Goal: Task Accomplishment & Management: Use online tool/utility

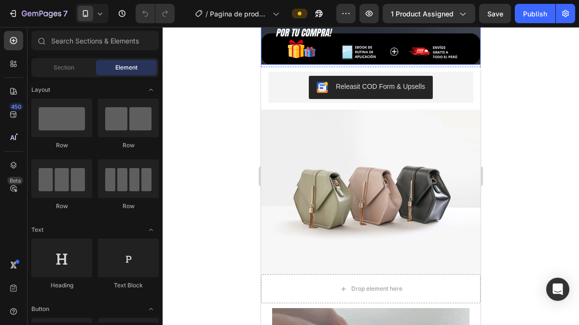
scroll to position [419, 0]
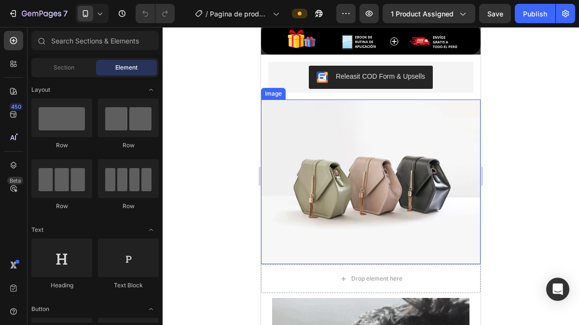
click at [355, 177] on img at bounding box center [370, 181] width 219 height 164
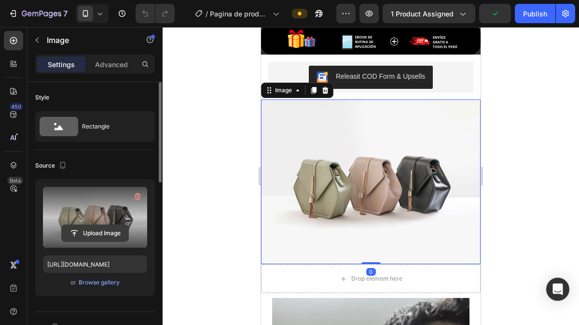
click at [105, 230] on input "file" at bounding box center [95, 233] width 67 height 16
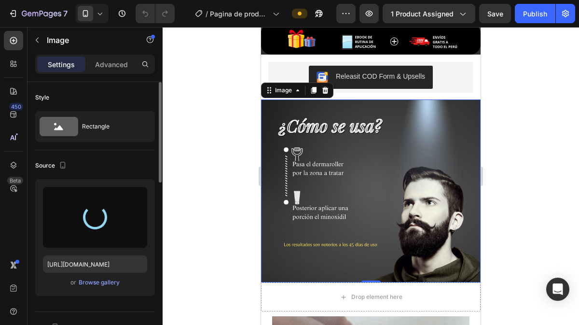
type input "[URL][DOMAIN_NAME]"
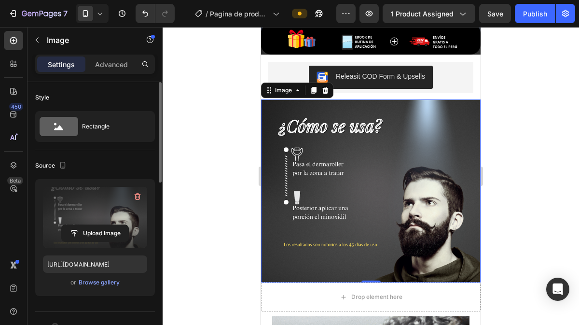
click at [498, 201] on div at bounding box center [370, 176] width 416 height 298
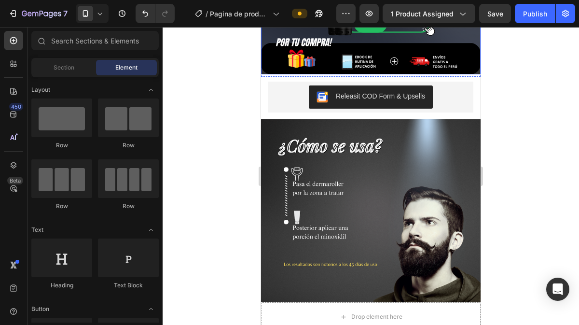
scroll to position [400, 0]
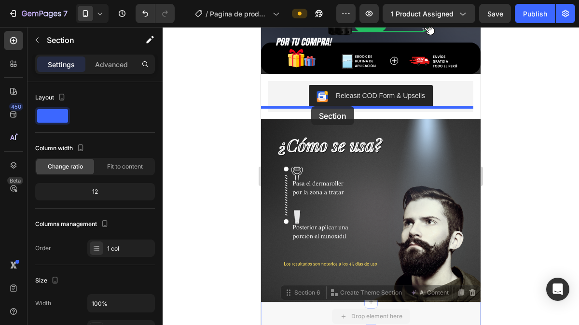
drag, startPoint x: 314, startPoint y: 266, endPoint x: 311, endPoint y: 110, distance: 155.3
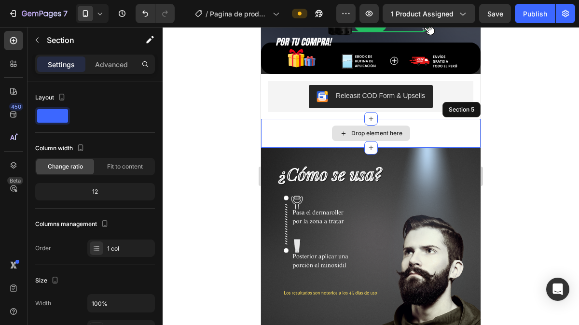
click at [355, 129] on div "Drop element here" at bounding box center [376, 133] width 51 height 8
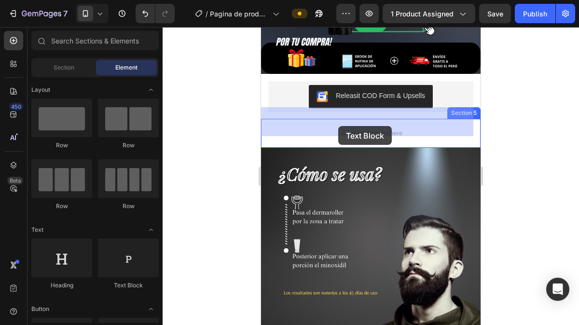
drag, startPoint x: 390, startPoint y: 305, endPoint x: 338, endPoint y: 126, distance: 186.9
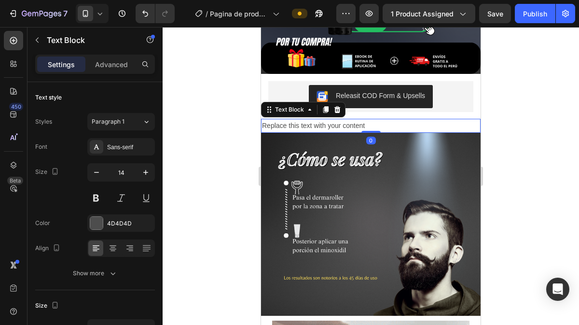
click at [308, 119] on div "Replace this text with your content" at bounding box center [370, 126] width 219 height 14
click at [308, 120] on p "Replace this text with your content" at bounding box center [370, 126] width 217 height 12
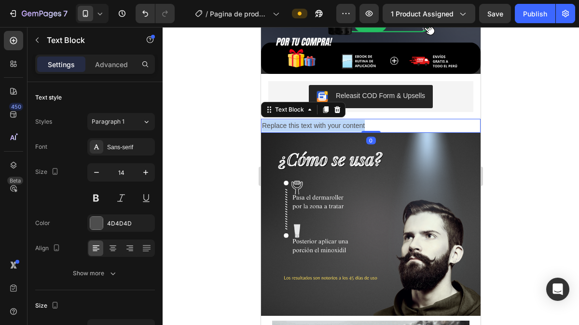
click at [308, 120] on p "Replace this text with your content" at bounding box center [370, 126] width 217 height 12
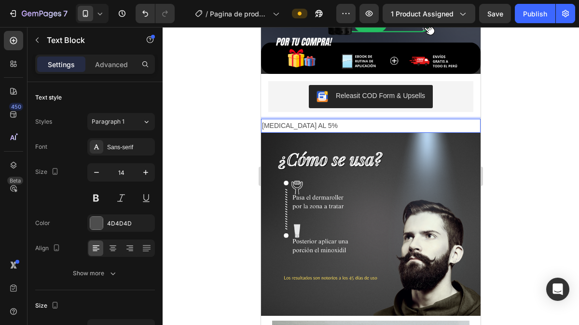
click at [295, 120] on p "[MEDICAL_DATA] AL 5%" at bounding box center [370, 126] width 217 height 12
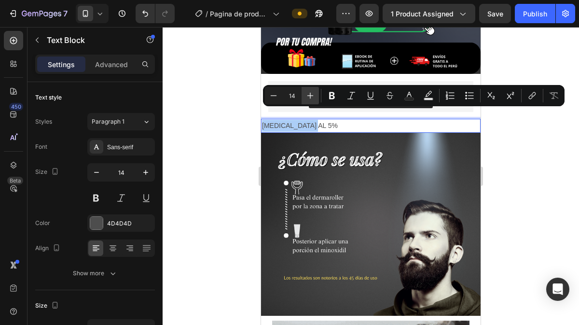
click at [310, 97] on icon "Editor contextual toolbar" at bounding box center [310, 96] width 10 height 10
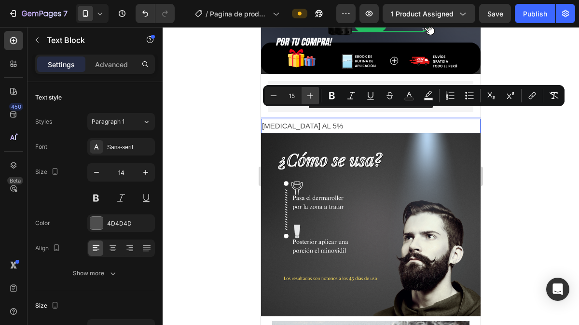
click at [310, 97] on icon "Editor contextual toolbar" at bounding box center [310, 96] width 10 height 10
type input "18"
click at [101, 67] on p "Advanced" at bounding box center [111, 64] width 33 height 10
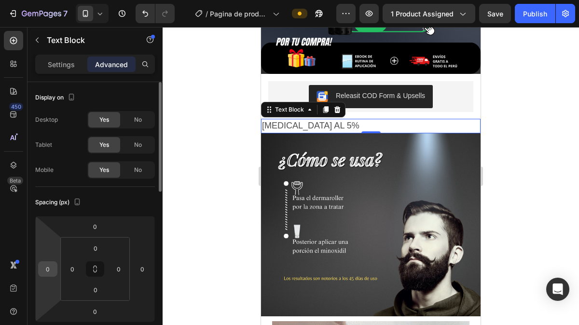
click at [50, 270] on input "0" at bounding box center [48, 268] width 14 height 14
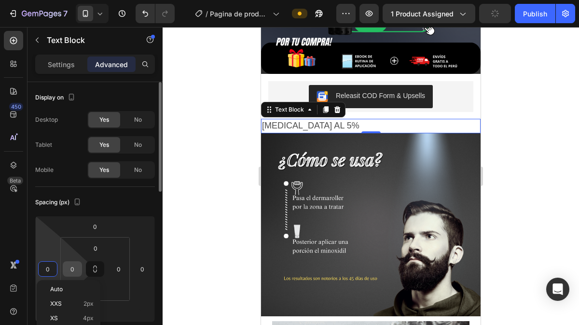
click at [68, 270] on input "0" at bounding box center [72, 268] width 14 height 14
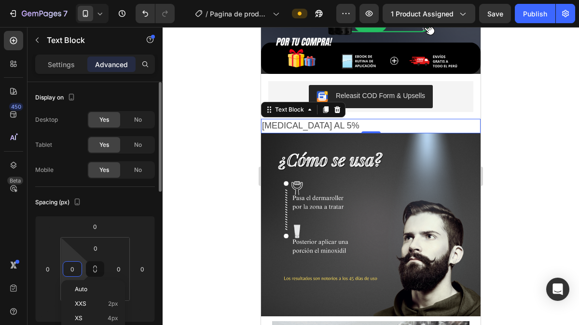
click at [68, 270] on input "0" at bounding box center [72, 268] width 14 height 14
type input "20"
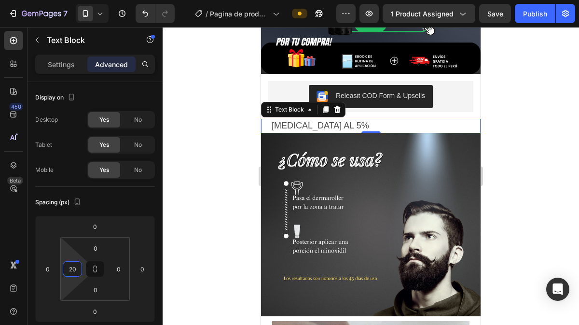
click at [204, 182] on div at bounding box center [370, 176] width 416 height 298
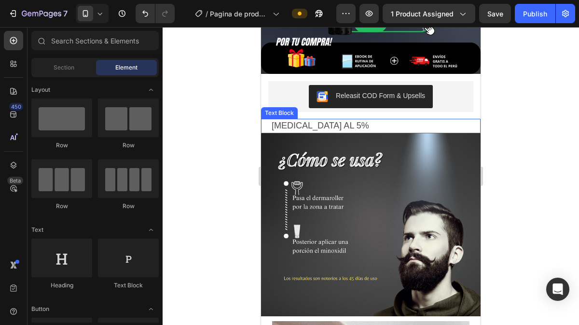
click at [332, 121] on span "[MEDICAL_DATA] AL 5%" at bounding box center [319, 126] width 97 height 10
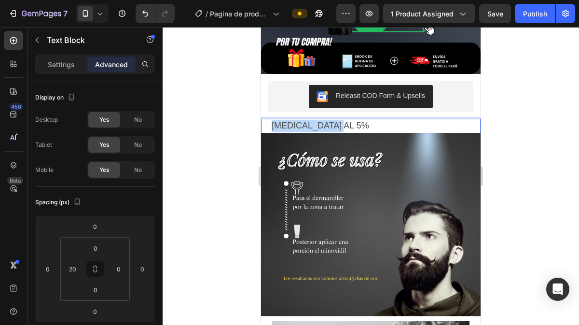
click at [332, 121] on span "[MEDICAL_DATA] AL 5%" at bounding box center [319, 126] width 97 height 10
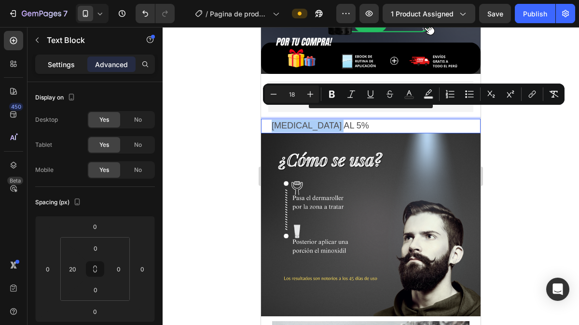
click at [79, 63] on div "Settings" at bounding box center [61, 63] width 48 height 15
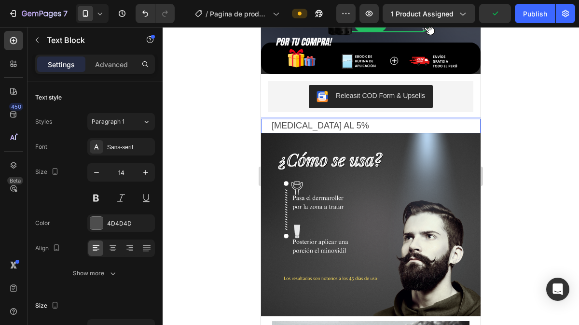
click at [322, 121] on span "[MEDICAL_DATA] AL 5%" at bounding box center [319, 126] width 97 height 10
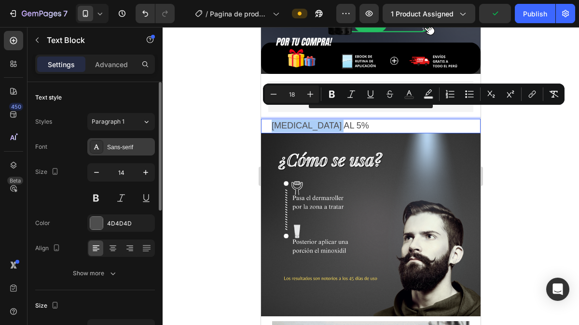
click at [122, 144] on div "Sans-serif" at bounding box center [129, 147] width 45 height 9
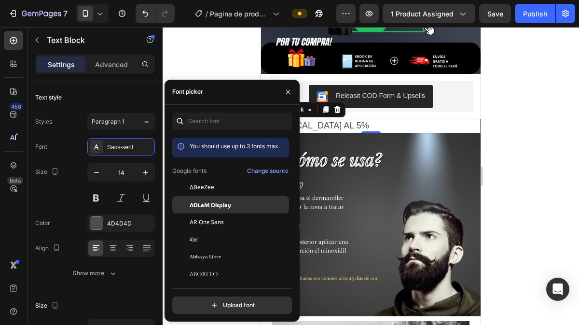
click at [220, 200] on span "ADLaM Display" at bounding box center [209, 204] width 41 height 9
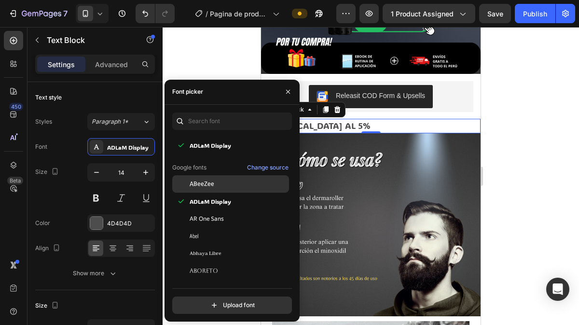
scroll to position [50, 0]
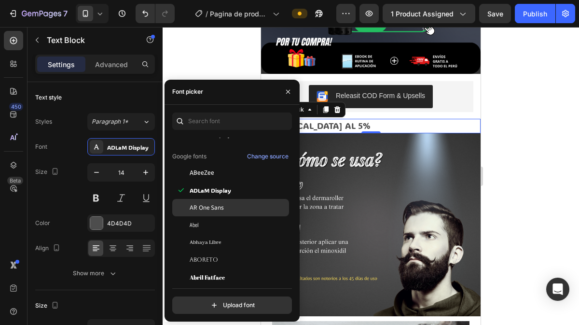
click at [212, 211] on span "AR One Sans" at bounding box center [206, 207] width 34 height 9
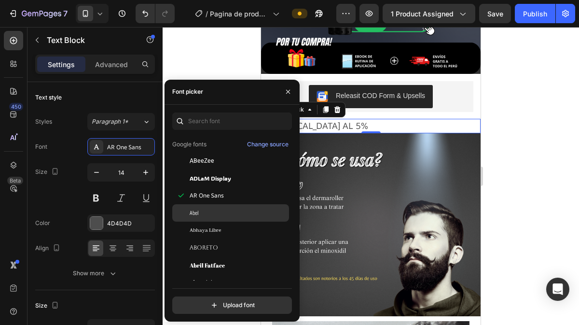
scroll to position [97, 0]
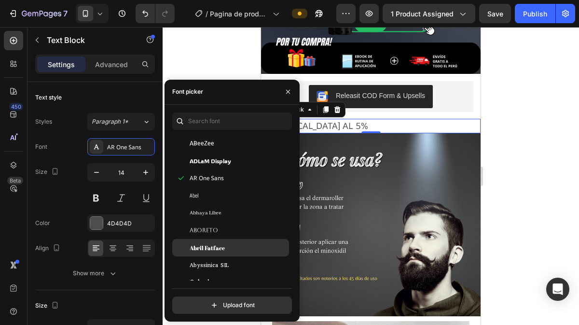
click at [212, 242] on div "Abril Fatface" at bounding box center [230, 247] width 117 height 17
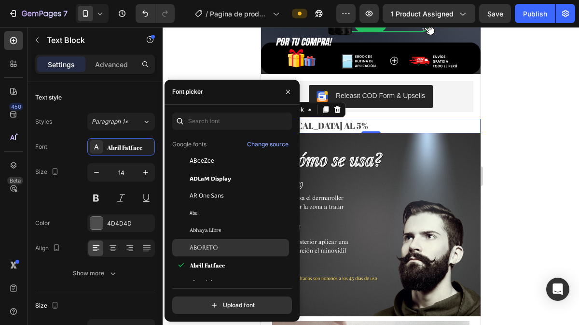
scroll to position [157, 0]
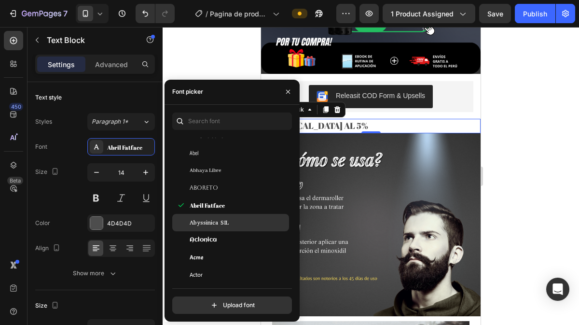
click at [220, 225] on span "Abyssinica SIL" at bounding box center [208, 222] width 39 height 9
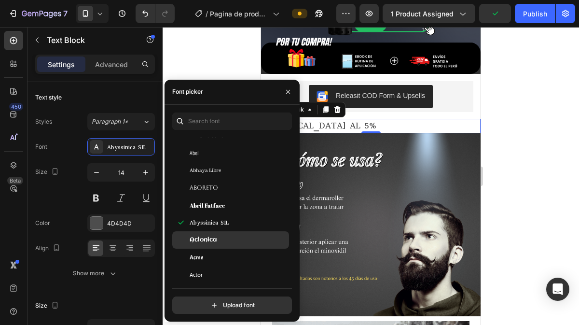
click at [225, 242] on div "Aclonica" at bounding box center [237, 239] width 97 height 9
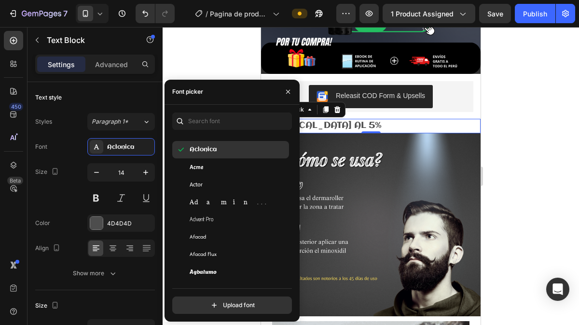
scroll to position [280, 0]
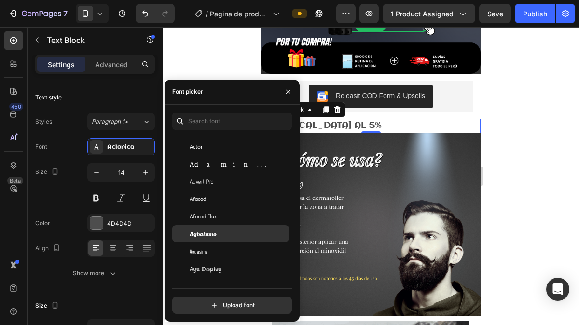
click at [215, 235] on span "Agbalumo" at bounding box center [202, 233] width 27 height 9
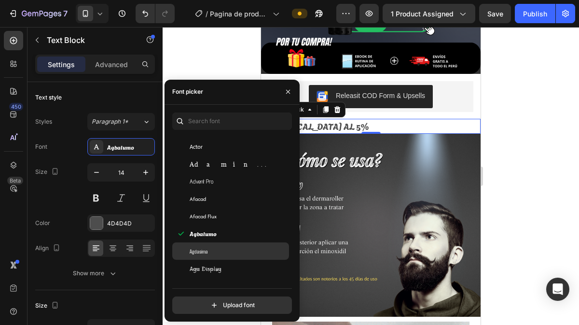
scroll to position [317, 0]
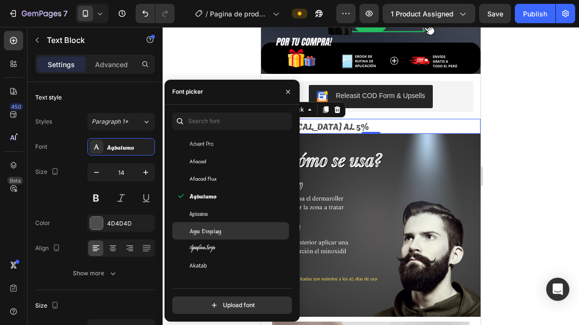
click at [219, 229] on span "Agu Display" at bounding box center [205, 230] width 32 height 9
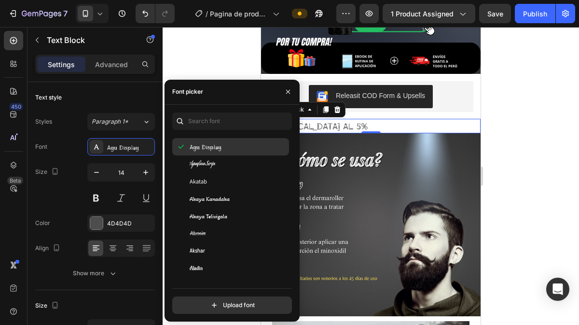
scroll to position [402, 0]
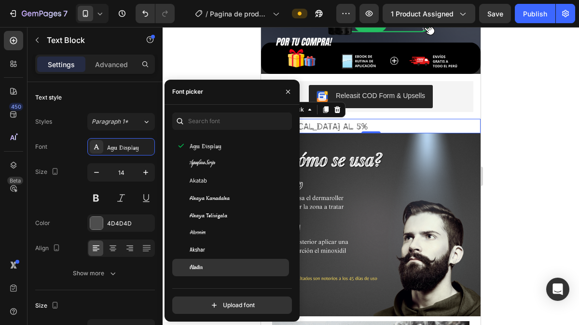
click at [208, 267] on div "Aladin" at bounding box center [237, 267] width 97 height 9
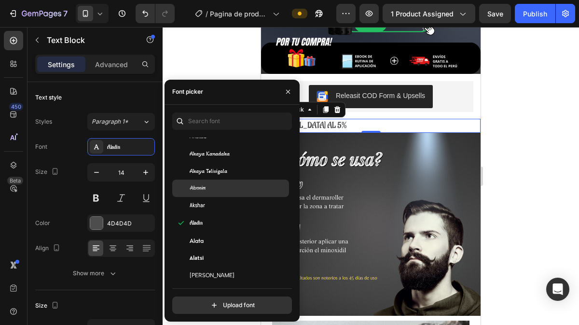
scroll to position [489, 0]
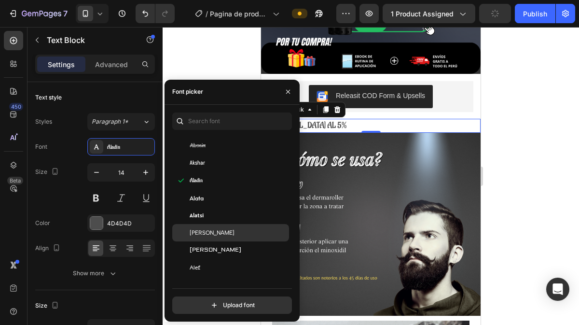
click at [212, 233] on span "[PERSON_NAME]" at bounding box center [211, 232] width 45 height 9
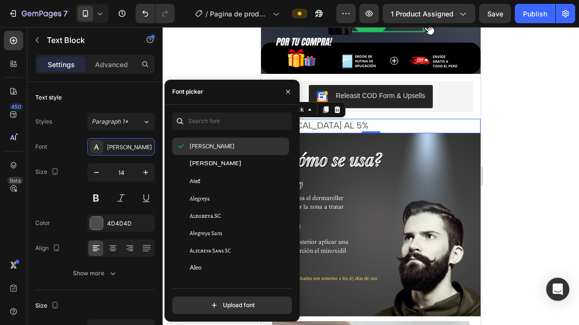
scroll to position [634, 0]
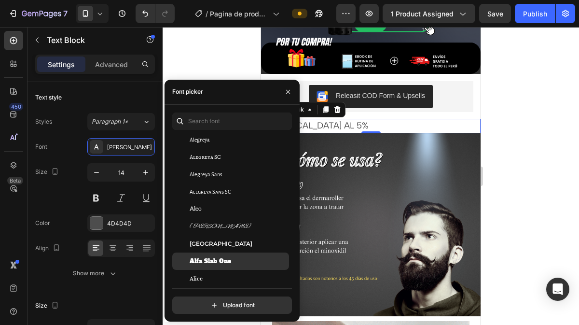
click at [222, 257] on span "Alfa Slab One" at bounding box center [209, 261] width 41 height 9
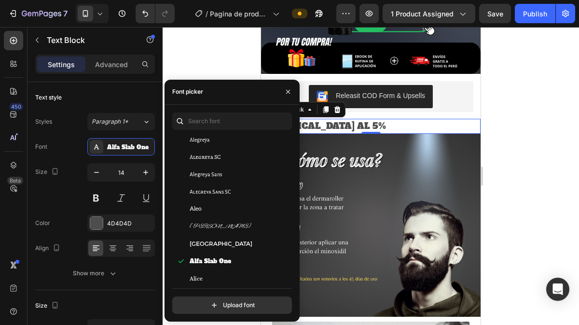
click at [520, 135] on div at bounding box center [370, 176] width 416 height 298
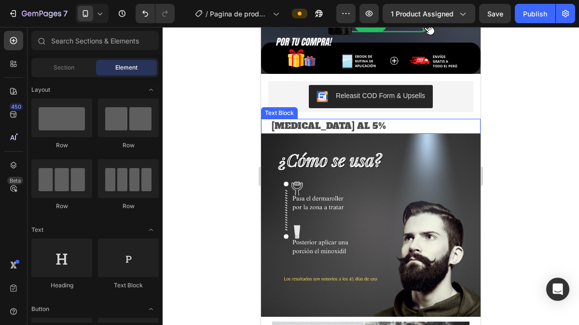
click at [329, 120] on span "[MEDICAL_DATA] AL 5%" at bounding box center [328, 126] width 114 height 12
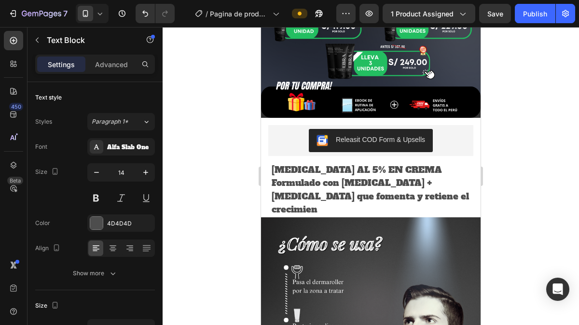
scroll to position [356, 0]
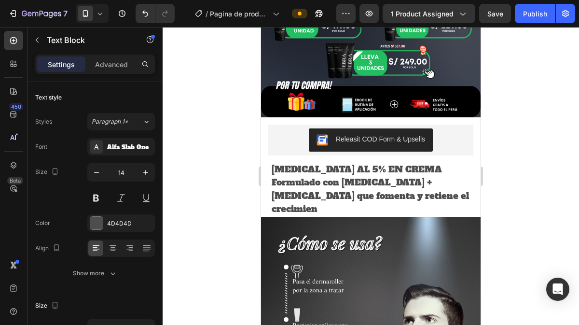
click at [390, 176] on span "Formulado con [MEDICAL_DATA] + [MEDICAL_DATA] que fomenta y retiene el crecimien" at bounding box center [369, 195] width 197 height 38
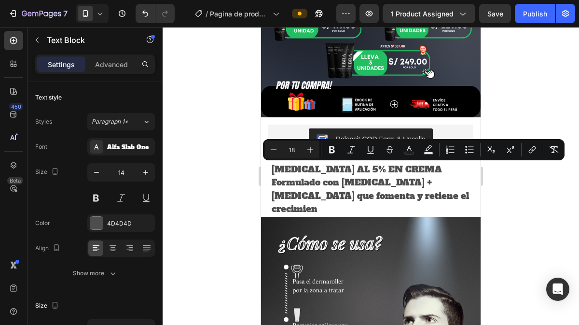
click at [416, 184] on p "Formulado con [MEDICAL_DATA] + [MEDICAL_DATA] que fomenta y retiene el crecimien" at bounding box center [375, 196] width 208 height 40
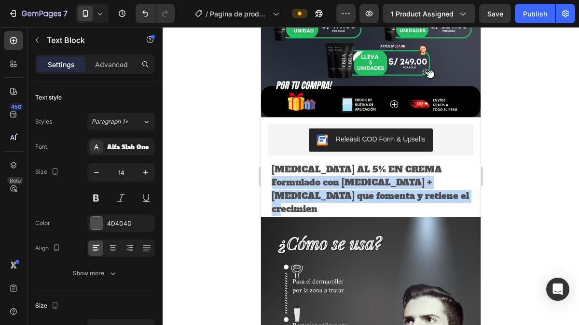
drag, startPoint x: 416, startPoint y: 184, endPoint x: 272, endPoint y: 174, distance: 143.5
click at [272, 176] on p "Formulado con [MEDICAL_DATA] + [MEDICAL_DATA] que fomenta y retiene el crecimien" at bounding box center [375, 196] width 208 height 40
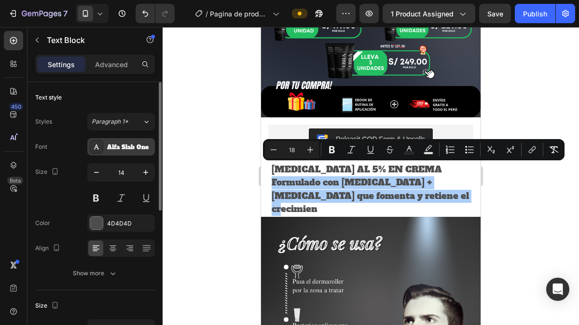
click at [134, 153] on div "Alfa Slab One" at bounding box center [121, 146] width 68 height 17
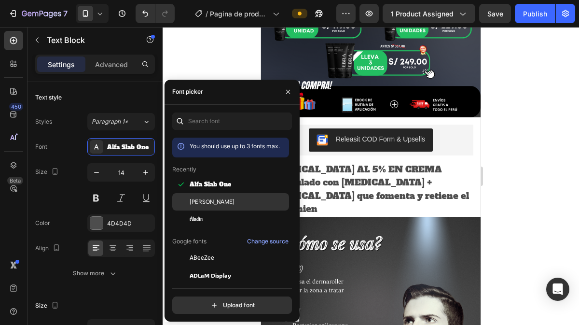
click at [220, 198] on div "[PERSON_NAME]" at bounding box center [237, 201] width 97 height 9
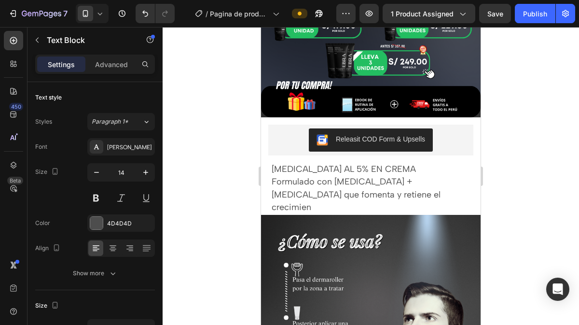
click at [523, 195] on div at bounding box center [370, 176] width 416 height 298
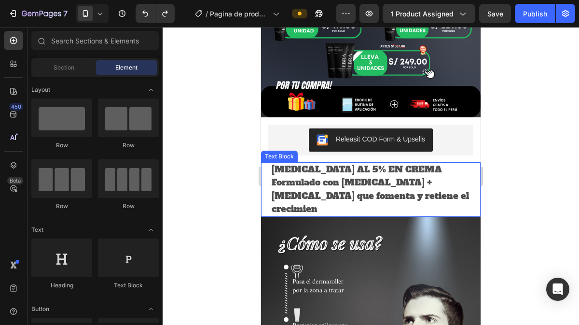
click at [427, 182] on p "Formulado con [MEDICAL_DATA] + [MEDICAL_DATA] que fomenta y retiene el crecimien" at bounding box center [375, 196] width 208 height 40
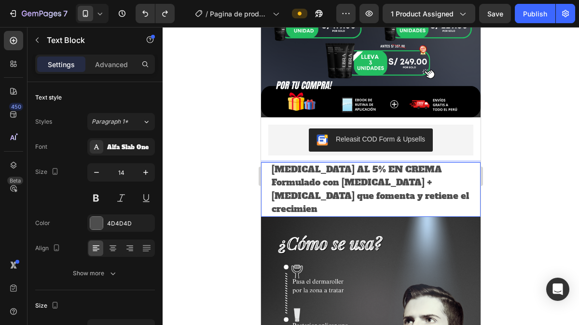
click at [419, 181] on p "Formulado con [MEDICAL_DATA] + [MEDICAL_DATA] que fomenta y retiene el crecimien" at bounding box center [375, 196] width 208 height 40
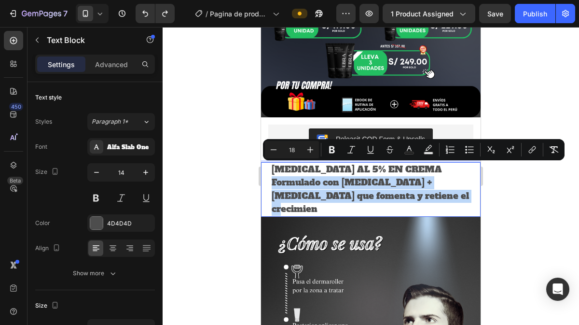
drag, startPoint x: 415, startPoint y: 181, endPoint x: 270, endPoint y: 170, distance: 144.6
click at [270, 170] on div "[MEDICAL_DATA] AL 5% EN CREMA Formulado con [MEDICAL_DATA] + [MEDICAL_DATA] que…" at bounding box center [375, 189] width 210 height 54
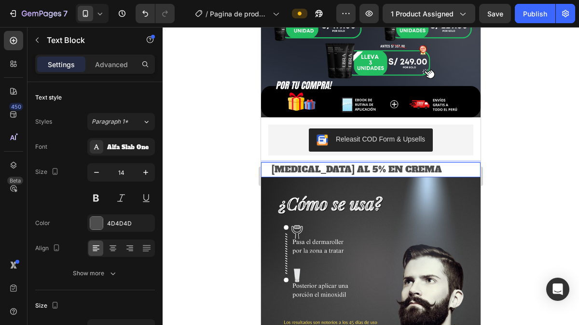
click at [506, 175] on div at bounding box center [370, 176] width 416 height 298
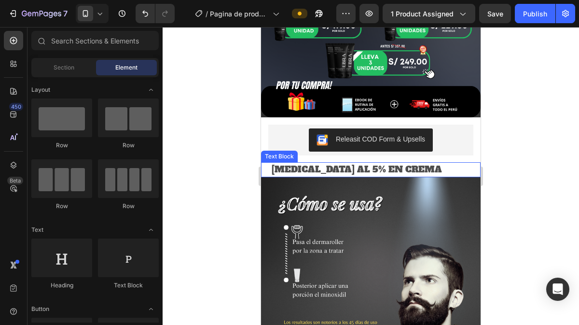
click at [369, 163] on p "[MEDICAL_DATA] AL 5% EN CREMA" at bounding box center [375, 169] width 208 height 13
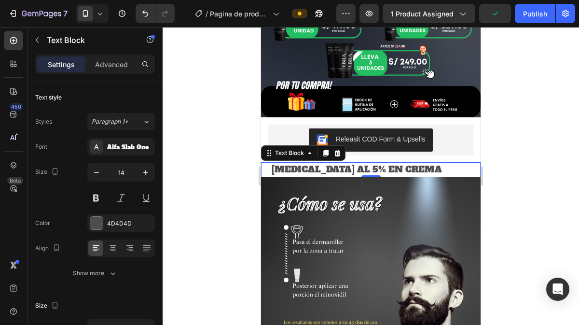
click at [507, 200] on div at bounding box center [370, 176] width 416 height 298
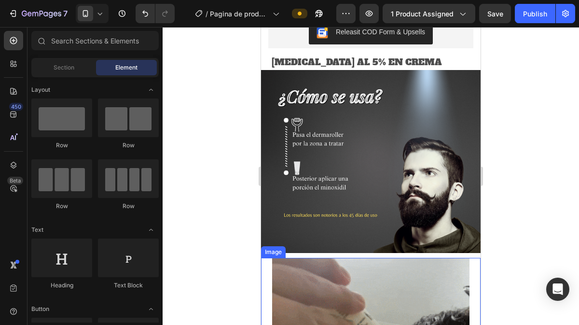
scroll to position [454, 0]
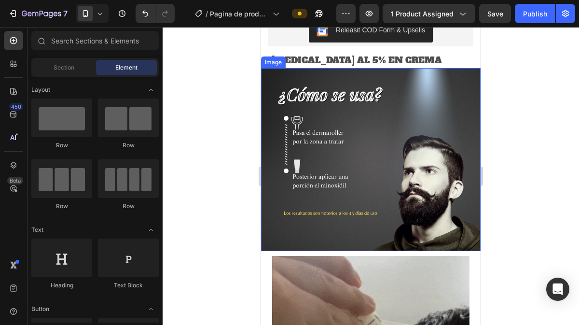
click at [366, 241] on img at bounding box center [370, 159] width 219 height 183
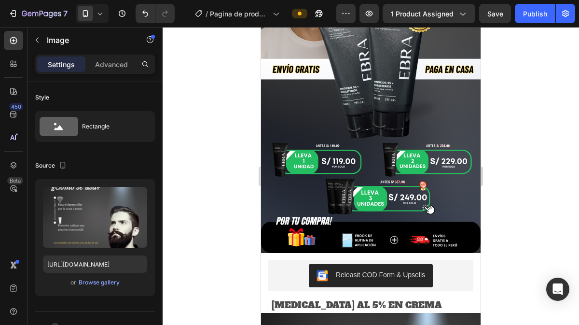
scroll to position [271, 0]
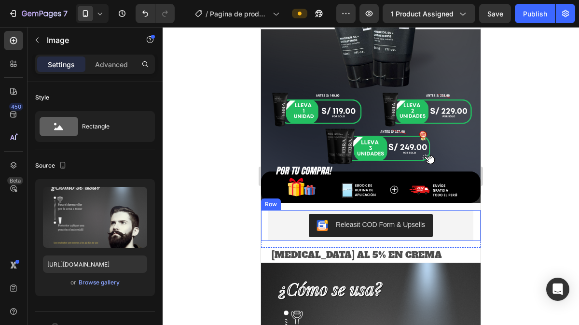
click at [470, 223] on div "Releasit COD Form & Upsells Releasit COD Form & Upsells Row Row" at bounding box center [370, 225] width 219 height 31
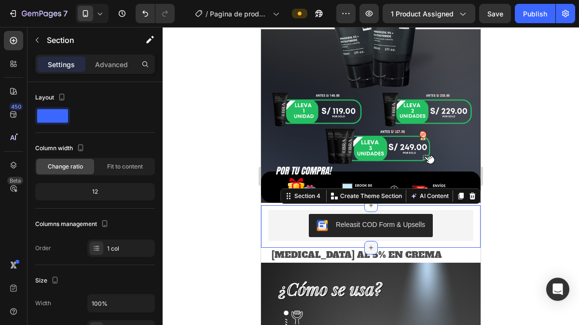
click at [367, 243] on icon at bounding box center [371, 247] width 8 height 8
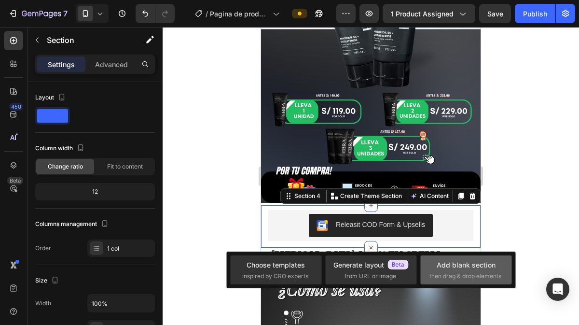
drag, startPoint x: 443, startPoint y: 263, endPoint x: 128, endPoint y: 198, distance: 321.5
click at [443, 263] on div "Add blank section" at bounding box center [465, 264] width 59 height 10
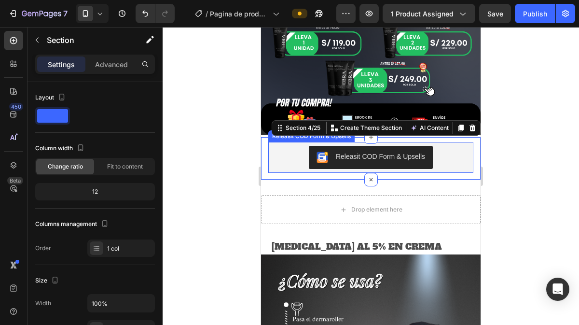
scroll to position [339, 0]
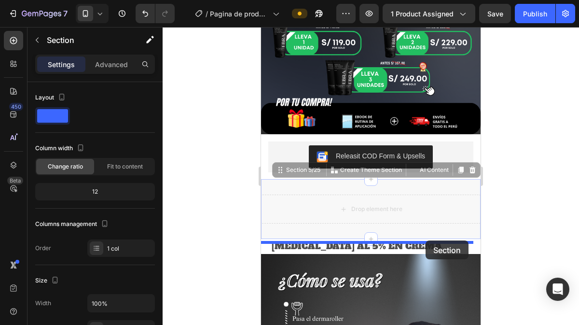
drag, startPoint x: 437, startPoint y: 175, endPoint x: 425, endPoint y: 240, distance: 66.6
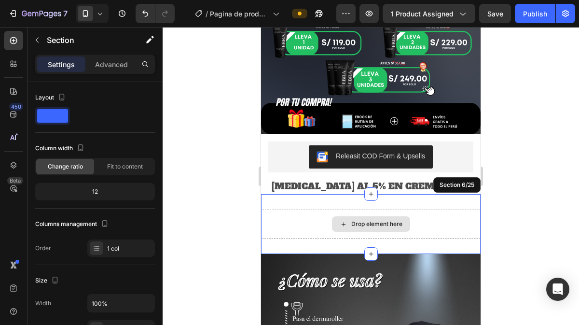
click at [361, 220] on div "Drop element here" at bounding box center [376, 224] width 51 height 8
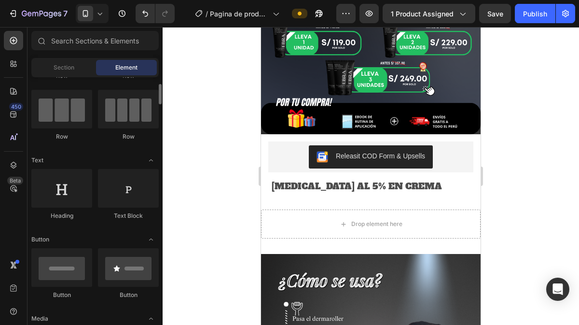
scroll to position [71, 0]
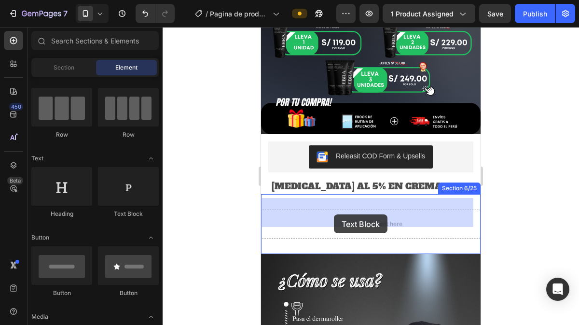
drag, startPoint x: 387, startPoint y: 220, endPoint x: 319, endPoint y: 212, distance: 68.1
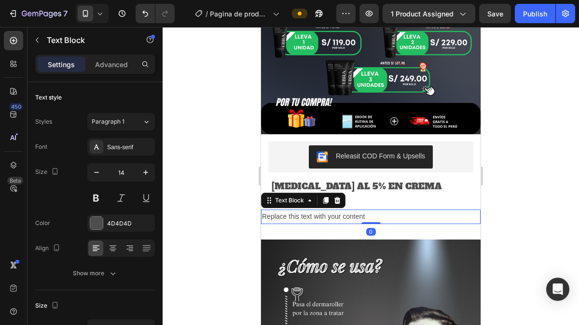
click at [311, 209] on div "Replace this text with your content" at bounding box center [370, 216] width 219 height 14
click at [311, 210] on p "Replace this text with your content" at bounding box center [370, 216] width 217 height 12
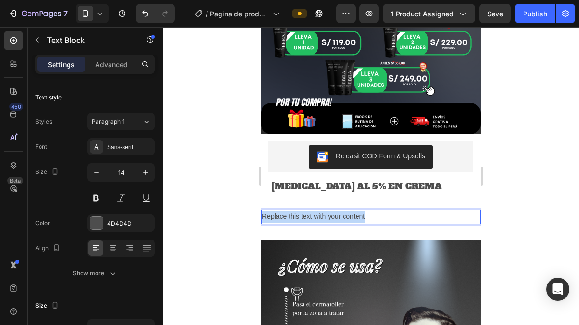
click at [311, 210] on p "Replace this text with your content" at bounding box center [370, 216] width 217 height 12
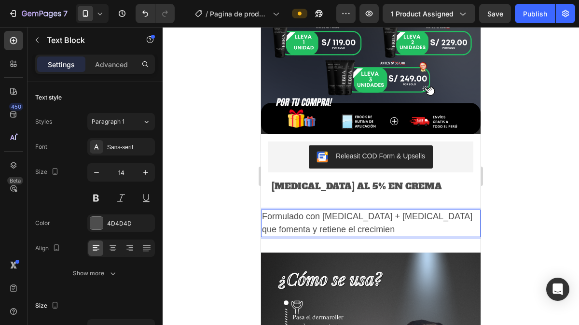
click at [237, 203] on div at bounding box center [370, 176] width 416 height 298
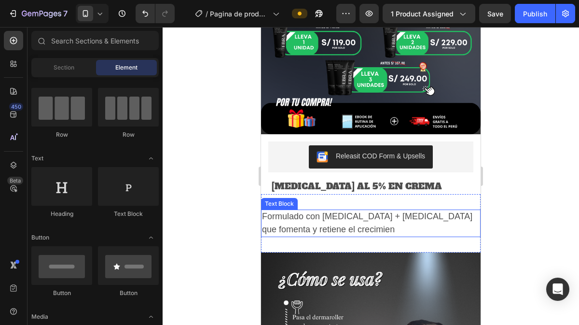
click at [318, 216] on span "Formulado con [MEDICAL_DATA] + [MEDICAL_DATA] que fomenta y retiene el crecimien" at bounding box center [367, 222] width 210 height 22
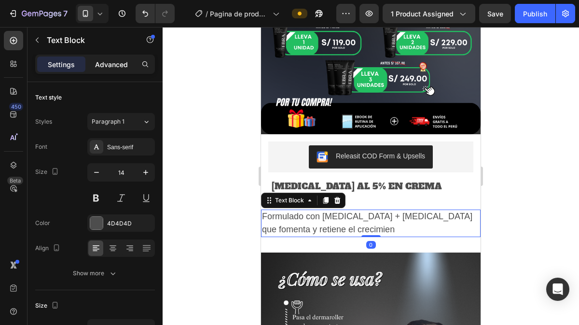
click at [110, 63] on p "Advanced" at bounding box center [111, 64] width 33 height 10
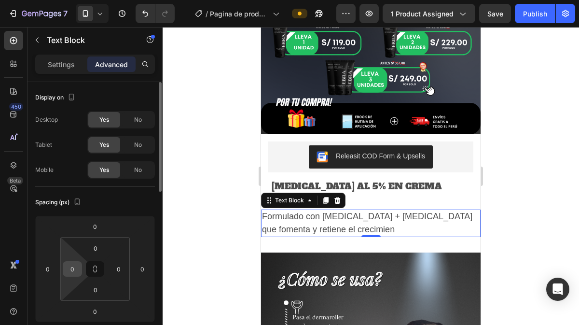
click at [71, 270] on input "0" at bounding box center [72, 268] width 14 height 14
type input "20"
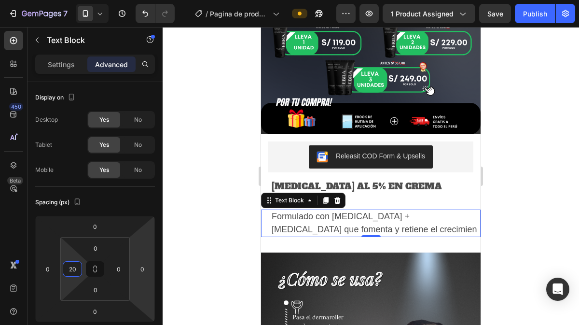
click at [212, 251] on div at bounding box center [370, 176] width 416 height 298
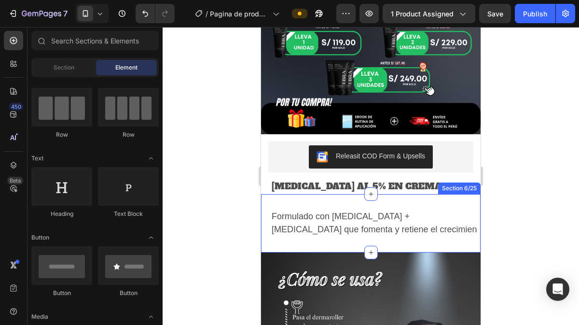
click at [364, 194] on div "Formulado con [MEDICAL_DATA] + [MEDICAL_DATA] que fomenta y retiene el crecimie…" at bounding box center [370, 223] width 219 height 58
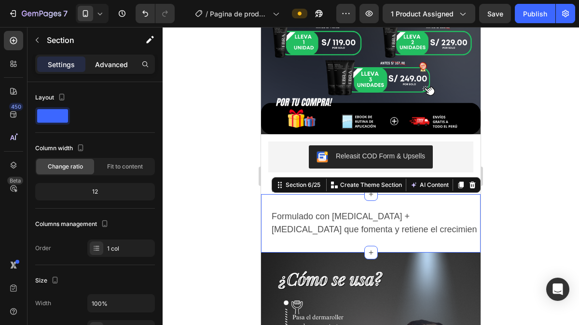
click at [109, 68] on p "Advanced" at bounding box center [111, 64] width 33 height 10
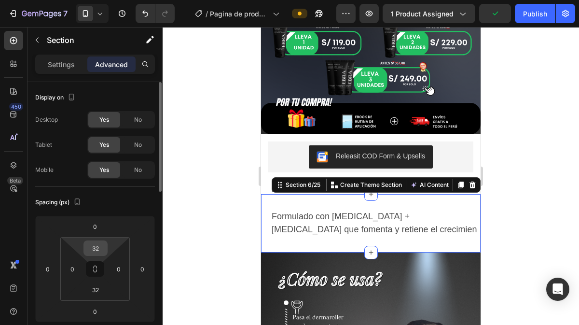
click at [95, 253] on input "32" at bounding box center [95, 248] width 19 height 14
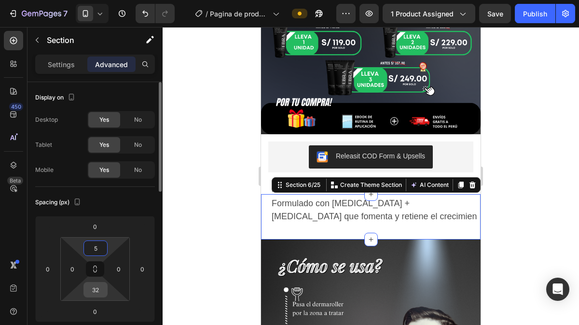
type input "5"
click at [95, 290] on input "32" at bounding box center [95, 289] width 19 height 14
type input "5"
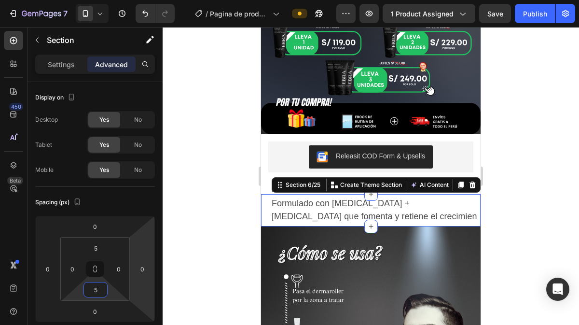
click at [210, 237] on div at bounding box center [370, 176] width 416 height 298
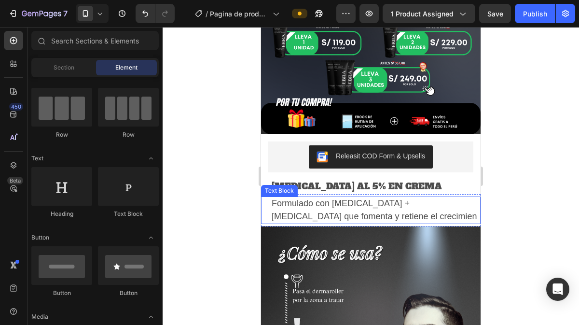
click at [301, 200] on span "Formulado con [MEDICAL_DATA] + [MEDICAL_DATA] que fomenta y retiene el crecimien" at bounding box center [373, 209] width 205 height 22
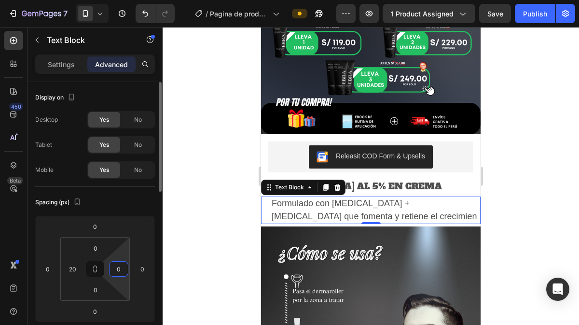
click at [121, 270] on input "0" at bounding box center [118, 268] width 14 height 14
type input "20"
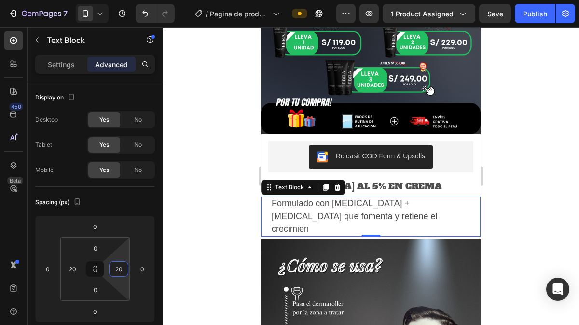
click at [205, 259] on div at bounding box center [370, 176] width 416 height 298
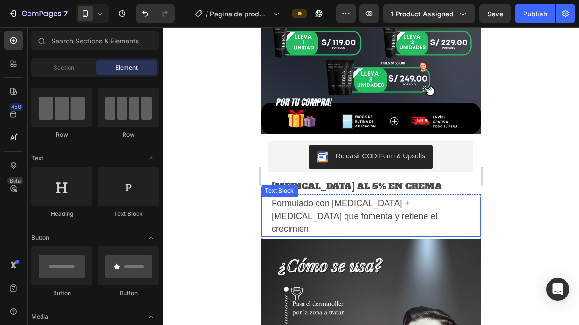
click at [391, 203] on p "Formulado con [MEDICAL_DATA] + [MEDICAL_DATA] que fomenta y retiene el crecimien" at bounding box center [370, 216] width 198 height 38
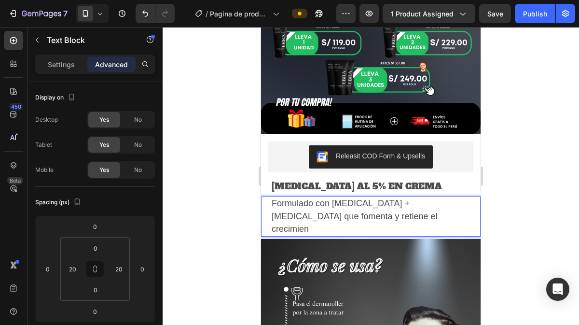
click at [285, 203] on span "Formulado con [MEDICAL_DATA] + [MEDICAL_DATA] que fomenta y retiene el crecimien" at bounding box center [354, 215] width 166 height 35
click at [392, 200] on p "Formulado con [MEDICAL_DATA] + [MEDICAL_DATA] que estimula y retiene el crecimi…" at bounding box center [370, 216] width 198 height 38
drag, startPoint x: 518, startPoint y: 194, endPoint x: 193, endPoint y: 187, distance: 325.1
click at [518, 194] on div at bounding box center [370, 176] width 416 height 298
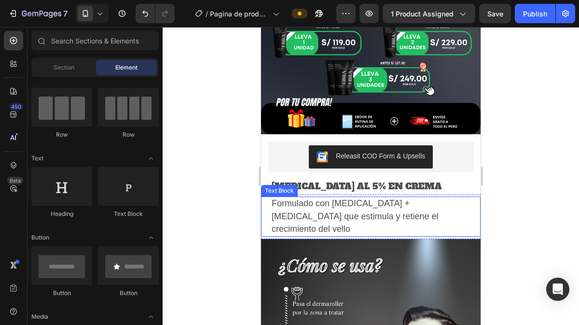
click at [391, 197] on p "Formulado con [MEDICAL_DATA] + [MEDICAL_DATA] que estimula y retiene el crecimi…" at bounding box center [370, 216] width 198 height 38
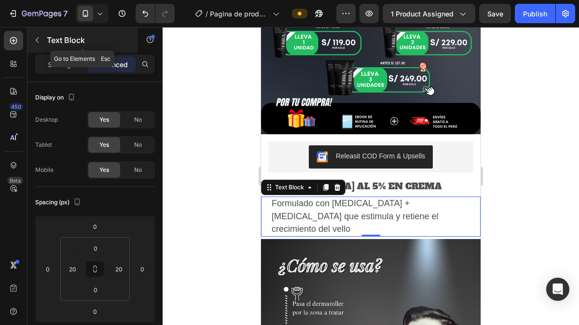
click at [39, 37] on icon "button" at bounding box center [37, 40] width 8 height 8
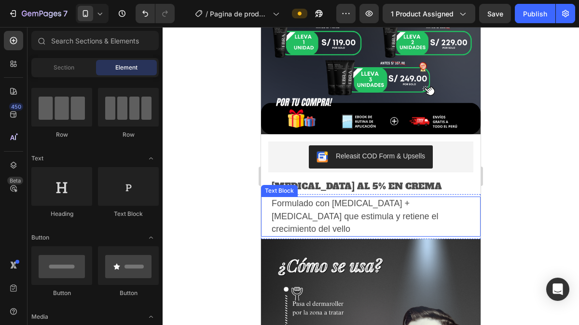
click at [293, 197] on p "Formulado con [MEDICAL_DATA] + [MEDICAL_DATA] que estimula y retiene el crecimi…" at bounding box center [370, 216] width 198 height 38
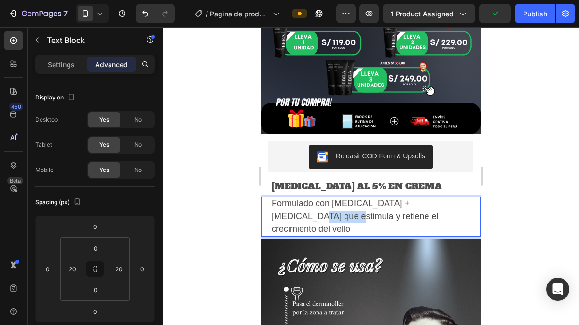
click at [297, 201] on span "Formulado con [MEDICAL_DATA] + [MEDICAL_DATA] que estimula y retiene el crecimi…" at bounding box center [354, 215] width 166 height 35
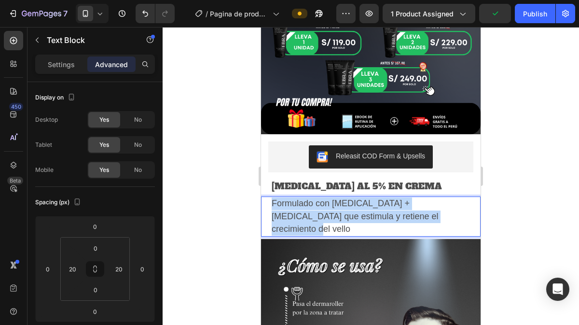
click at [297, 201] on span "Formulado con [MEDICAL_DATA] + [MEDICAL_DATA] que estimula y retiene el crecimi…" at bounding box center [354, 215] width 166 height 35
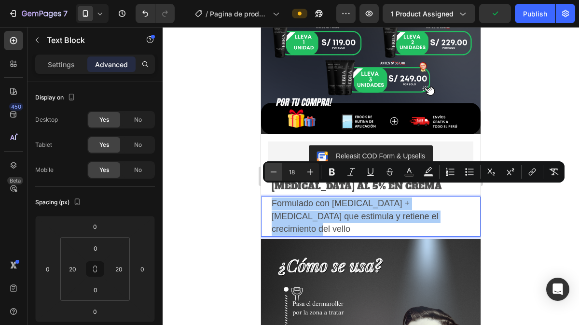
click at [275, 174] on icon "Editor contextual toolbar" at bounding box center [274, 172] width 10 height 10
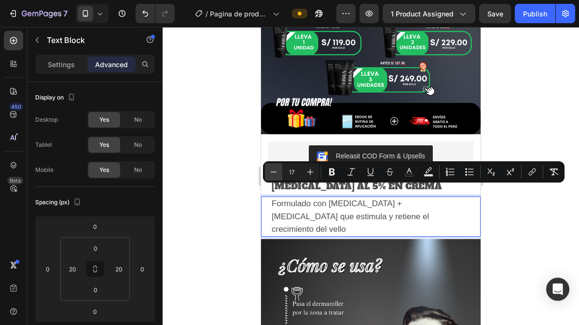
click at [275, 174] on icon "Editor contextual toolbar" at bounding box center [274, 172] width 10 height 10
type input "16"
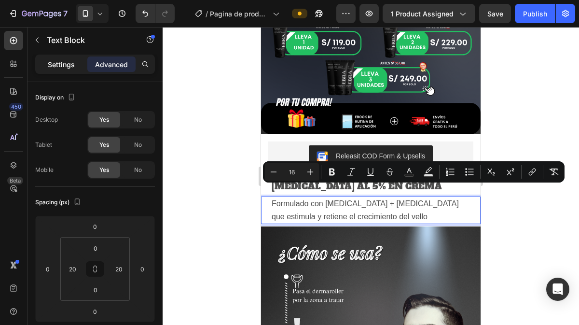
click at [47, 59] on div "Settings" at bounding box center [61, 63] width 48 height 15
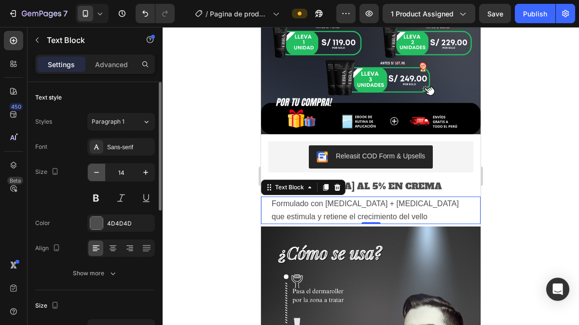
drag, startPoint x: 96, startPoint y: 173, endPoint x: 98, endPoint y: 178, distance: 5.2
click at [98, 178] on button "button" at bounding box center [96, 171] width 17 height 17
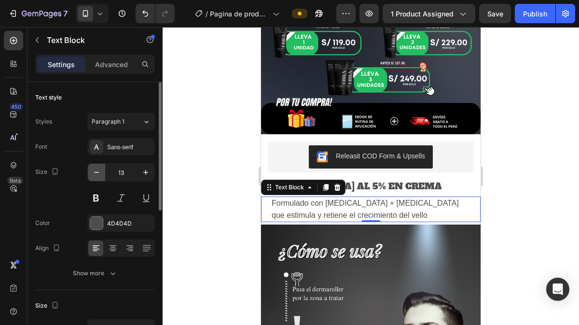
click at [98, 178] on button "button" at bounding box center [96, 171] width 17 height 17
type input "11"
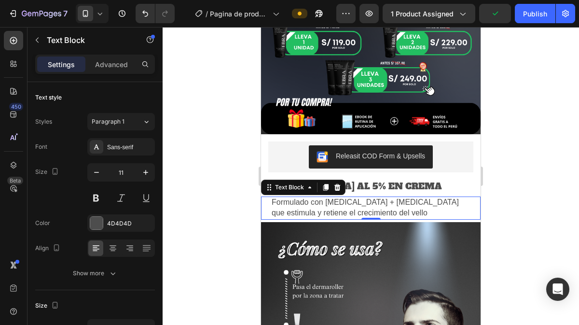
click at [222, 206] on div at bounding box center [370, 176] width 416 height 298
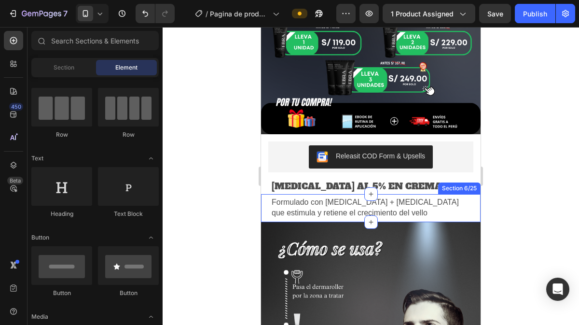
click at [319, 194] on div "Formulado con [MEDICAL_DATA] + [MEDICAL_DATA] que estimula y retiene el crecimi…" at bounding box center [370, 208] width 219 height 28
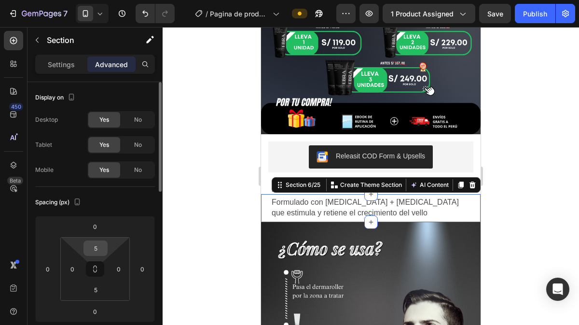
click at [103, 250] on input "5" at bounding box center [95, 248] width 19 height 14
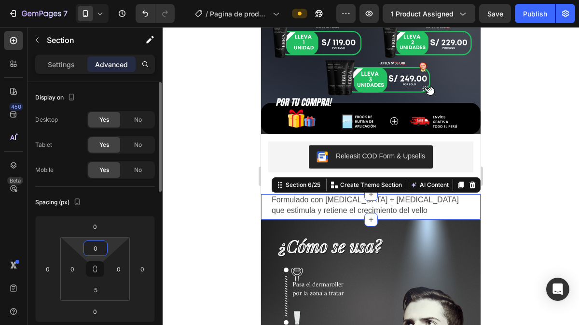
type input "0"
click at [192, 226] on div at bounding box center [370, 176] width 416 height 298
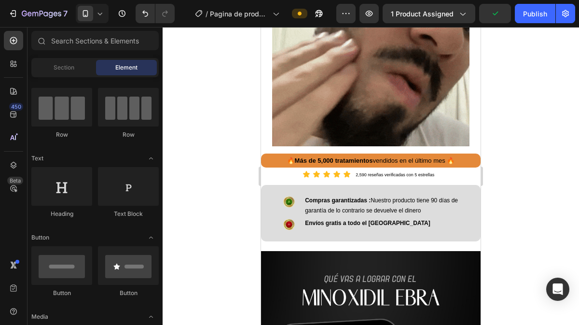
scroll to position [846, 0]
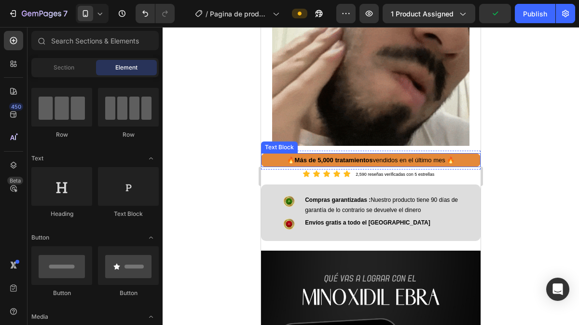
click at [472, 153] on div "🔥 Más de 5,000 tratamientos vendidos en el último mes 🔥" at bounding box center [370, 160] width 219 height 14
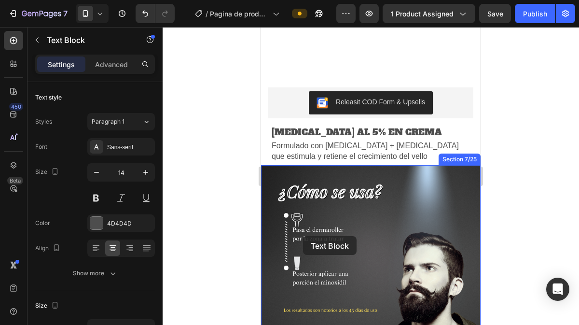
scroll to position [439, 0]
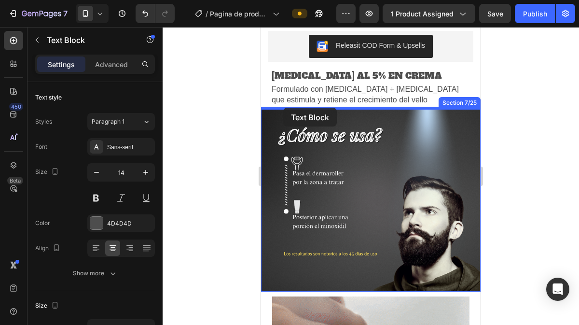
drag, startPoint x: 284, startPoint y: 137, endPoint x: 283, endPoint y: 108, distance: 29.9
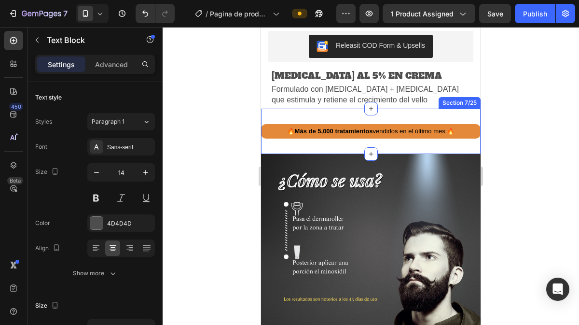
click at [298, 117] on div "🔥 Más de 5,000 tratamientos vendidos en el último mes 🔥 Text Block 0 Section 7/…" at bounding box center [370, 130] width 219 height 45
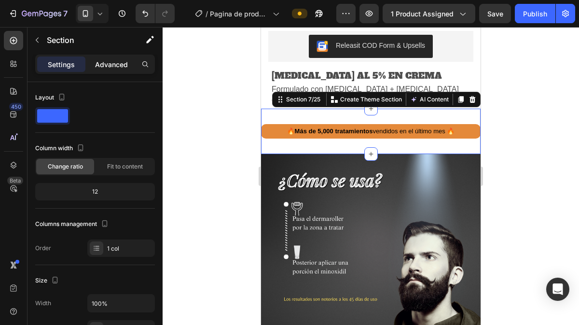
click at [123, 63] on p "Advanced" at bounding box center [111, 64] width 33 height 10
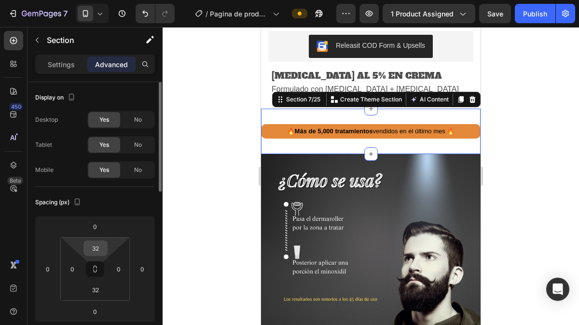
click at [100, 248] on input "32" at bounding box center [95, 248] width 19 height 14
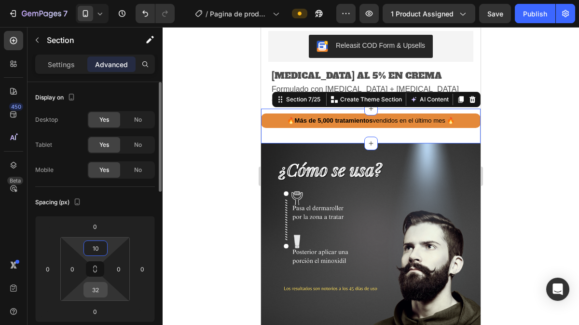
type input "10"
click at [97, 288] on input "32" at bounding box center [95, 289] width 19 height 14
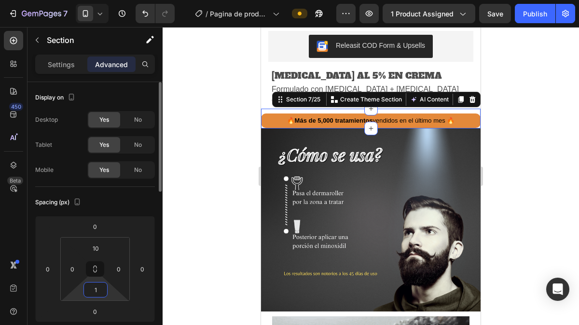
type input "10"
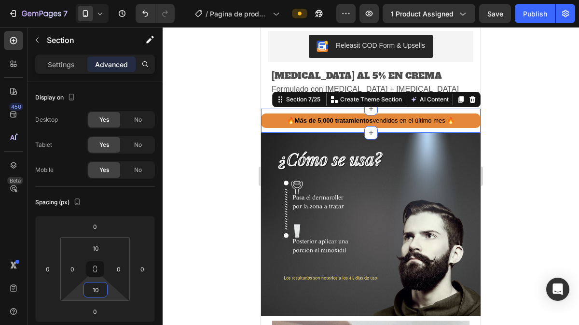
click at [232, 219] on div at bounding box center [370, 176] width 416 height 298
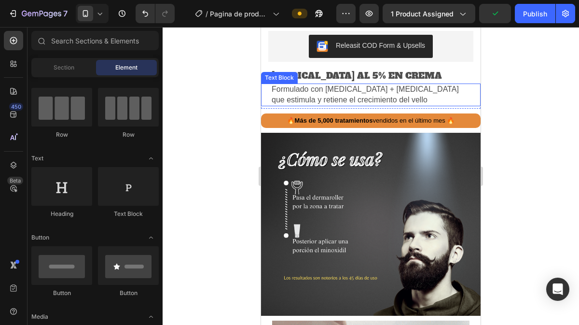
click at [353, 92] on span "Formulado con [MEDICAL_DATA] + [MEDICAL_DATA] que estimula y retiene el crecimi…" at bounding box center [364, 94] width 187 height 19
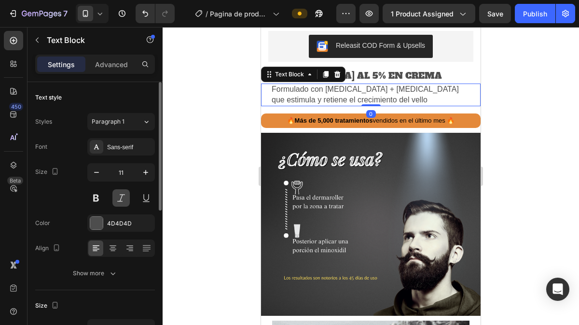
click at [119, 199] on button at bounding box center [120, 197] width 17 height 17
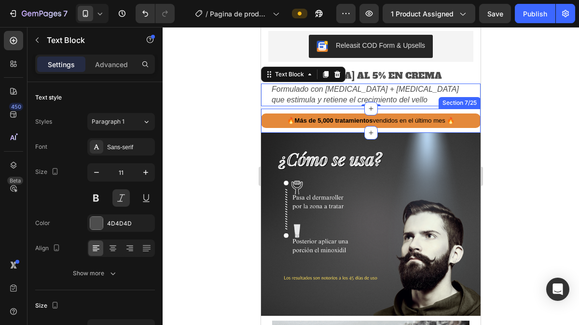
click at [310, 110] on div "🔥 Más de 5,000 tratamientos vendidos en el último mes 🔥 Text Block Section 7/25" at bounding box center [370, 120] width 219 height 24
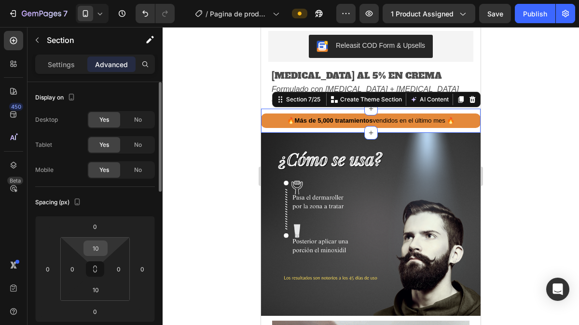
click at [91, 248] on input "10" at bounding box center [95, 248] width 19 height 14
type input "5"
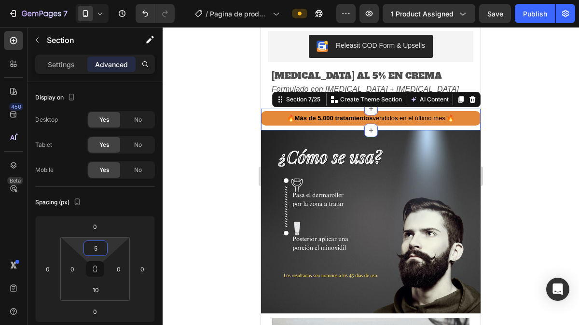
click at [213, 195] on div at bounding box center [370, 176] width 416 height 298
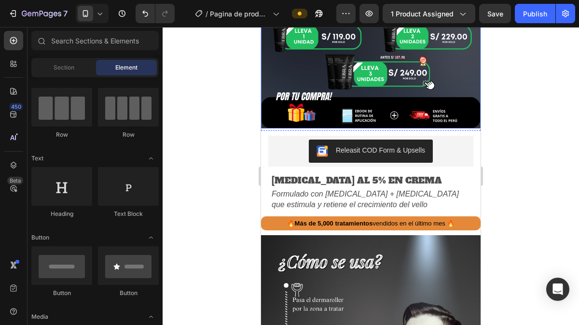
scroll to position [345, 0]
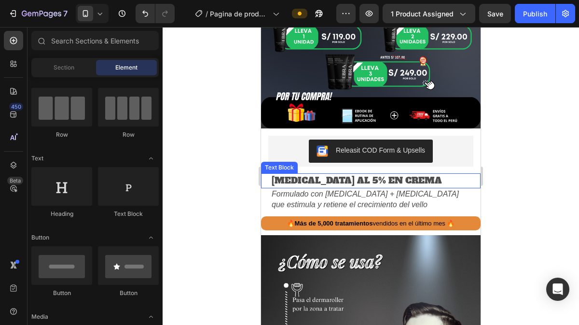
click at [346, 174] on span "[MEDICAL_DATA] AL 5% EN CREMA" at bounding box center [356, 180] width 170 height 12
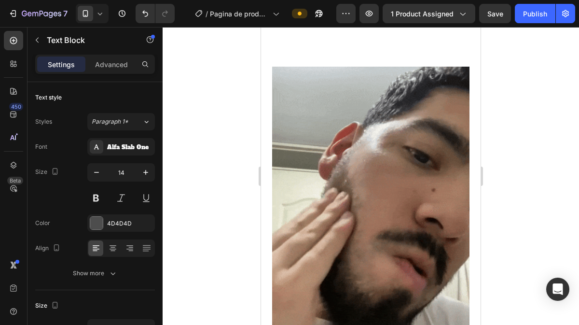
scroll to position [881, 0]
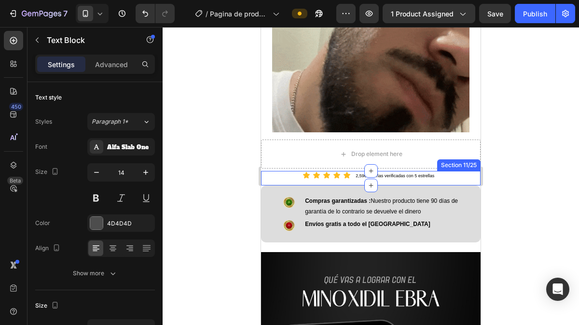
click at [471, 172] on div "Icon Icon Icon Icon Icon Icon List 2,590 reseñas verificadas con 5 estrellas Te…" at bounding box center [370, 178] width 219 height 14
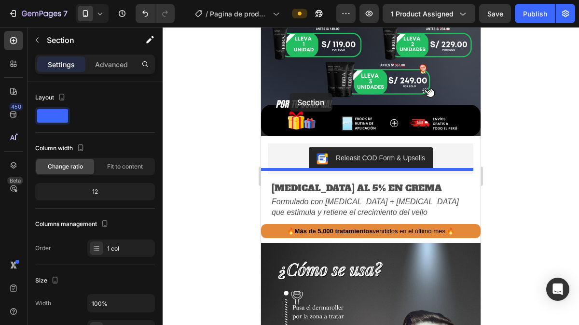
scroll to position [328, 0]
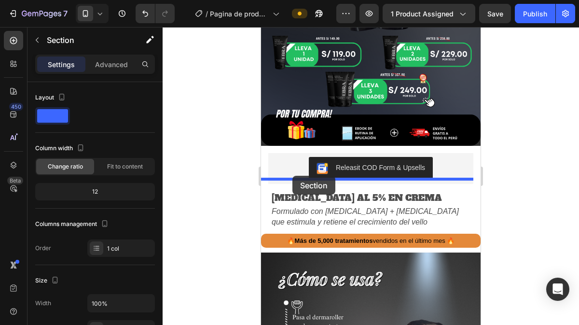
drag, startPoint x: 275, startPoint y: 153, endPoint x: 292, endPoint y: 176, distance: 28.3
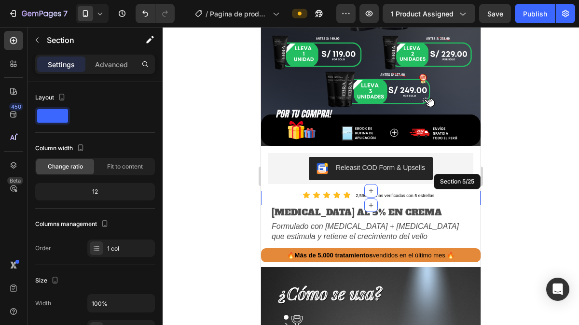
click at [494, 222] on div at bounding box center [370, 176] width 416 height 298
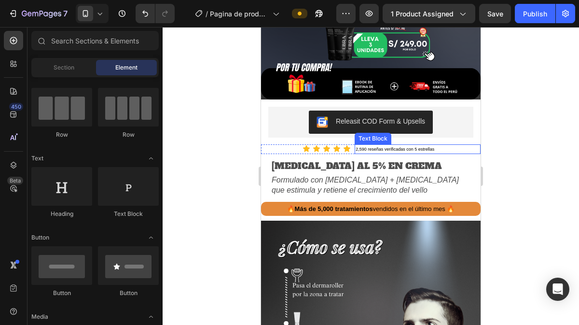
scroll to position [374, 0]
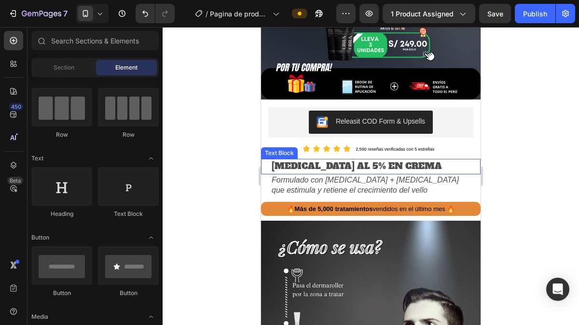
click at [366, 160] on span "[MEDICAL_DATA] AL 5% EN CREMA" at bounding box center [356, 166] width 170 height 12
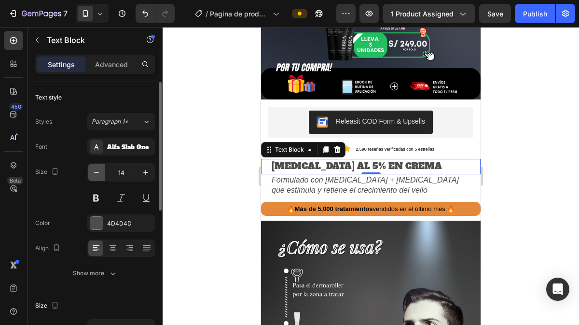
click at [95, 172] on icon "button" at bounding box center [96, 172] width 5 height 1
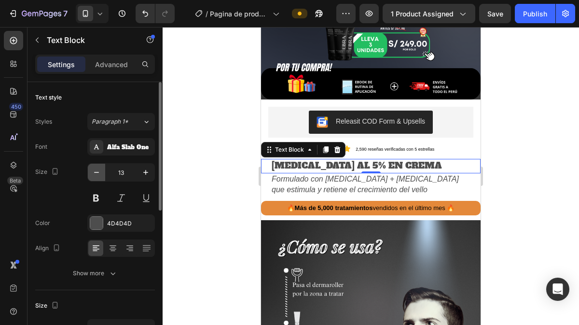
click at [95, 172] on icon "button" at bounding box center [96, 172] width 5 height 1
type input "12"
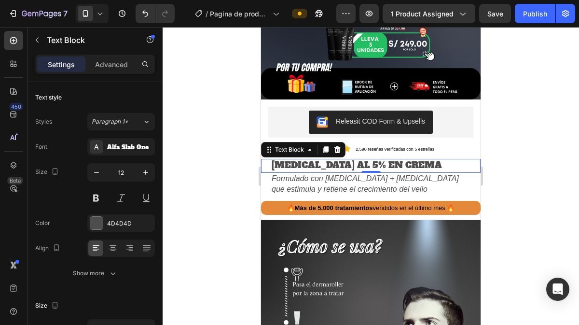
click at [322, 159] on span "[MEDICAL_DATA] AL 5% EN CREMA" at bounding box center [356, 165] width 170 height 12
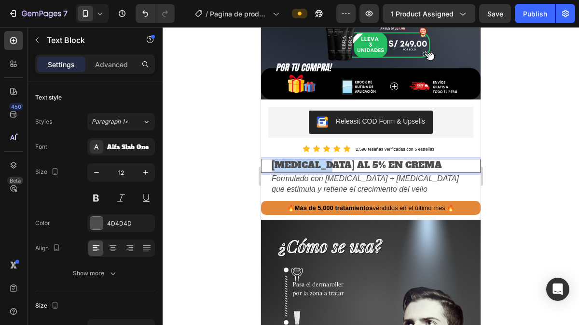
click at [322, 159] on span "[MEDICAL_DATA] AL 5% EN CREMA" at bounding box center [356, 165] width 170 height 12
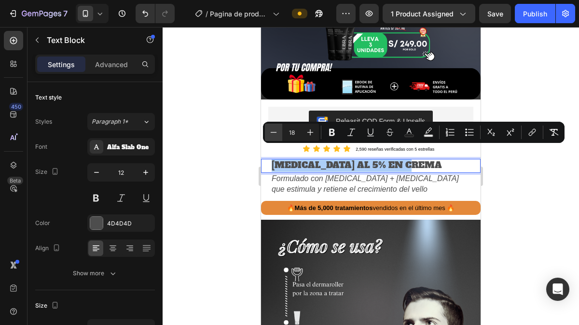
click at [271, 129] on icon "Editor contextual toolbar" at bounding box center [274, 132] width 10 height 10
type input "17"
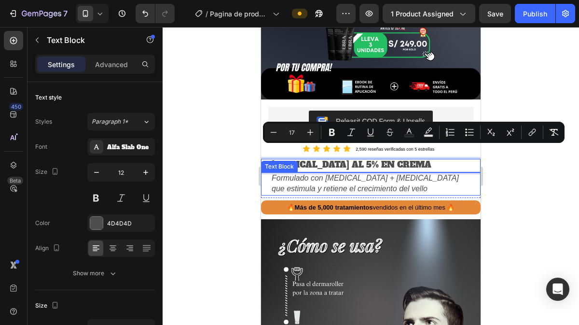
click at [293, 179] on span "Formulado con [MEDICAL_DATA] + [MEDICAL_DATA] que estimula y retiene el crecimi…" at bounding box center [364, 183] width 187 height 19
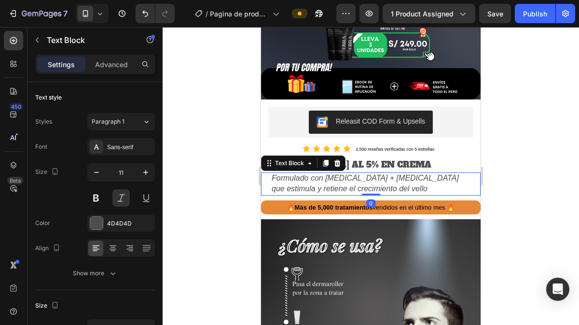
click at [302, 174] on span "Formulado con [MEDICAL_DATA] + [MEDICAL_DATA] que estimula y retiene el crecimi…" at bounding box center [364, 183] width 187 height 19
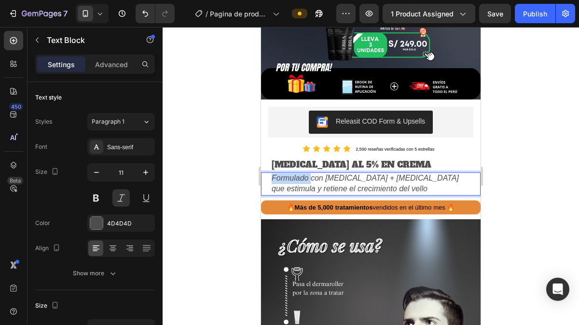
click at [302, 174] on span "Formulado con [MEDICAL_DATA] + [MEDICAL_DATA] que estimula y retiene el crecimi…" at bounding box center [364, 183] width 187 height 19
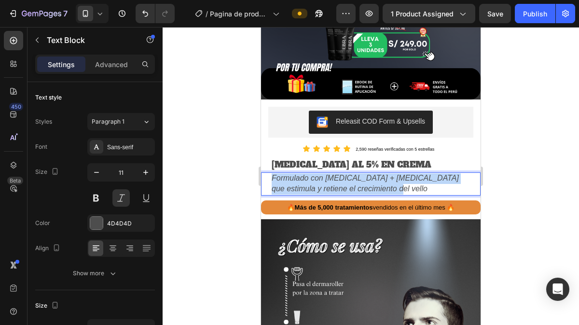
click at [302, 174] on span "Formulado con [MEDICAL_DATA] + [MEDICAL_DATA] que estimula y retiene el crecimi…" at bounding box center [364, 183] width 187 height 19
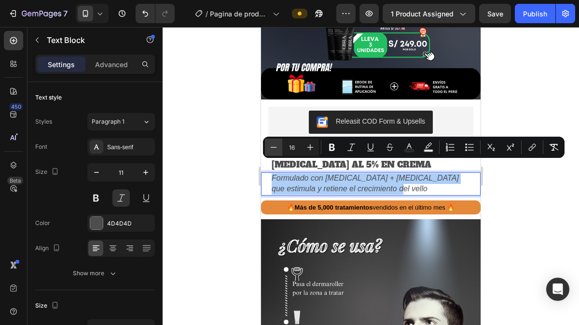
click at [273, 148] on icon "Editor contextual toolbar" at bounding box center [274, 147] width 10 height 10
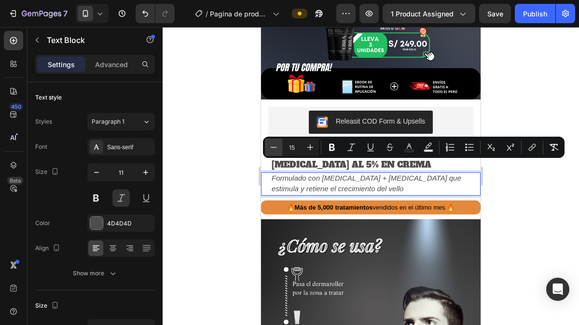
click at [273, 148] on icon "Editor contextual toolbar" at bounding box center [274, 147] width 10 height 10
type input "14"
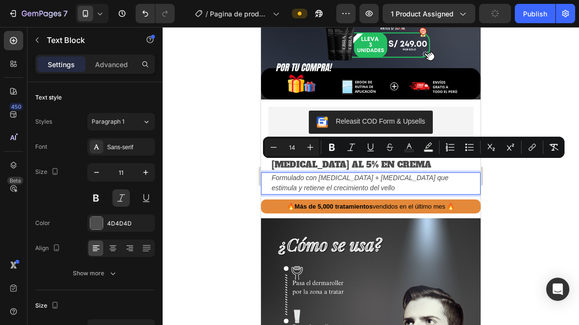
click at [232, 186] on div at bounding box center [370, 176] width 416 height 298
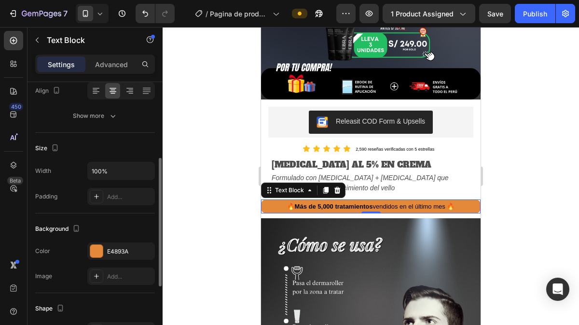
scroll to position [158, 0]
click at [109, 249] on div "E4893A" at bounding box center [121, 250] width 28 height 9
click at [514, 184] on div at bounding box center [370, 176] width 416 height 298
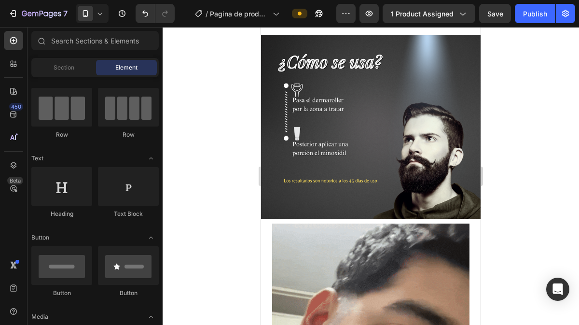
scroll to position [560, 0]
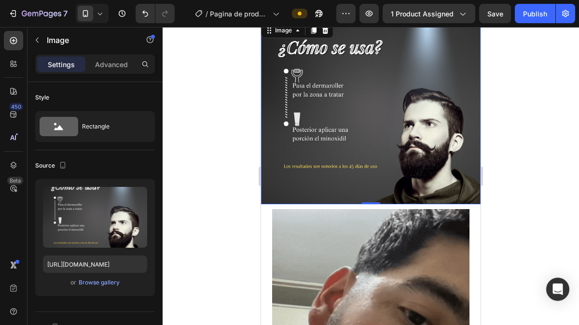
click at [362, 196] on div "Image 0" at bounding box center [370, 112] width 219 height 183
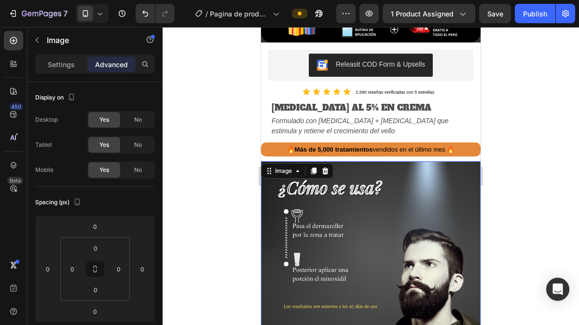
scroll to position [383, 0]
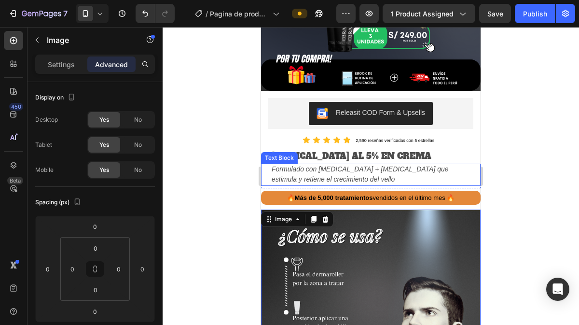
click at [357, 171] on p "Formulado con [MEDICAL_DATA] + [MEDICAL_DATA] que estimula y retiene el crecimi…" at bounding box center [370, 174] width 198 height 20
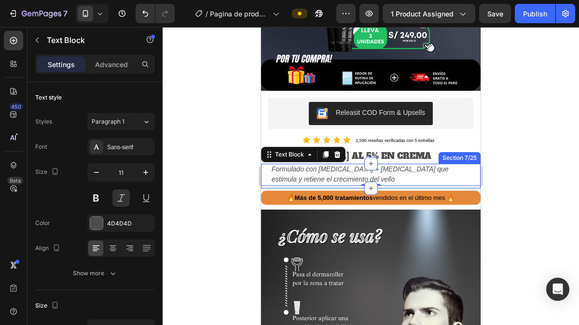
click at [431, 176] on div "Formulado con [MEDICAL_DATA] + [MEDICAL_DATA] que estimula y retiene el crecimi…" at bounding box center [370, 175] width 219 height 25
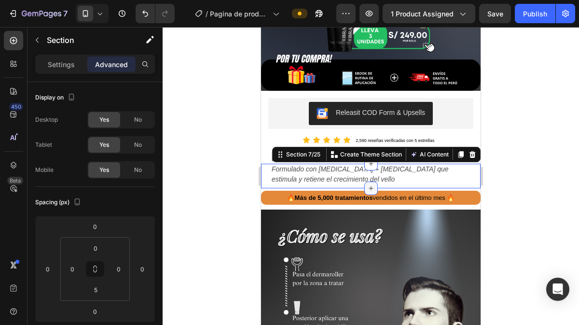
click at [367, 184] on icon at bounding box center [371, 188] width 8 height 8
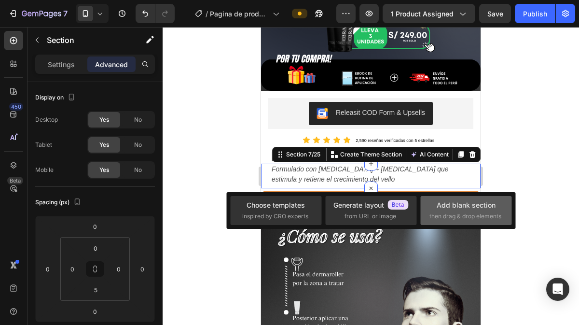
click at [451, 211] on div "Add blank section then drag & drop elements" at bounding box center [465, 210] width 73 height 21
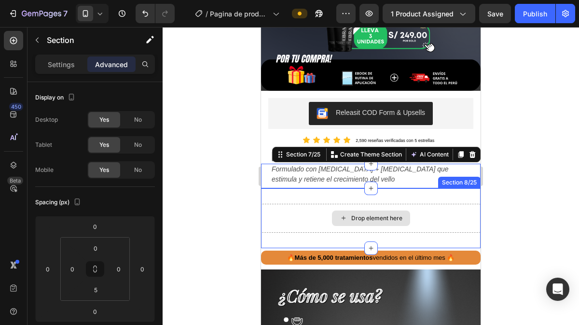
click at [356, 214] on div "Drop element here" at bounding box center [376, 218] width 51 height 8
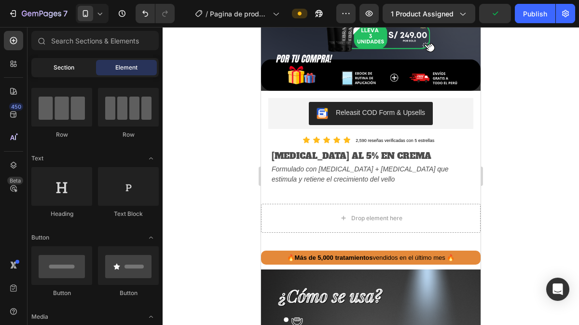
click at [57, 75] on div "Section" at bounding box center [63, 67] width 61 height 15
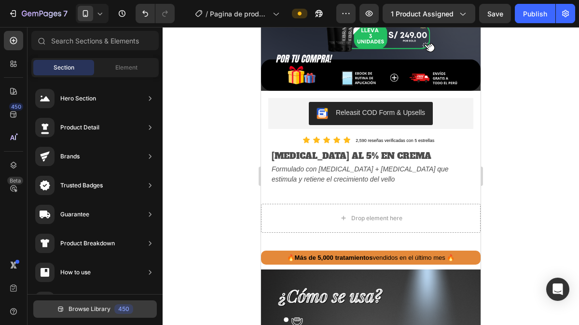
drag, startPoint x: 85, startPoint y: 308, endPoint x: 95, endPoint y: 311, distance: 10.5
click at [95, 311] on span "Browse Library" at bounding box center [89, 308] width 42 height 9
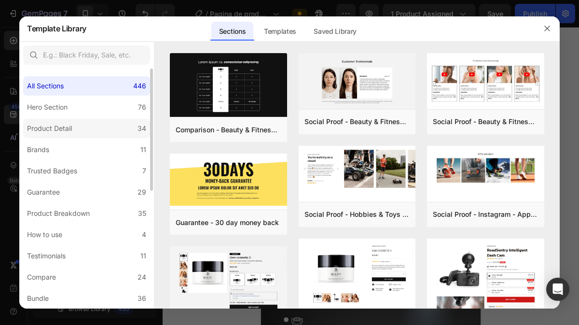
click at [85, 123] on label "Product Detail 34" at bounding box center [86, 128] width 127 height 19
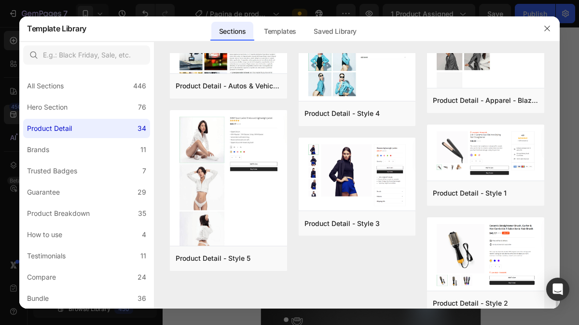
scroll to position [1279, 0]
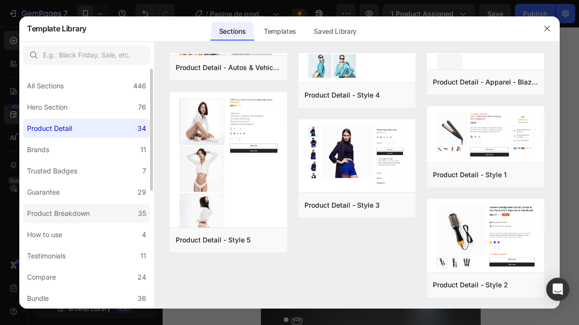
click at [107, 207] on label "Product Breakdown 35" at bounding box center [86, 212] width 127 height 19
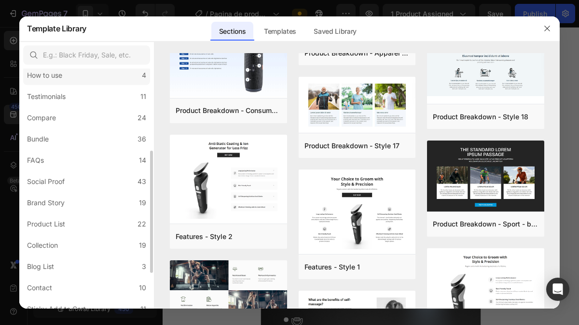
scroll to position [160, 0]
click at [89, 216] on label "Product List 22" at bounding box center [86, 222] width 127 height 19
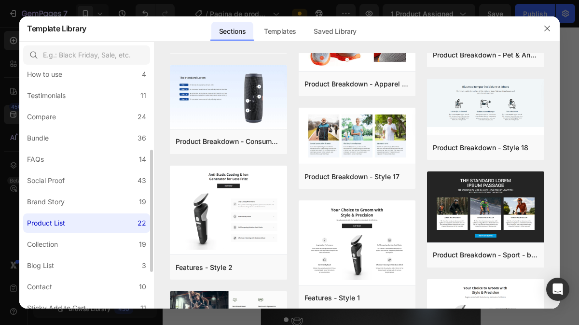
scroll to position [0, 0]
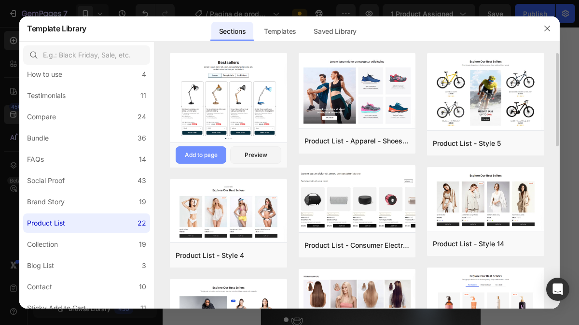
click at [212, 157] on div "Add to page" at bounding box center [201, 154] width 33 height 9
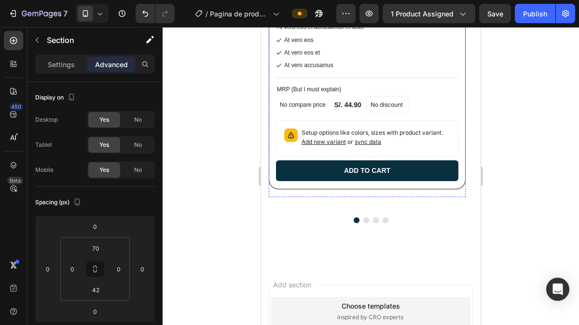
scroll to position [3032, 0]
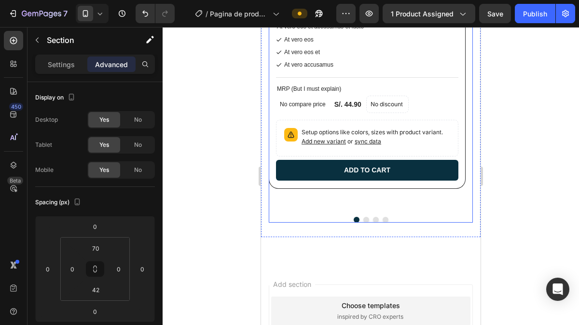
click at [363, 216] on button "Dot" at bounding box center [366, 219] width 6 height 6
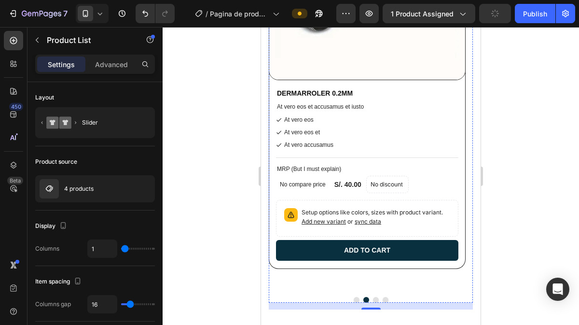
scroll to position [2970, 0]
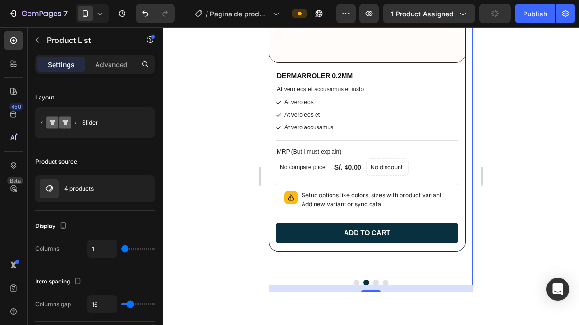
click at [373, 279] on button "Dot" at bounding box center [376, 282] width 6 height 6
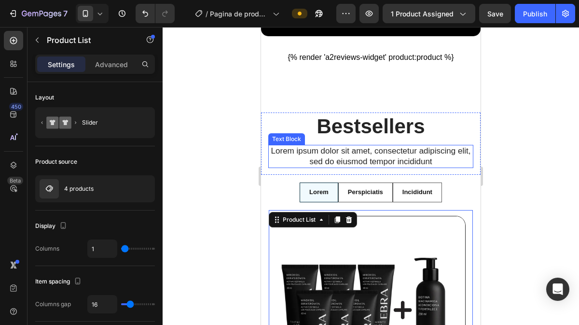
scroll to position [2569, 0]
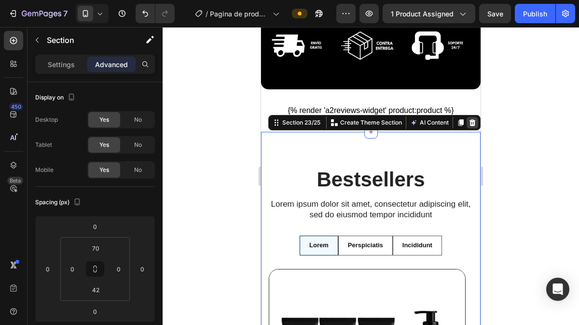
click at [469, 123] on icon at bounding box center [472, 122] width 6 height 7
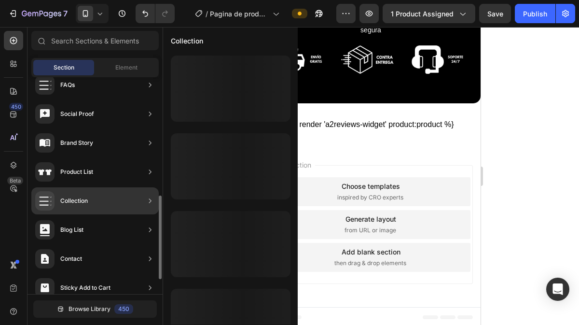
scroll to position [303, 0]
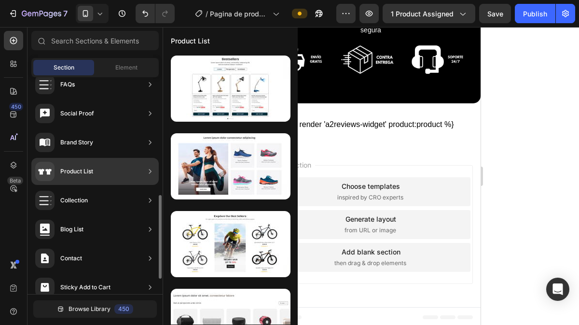
click at [99, 178] on div "Product List" at bounding box center [94, 171] width 127 height 27
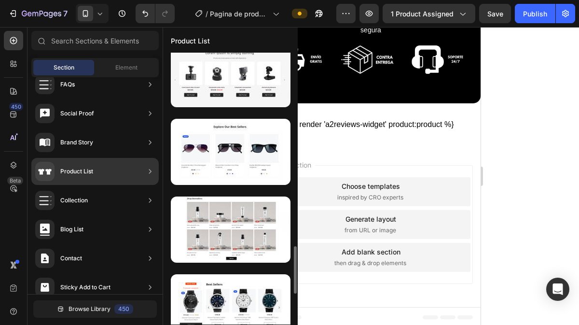
scroll to position [1102, 0]
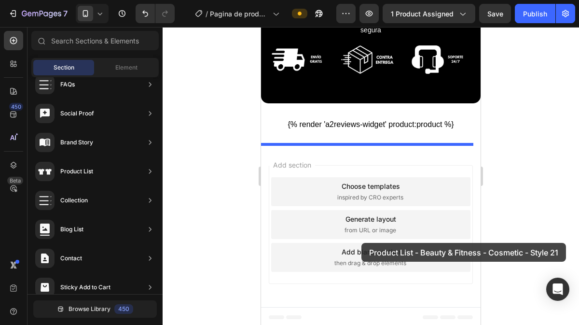
drag, startPoint x: 485, startPoint y: 251, endPoint x: 362, endPoint y: 243, distance: 122.8
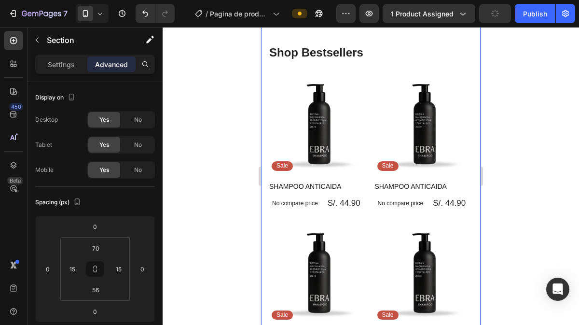
scroll to position [2613, 0]
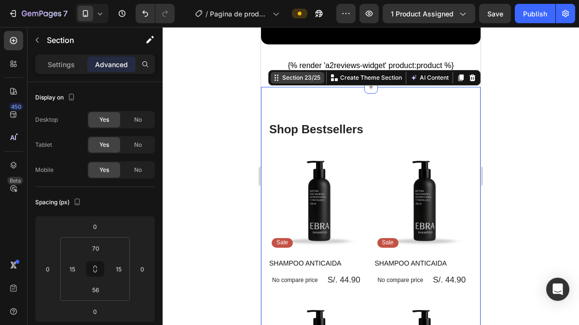
click at [295, 78] on div "Section 23/25" at bounding box center [301, 77] width 42 height 9
click at [508, 140] on div at bounding box center [370, 176] width 416 height 298
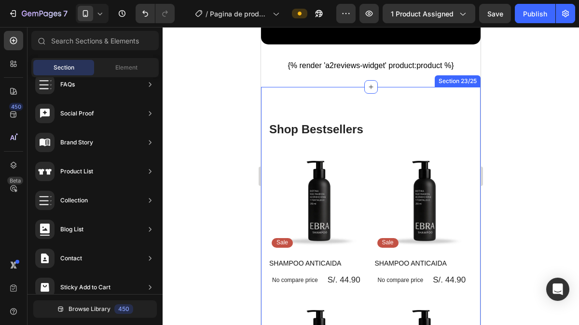
click at [451, 99] on div "Shop Bestsellers Heading Product Images Sale Text Block Row SHAMPOO ANTICAIDA P…" at bounding box center [370, 295] width 219 height 416
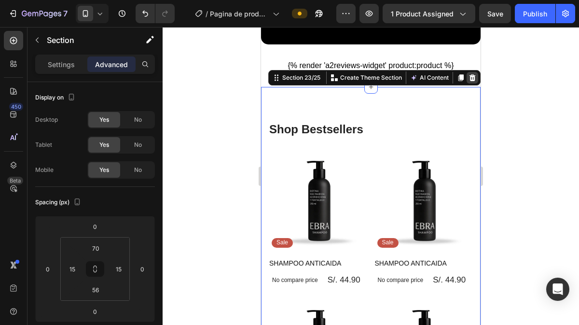
click at [468, 77] on icon at bounding box center [472, 78] width 8 height 8
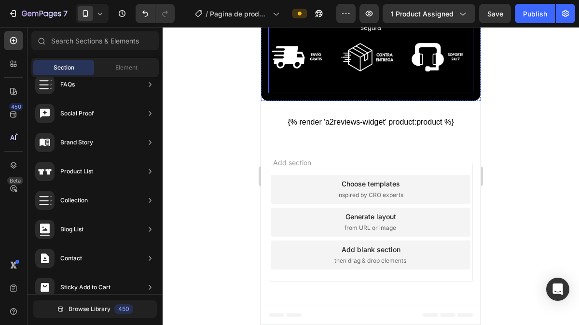
scroll to position [2555, 0]
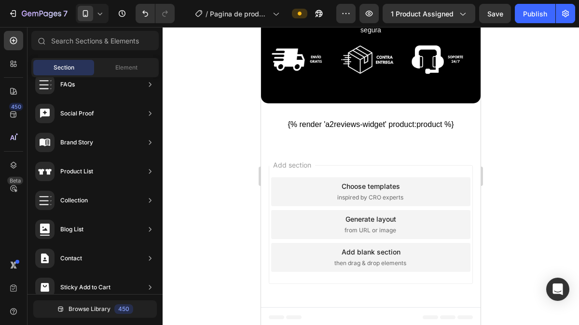
click at [380, 156] on div "Add section Choose templates inspired by CRO experts Generate layout from URL o…" at bounding box center [370, 226] width 219 height 161
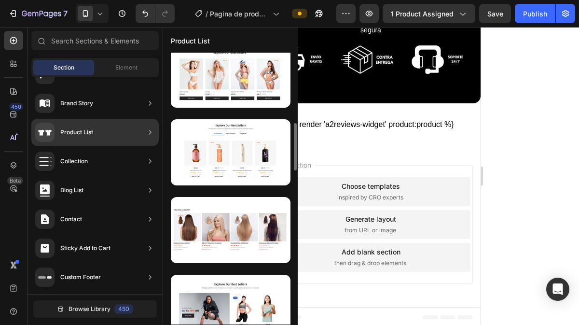
scroll to position [404, 0]
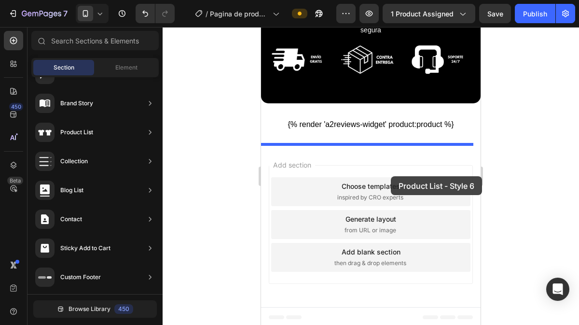
drag, startPoint x: 487, startPoint y: 183, endPoint x: 391, endPoint y: 176, distance: 97.2
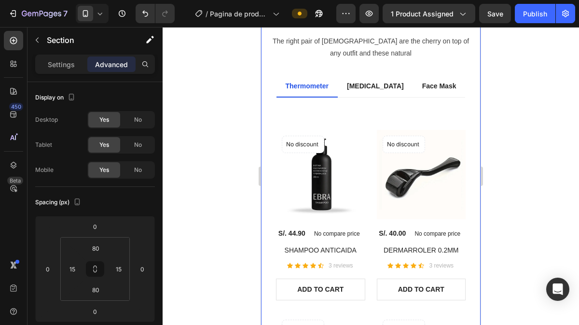
scroll to position [2695, 0]
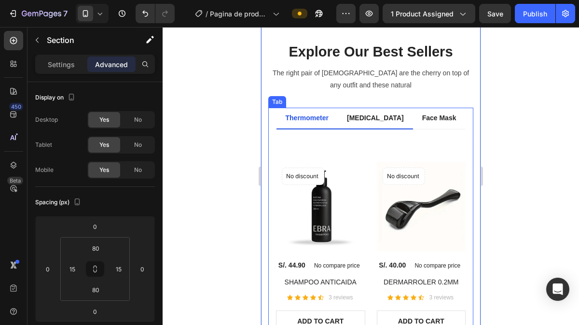
click at [374, 122] on div "[MEDICAL_DATA]" at bounding box center [375, 117] width 60 height 13
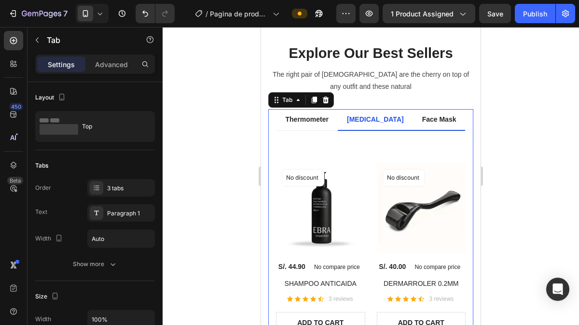
scroll to position [2614, 0]
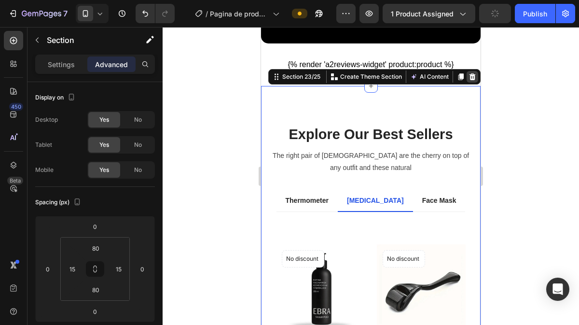
click at [468, 73] on icon at bounding box center [472, 77] width 8 height 8
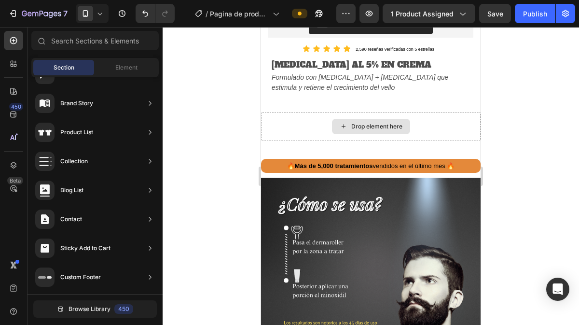
scroll to position [462, 0]
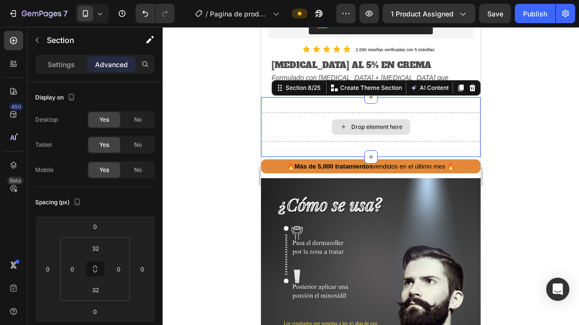
click at [368, 127] on div "Drop element here" at bounding box center [376, 127] width 51 height 8
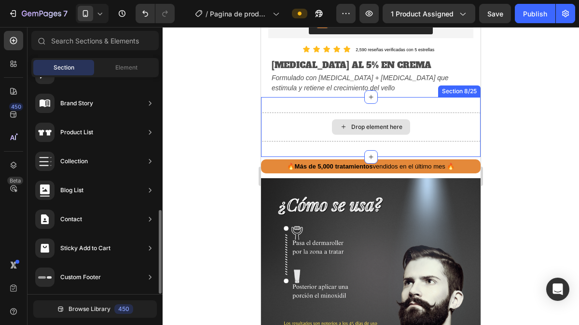
scroll to position [111, 0]
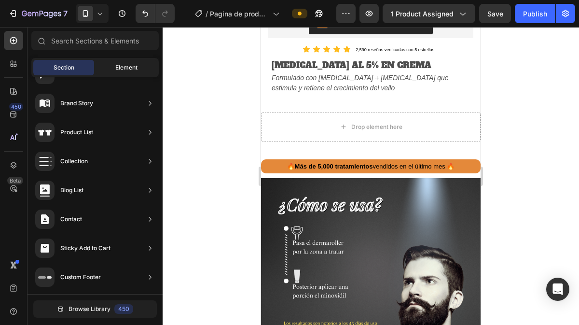
click at [108, 70] on div "Element" at bounding box center [126, 67] width 61 height 15
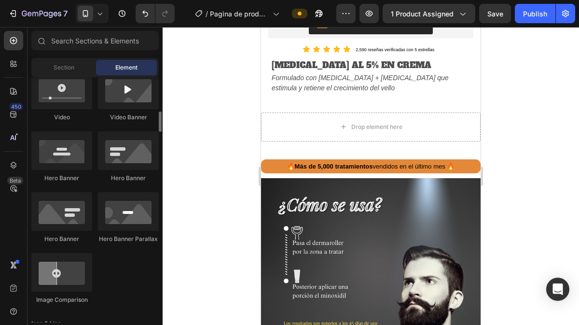
scroll to position [390, 0]
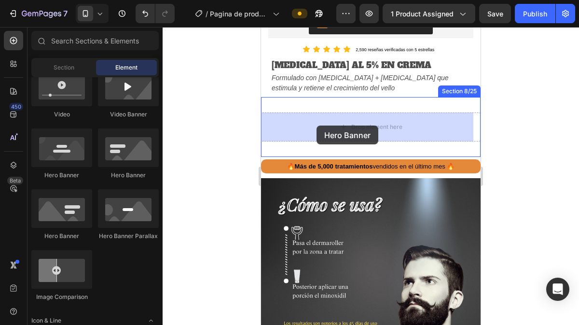
drag, startPoint x: 379, startPoint y: 186, endPoint x: 319, endPoint y: 125, distance: 85.9
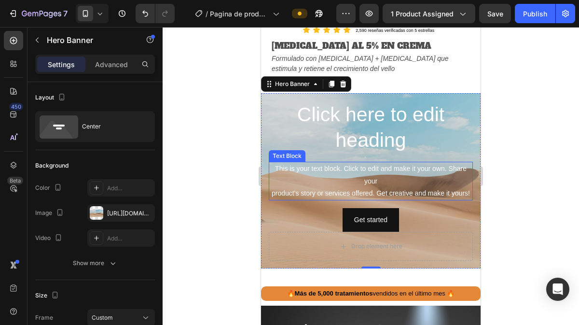
scroll to position [478, 0]
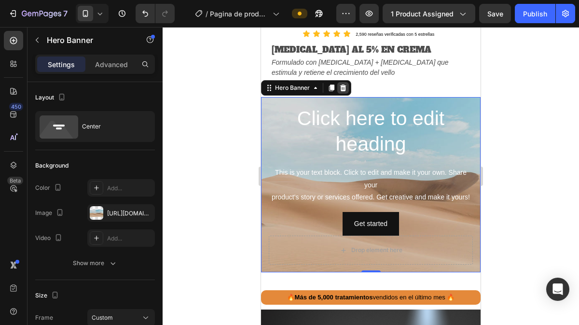
click at [342, 87] on icon at bounding box center [343, 87] width 6 height 7
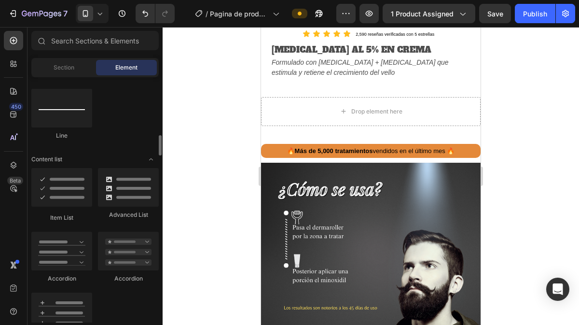
scroll to position [691, 0]
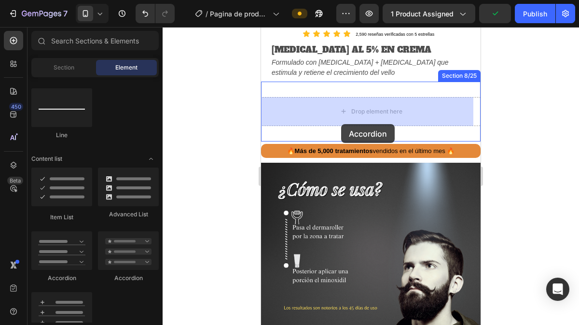
drag, startPoint x: 326, startPoint y: 291, endPoint x: 341, endPoint y: 124, distance: 167.5
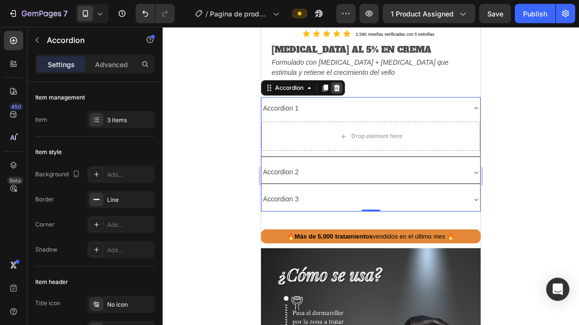
click at [338, 88] on icon at bounding box center [337, 87] width 6 height 7
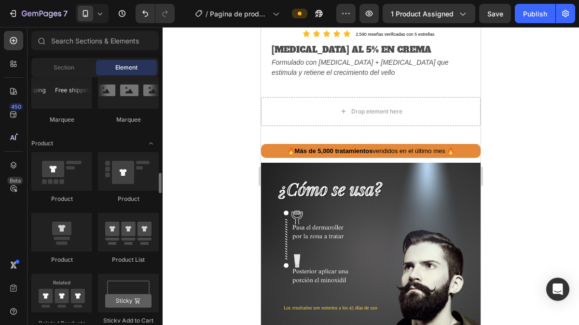
scroll to position [1168, 0]
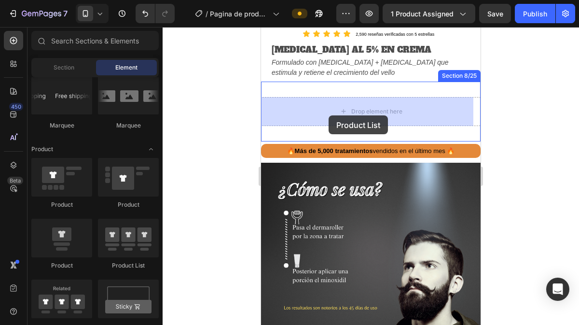
drag, startPoint x: 383, startPoint y: 269, endPoint x: 328, endPoint y: 115, distance: 162.9
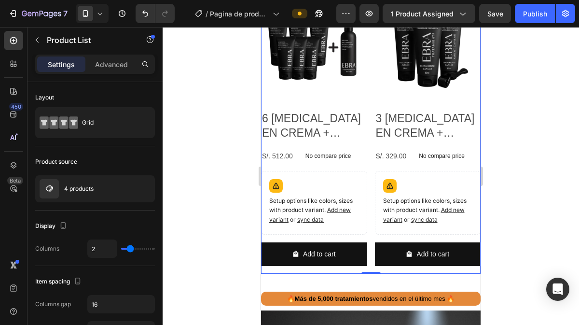
scroll to position [836, 0]
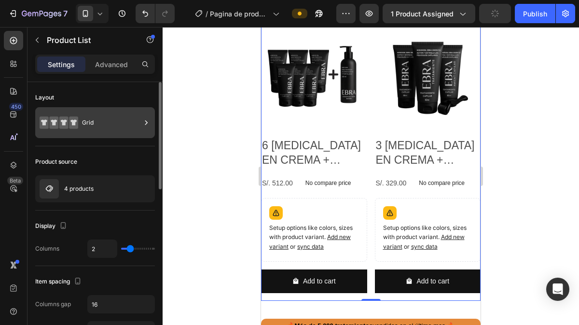
click at [96, 123] on div "Grid" at bounding box center [111, 122] width 59 height 22
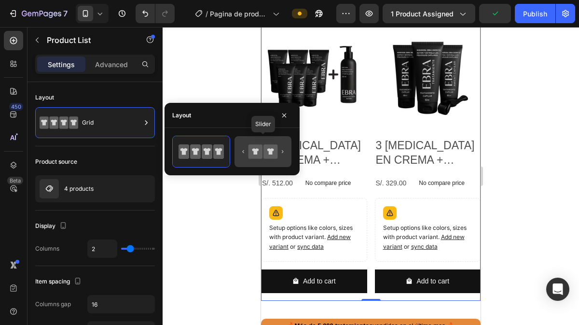
click at [252, 148] on icon at bounding box center [255, 152] width 14 height 14
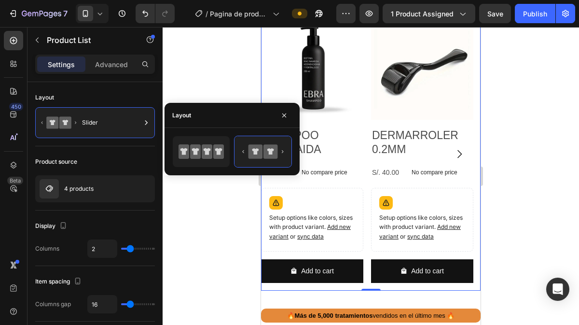
scroll to position [556, 0]
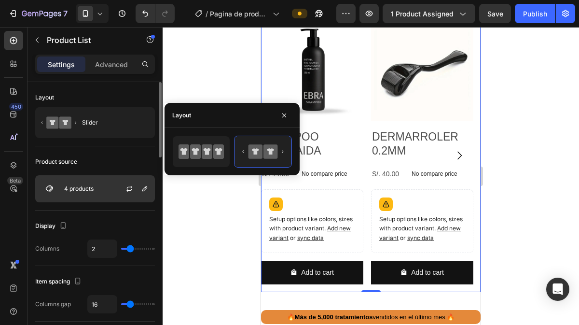
click at [122, 185] on div at bounding box center [133, 189] width 42 height 26
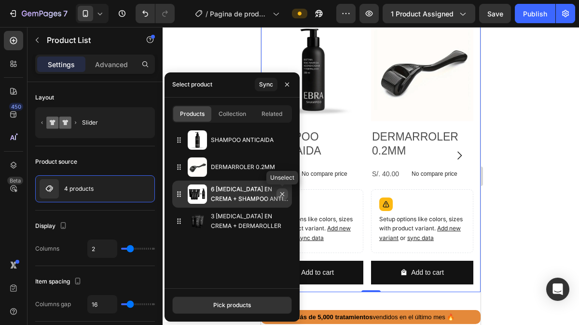
click at [287, 193] on button "button" at bounding box center [282, 194] width 12 height 12
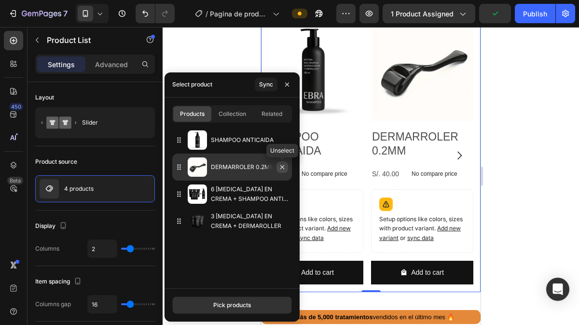
click at [284, 168] on icon "button" at bounding box center [282, 167] width 8 height 8
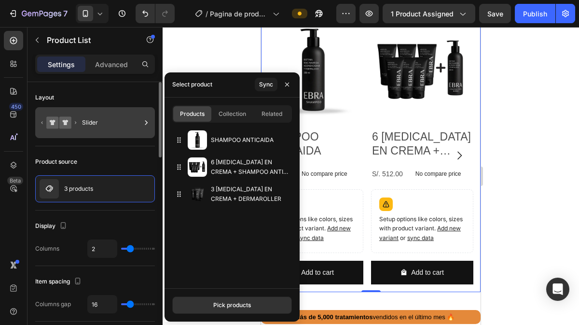
click at [98, 131] on div "Slider" at bounding box center [111, 122] width 59 height 22
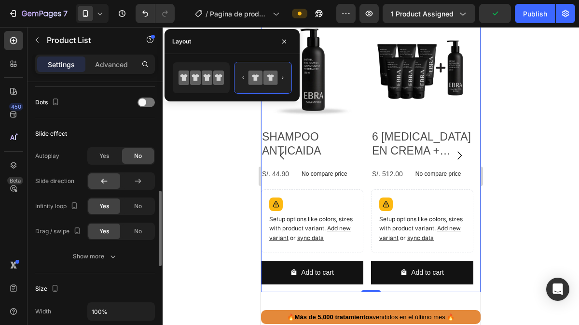
scroll to position [392, 0]
click at [489, 105] on div at bounding box center [370, 176] width 416 height 298
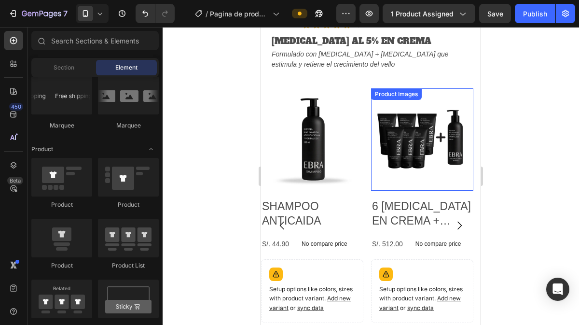
scroll to position [99, 0]
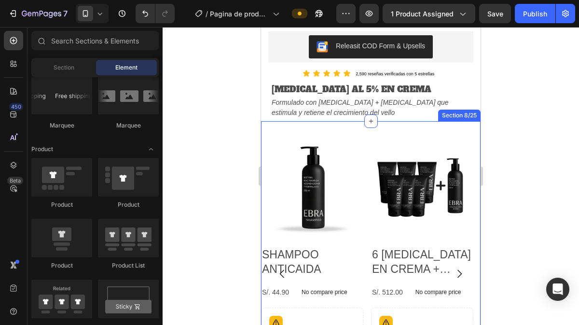
click at [433, 124] on div "Product Images SHAMPOO ANTICAIDA Product Title S/. 44.90 Product Price Product …" at bounding box center [370, 273] width 219 height 304
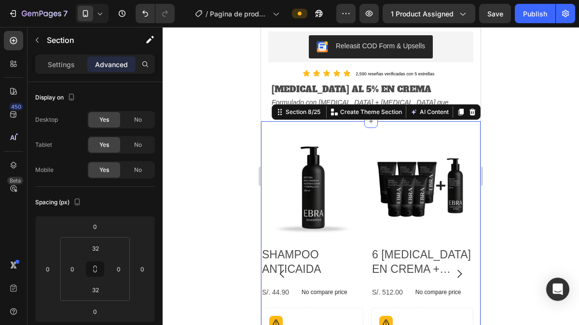
click at [468, 105] on div "Section 8/25 You can create reusable sections Create Theme Section AI Content W…" at bounding box center [375, 111] width 209 height 15
click at [469, 113] on icon at bounding box center [472, 111] width 6 height 7
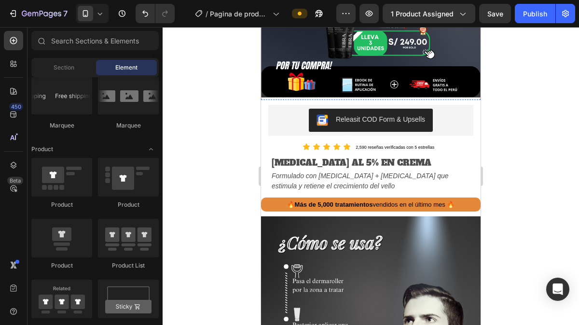
scroll to position [377, 0]
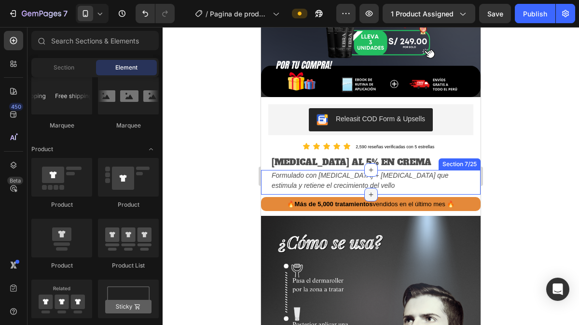
click at [370, 190] on icon at bounding box center [371, 194] width 8 height 8
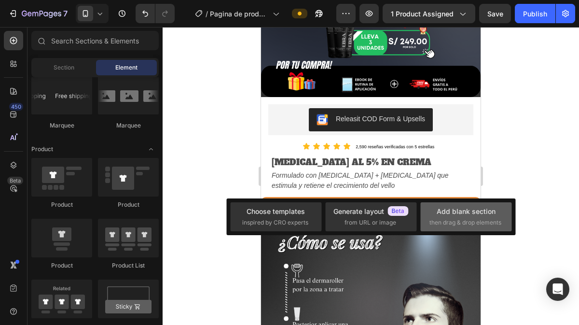
click at [443, 209] on div "Add blank section" at bounding box center [465, 211] width 59 height 10
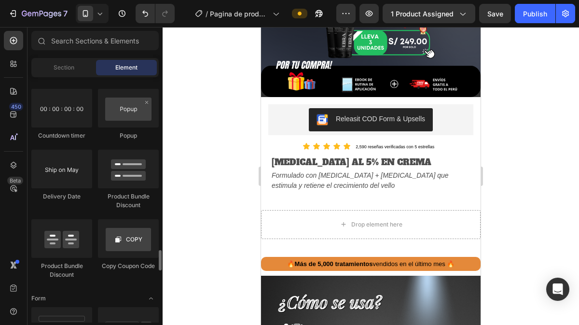
scroll to position [2049, 0]
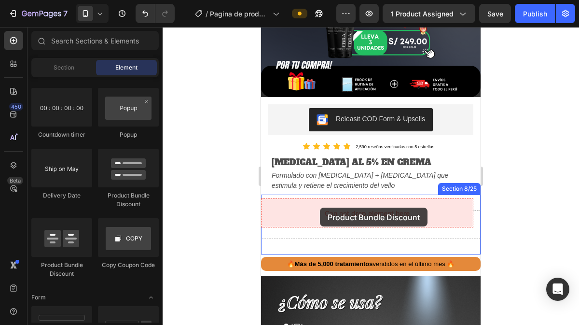
drag, startPoint x: 384, startPoint y: 211, endPoint x: 331, endPoint y: 212, distance: 53.1
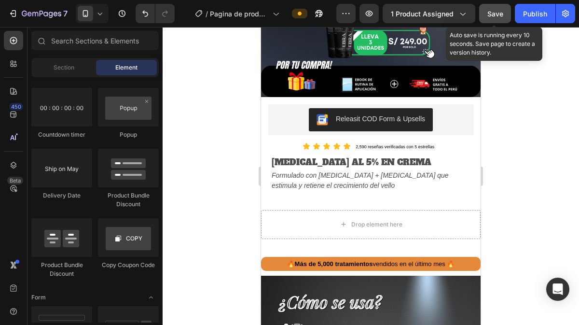
click at [486, 17] on button "Save" at bounding box center [495, 13] width 32 height 19
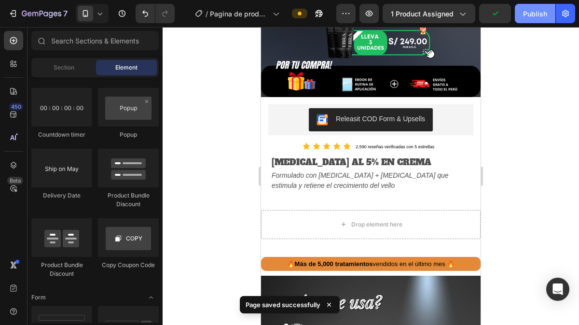
click at [532, 19] on button "Publish" at bounding box center [534, 13] width 41 height 19
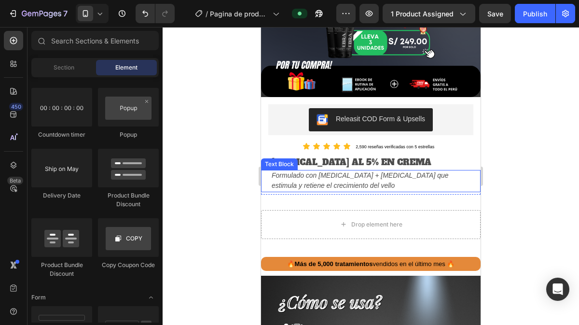
scroll to position [396, 0]
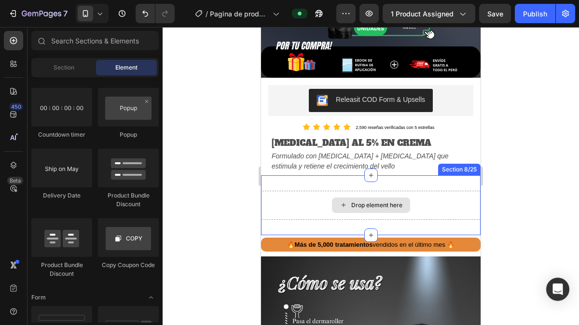
click at [352, 201] on div "Drop element here" at bounding box center [376, 205] width 51 height 8
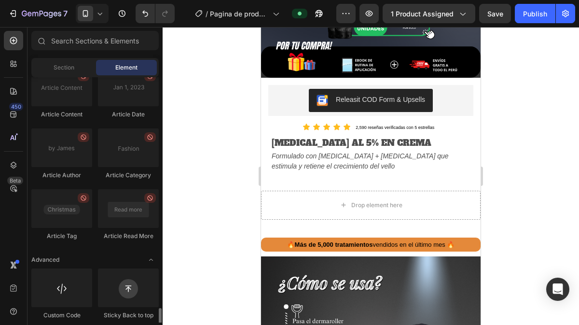
scroll to position [2677, 0]
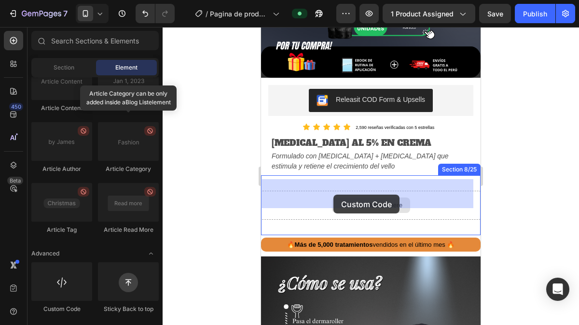
drag, startPoint x: 313, startPoint y: 193, endPoint x: 363, endPoint y: 176, distance: 52.8
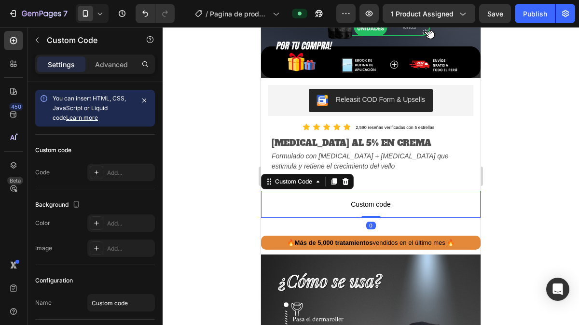
click at [359, 198] on span "Custom code" at bounding box center [370, 204] width 219 height 12
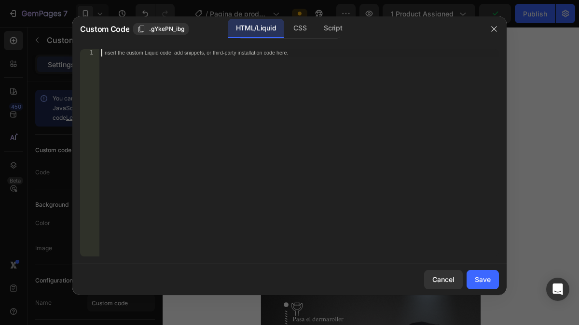
click at [239, 126] on div "Insert the custom Liquid code, add snippets, or third-party installation code h…" at bounding box center [298, 159] width 399 height 221
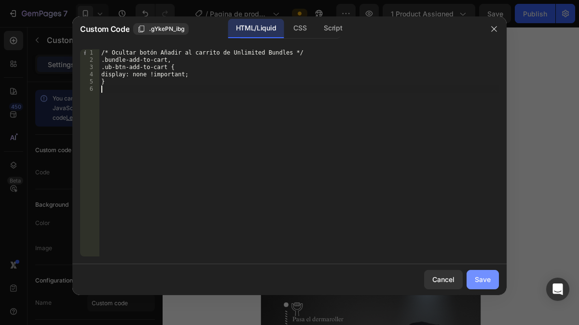
click at [478, 277] on div "Save" at bounding box center [482, 279] width 16 height 10
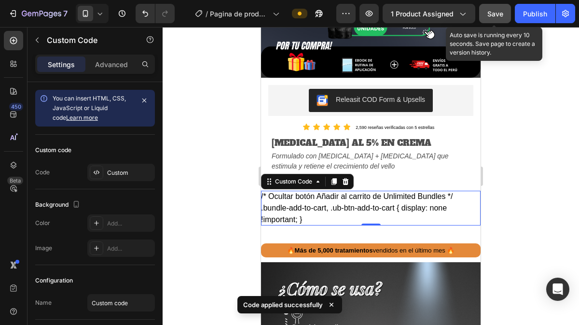
click at [497, 18] on div "Save" at bounding box center [495, 14] width 16 height 10
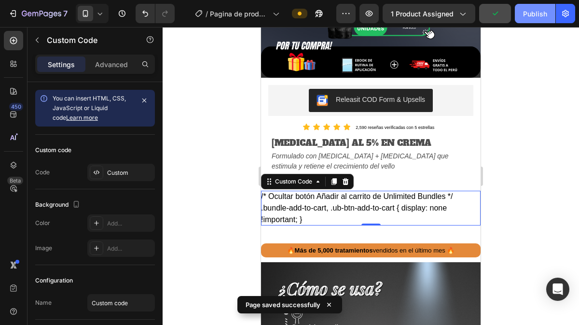
click at [535, 11] on div "Publish" at bounding box center [535, 14] width 24 height 10
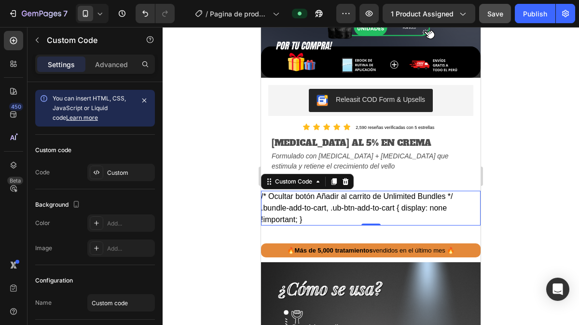
click at [291, 193] on div "/* Ocultar botón Añadir al carrito de Unlimited Bundles */ .bundle-add-to-cart,…" at bounding box center [370, 207] width 219 height 35
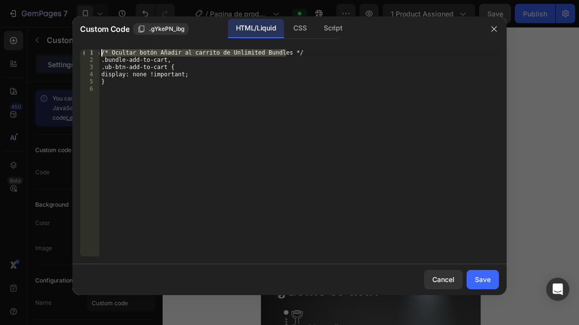
drag, startPoint x: 295, startPoint y: 53, endPoint x: 114, endPoint y: 51, distance: 180.8
click at [114, 51] on div "/* Ocultar botón Añadir al carrito de Unlimited Bundles */ .bundle-add-to-cart,…" at bounding box center [298, 159] width 399 height 221
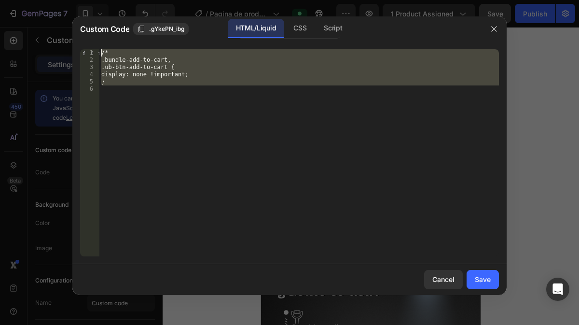
drag, startPoint x: 160, startPoint y: 97, endPoint x: 95, endPoint y: 50, distance: 80.4
click at [95, 50] on div "/* 1 2 3 4 5 6 /* .bundle-add-to-cart, .ub-btn-add-to-cart { display: none !imp…" at bounding box center [289, 152] width 419 height 207
type textarea "/* .bundle-add-to-cart,"
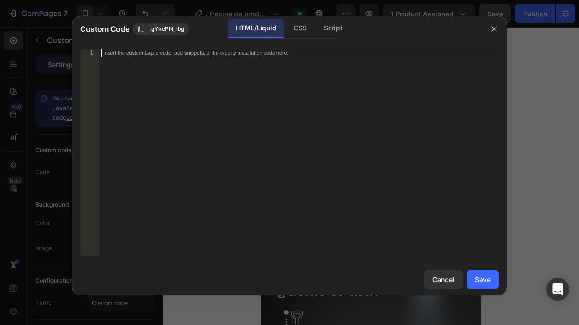
paste textarea "}"
type textarea "}"
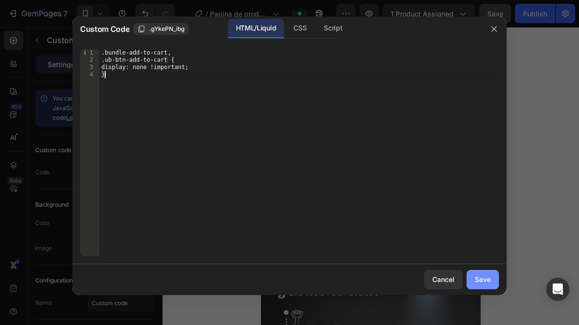
click at [478, 279] on div "Save" at bounding box center [482, 279] width 16 height 10
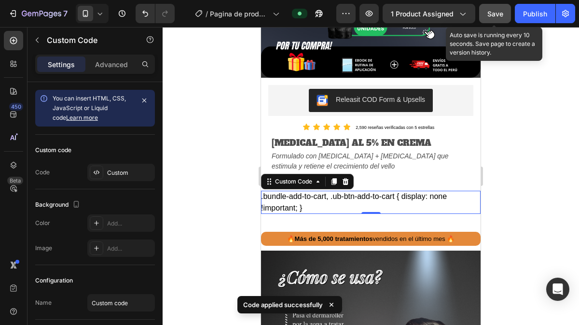
click at [504, 17] on button "Save" at bounding box center [495, 13] width 32 height 19
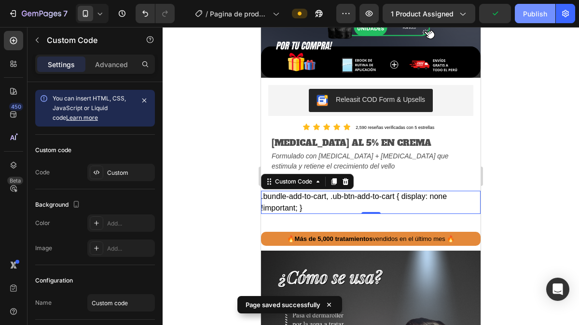
click at [532, 13] on div "Publish" at bounding box center [535, 14] width 24 height 10
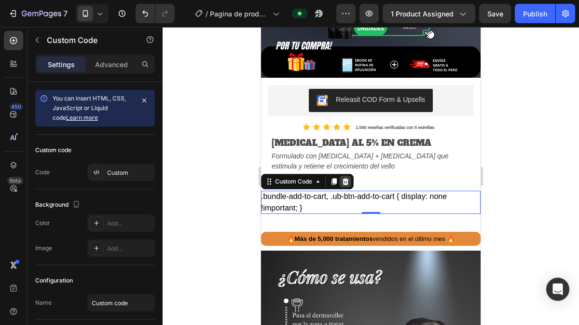
click at [346, 177] on icon at bounding box center [345, 180] width 6 height 7
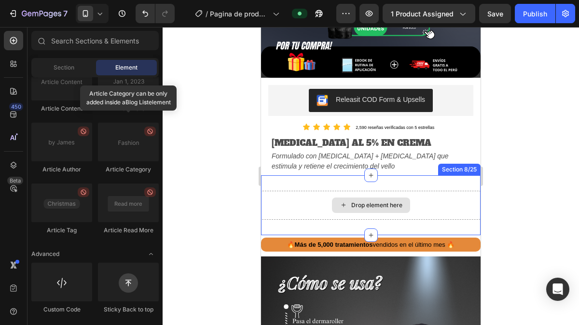
click at [314, 190] on div "Drop element here" at bounding box center [370, 204] width 219 height 29
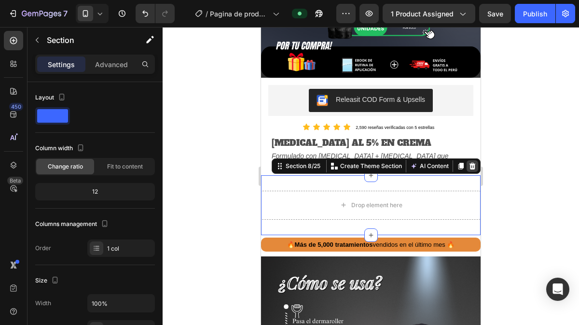
click at [469, 162] on icon at bounding box center [472, 165] width 6 height 7
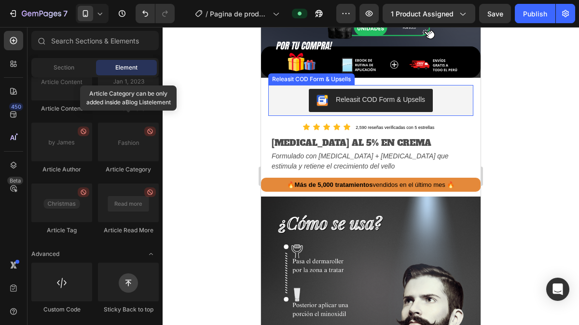
click at [438, 89] on div "Releasit COD Form & Upsells" at bounding box center [370, 100] width 197 height 23
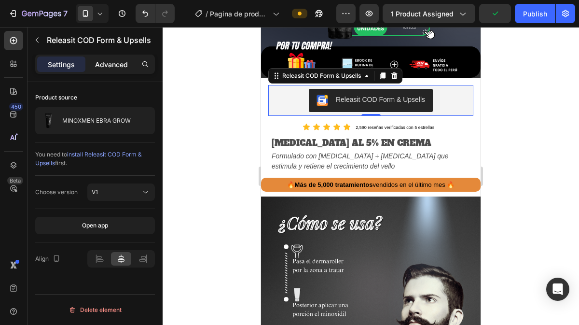
click at [121, 69] on div "Advanced" at bounding box center [111, 63] width 48 height 15
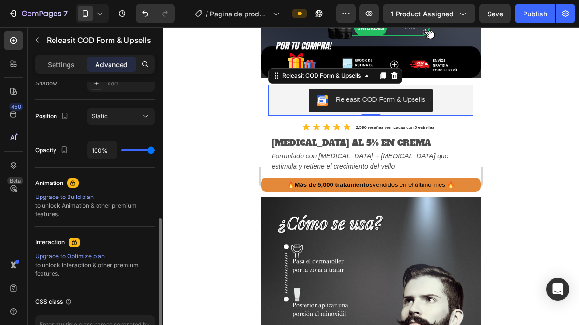
scroll to position [335, 0]
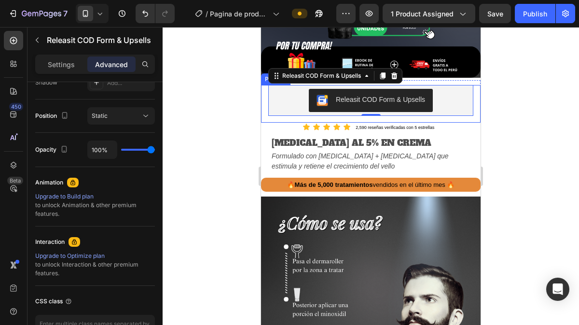
click at [433, 108] on div "Releasit COD Form & Upsells Releasit COD Form & Upsells 0 Row Row" at bounding box center [370, 104] width 219 height 38
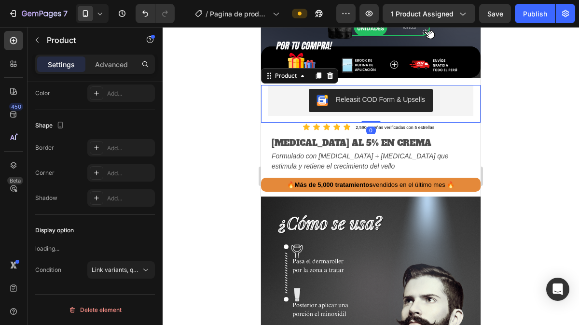
scroll to position [0, 0]
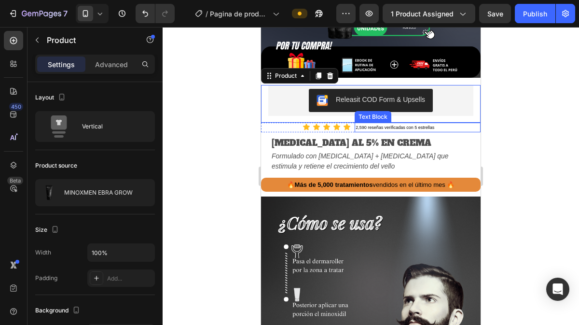
click at [470, 123] on p "2,590 reseñas verificadas con 5 estrellas" at bounding box center [417, 127] width 124 height 8
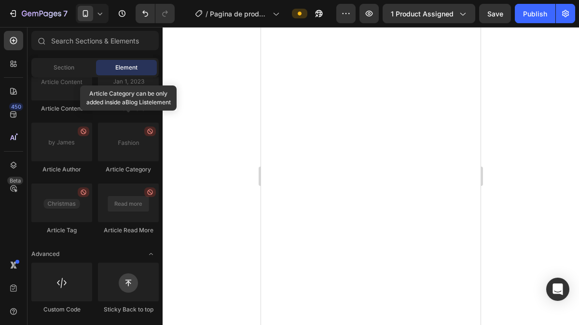
scroll to position [208, 0]
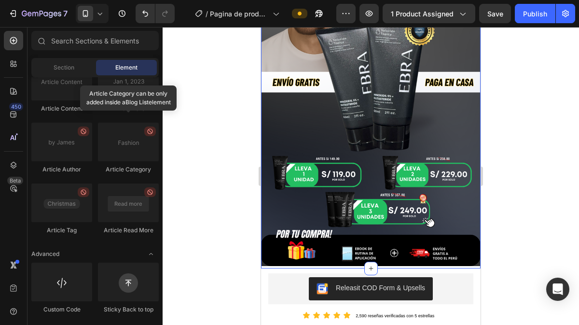
click at [470, 255] on div "Icon Icon Icon Icon Icon Icon List 4.9/5 basado en 6,385 calificaciones Text Bl…" at bounding box center [370, 84] width 219 height 367
click at [367, 264] on icon at bounding box center [371, 268] width 8 height 8
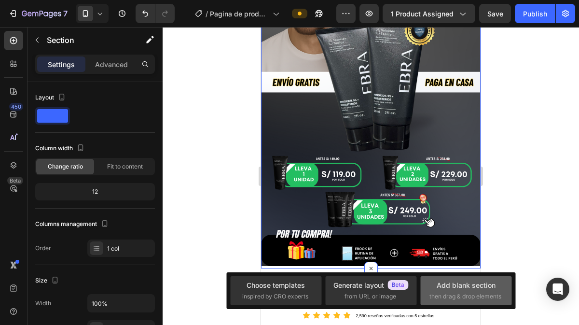
click at [446, 293] on span "then drag & drop elements" at bounding box center [465, 296] width 72 height 9
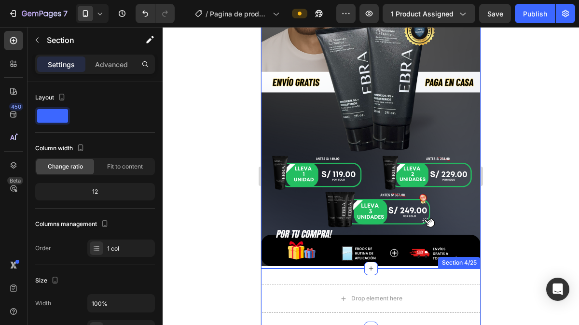
scroll to position [309, 0]
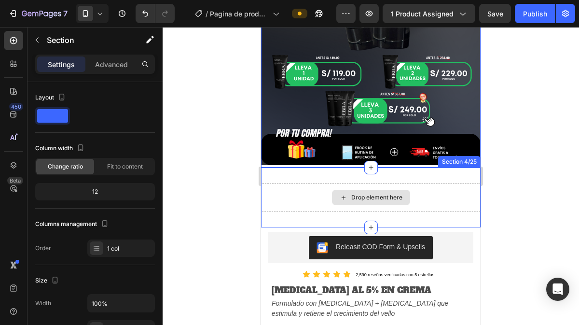
click at [351, 193] on div "Drop element here" at bounding box center [376, 197] width 51 height 8
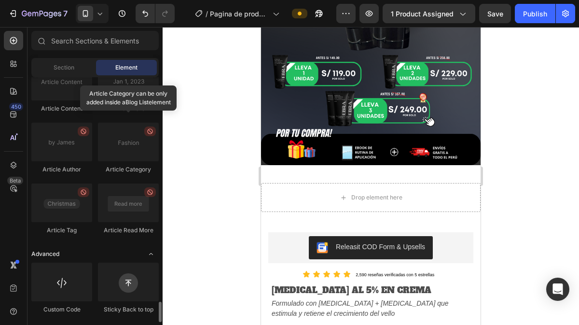
scroll to position [2677, 0]
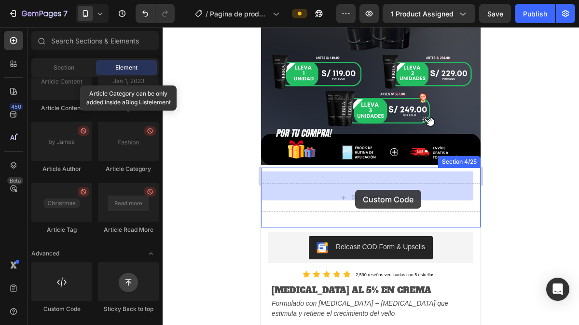
drag, startPoint x: 330, startPoint y: 307, endPoint x: 355, endPoint y: 189, distance: 120.3
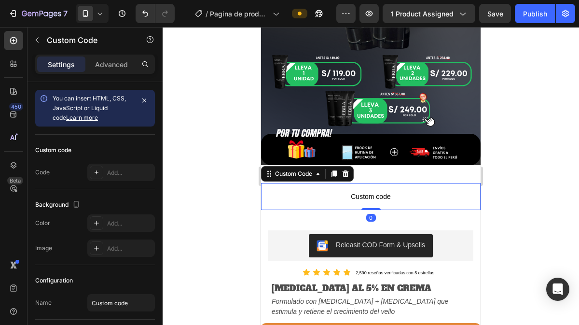
click at [341, 190] on span "Custom code" at bounding box center [370, 196] width 219 height 12
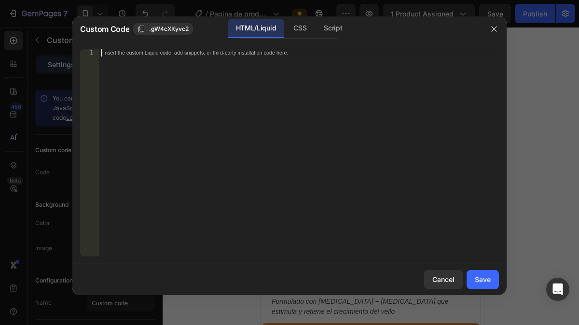
type textarea "}"
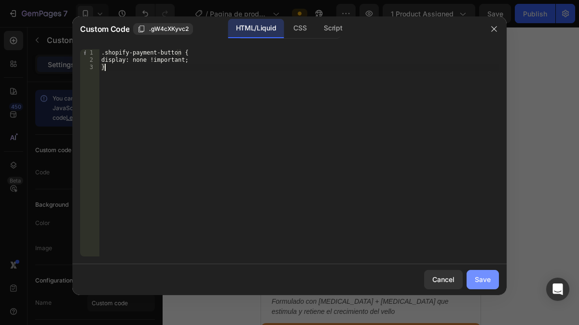
click at [486, 289] on div "Cancel Save" at bounding box center [289, 279] width 434 height 31
click at [486, 281] on div "Save" at bounding box center [482, 279] width 16 height 10
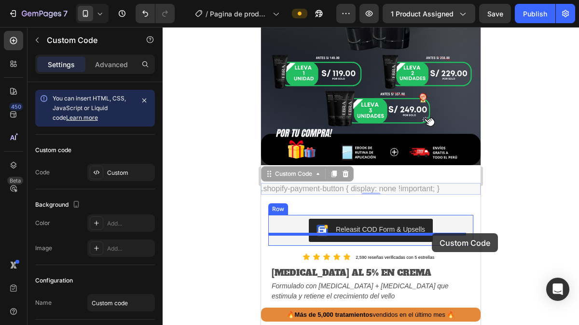
drag, startPoint x: 446, startPoint y: 177, endPoint x: 432, endPoint y: 233, distance: 57.7
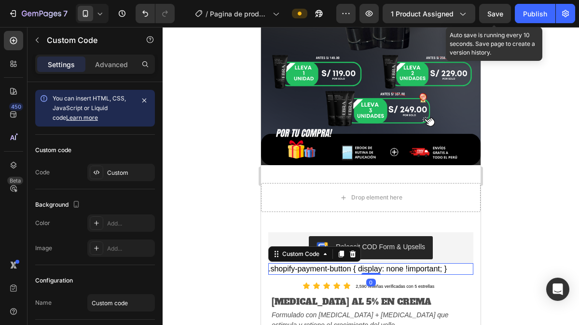
click at [500, 18] on div "Save" at bounding box center [495, 14] width 16 height 10
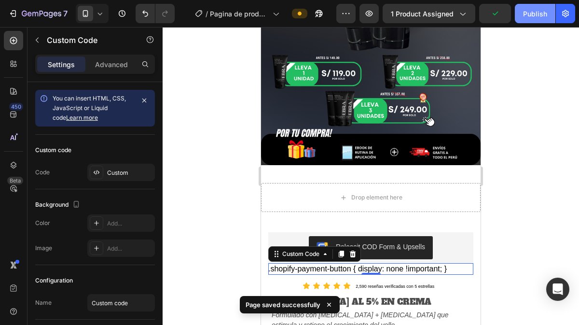
click at [527, 19] on button "Publish" at bounding box center [534, 13] width 41 height 19
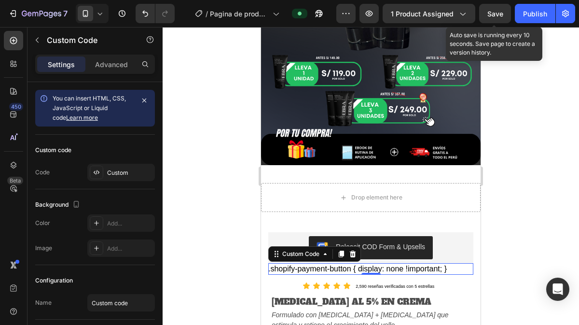
click at [499, 11] on span "Save" at bounding box center [495, 14] width 16 height 8
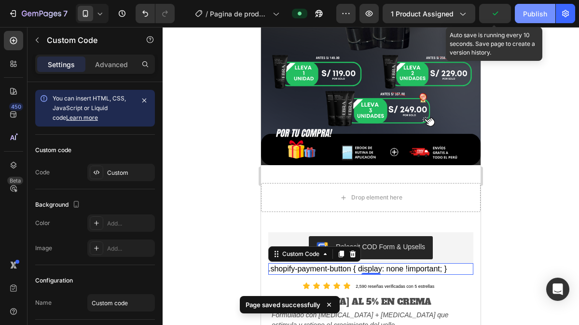
click at [537, 16] on div "Publish" at bounding box center [535, 14] width 24 height 10
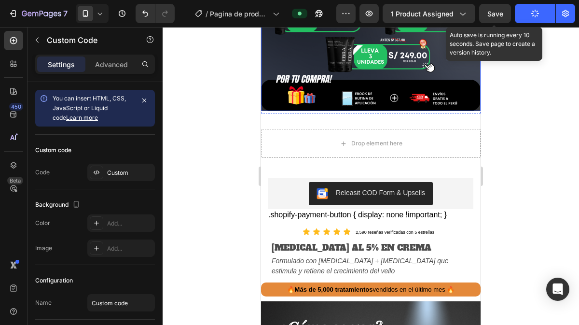
scroll to position [411, 0]
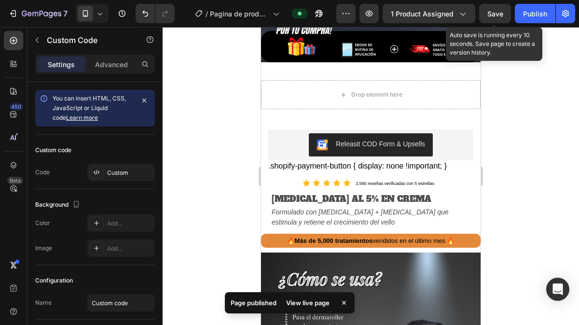
click at [528, 103] on div at bounding box center [370, 176] width 416 height 298
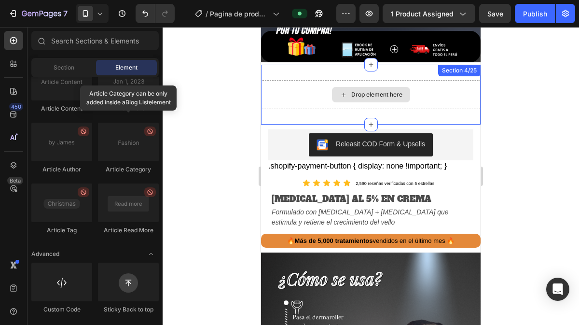
click at [339, 91] on icon at bounding box center [343, 95] width 8 height 8
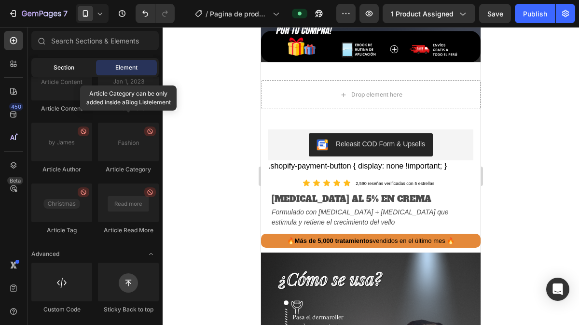
click at [55, 63] on div "Section" at bounding box center [63, 67] width 61 height 15
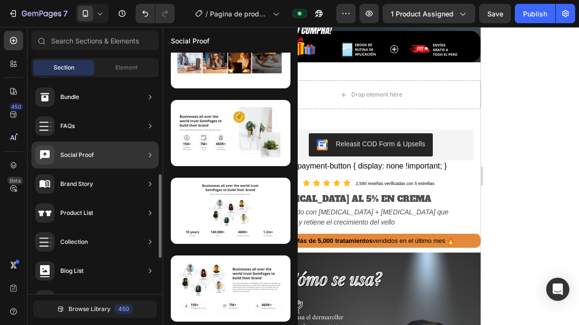
scroll to position [263, 0]
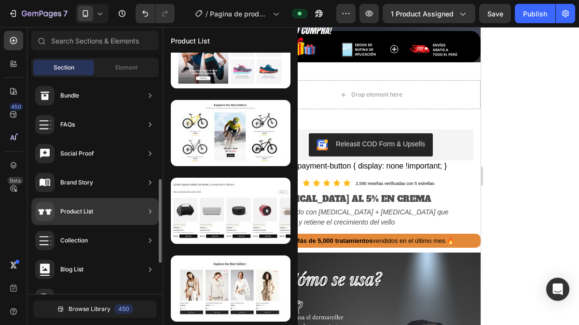
click at [89, 207] on div "Product List" at bounding box center [76, 211] width 33 height 10
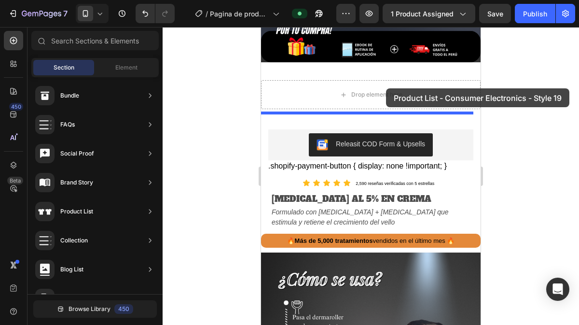
drag, startPoint x: 480, startPoint y: 241, endPoint x: 386, endPoint y: 88, distance: 179.0
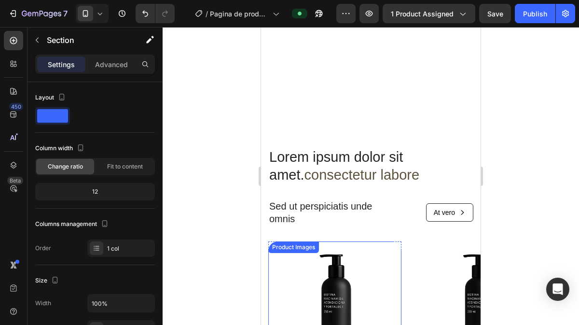
scroll to position [557, 0]
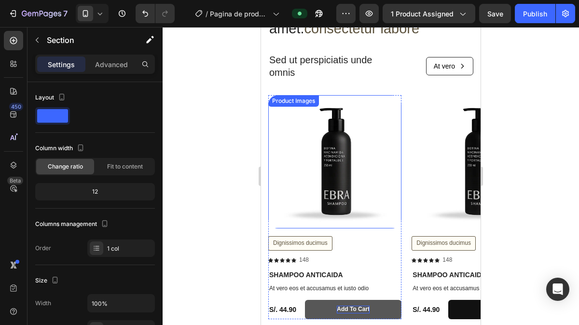
click at [343, 309] on div "Add to cart" at bounding box center [353, 309] width 33 height 8
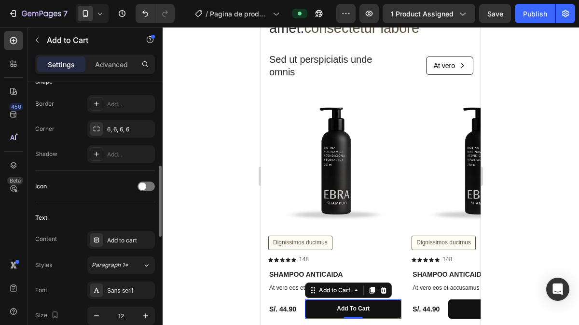
scroll to position [311, 0]
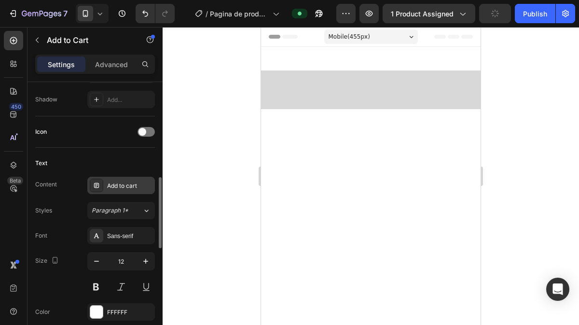
scroll to position [558, 0]
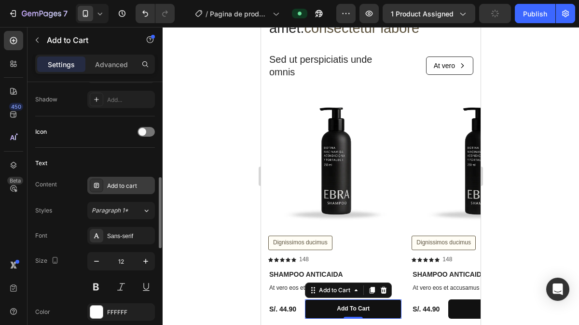
click at [117, 183] on div "Add to cart" at bounding box center [129, 185] width 45 height 9
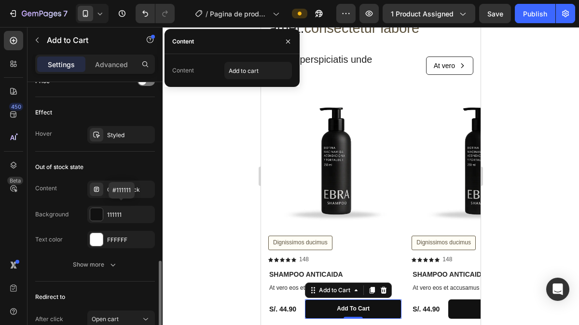
scroll to position [696, 0]
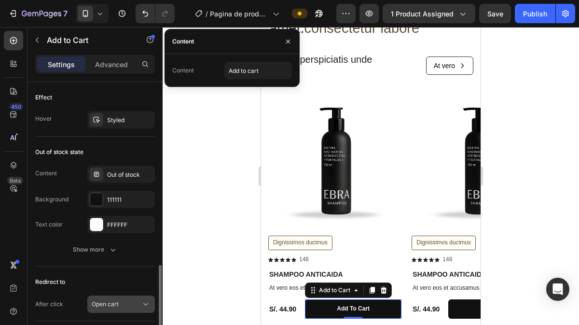
click at [128, 301] on div "Open cart" at bounding box center [116, 303] width 49 height 9
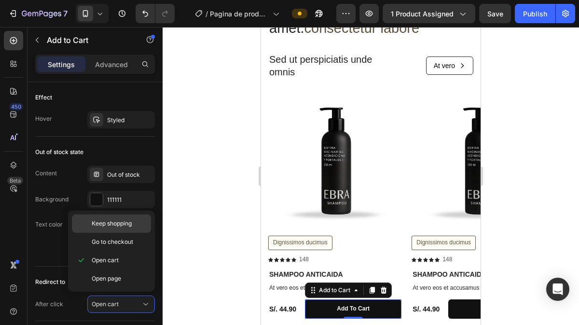
click at [128, 226] on span "Keep shopping" at bounding box center [112, 223] width 40 height 9
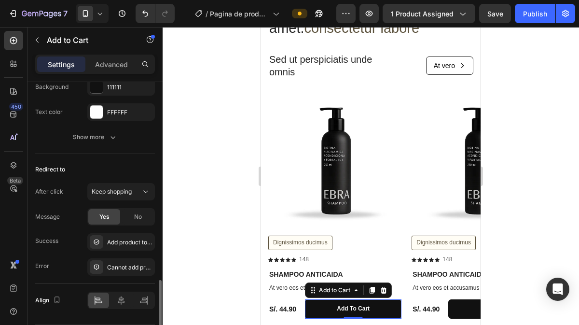
scroll to position [835, 0]
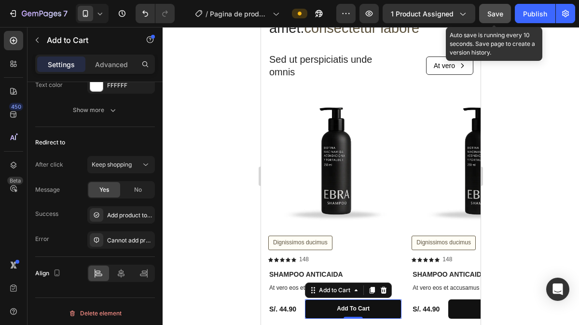
click at [501, 19] on button "Save" at bounding box center [495, 13] width 32 height 19
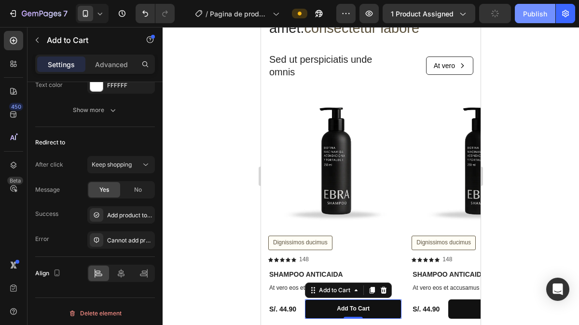
click at [530, 18] on div "Publish" at bounding box center [535, 14] width 24 height 10
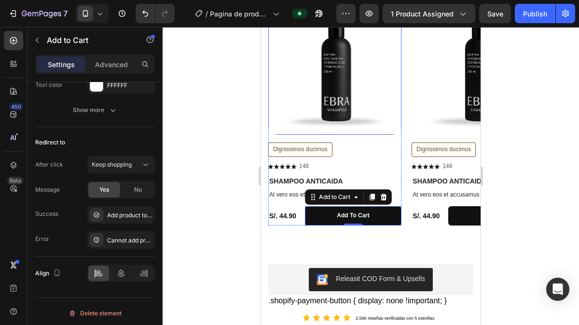
scroll to position [651, 0]
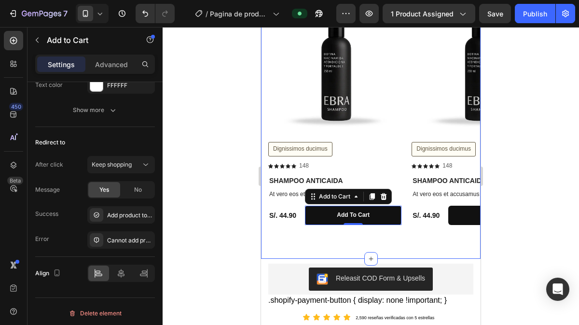
click at [401, 229] on div "Product Images Dignissimos ducimus Button Icon Icon Icon Icon Icon Icon List 14…" at bounding box center [370, 116] width 219 height 230
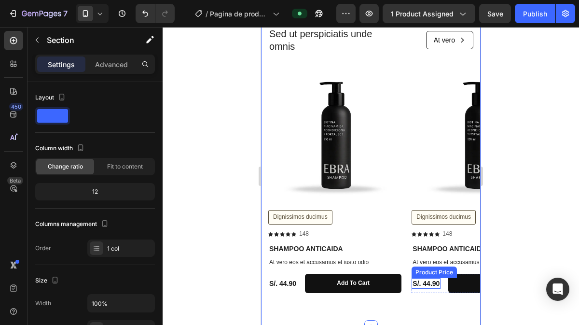
scroll to position [581, 0]
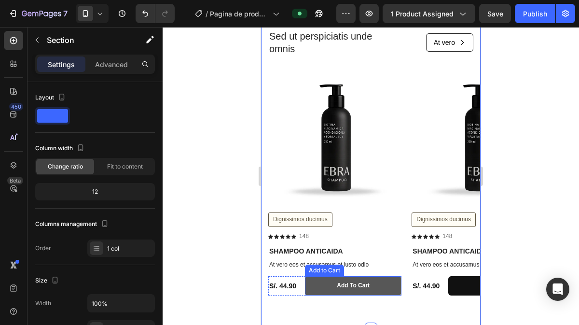
click at [341, 291] on button "Add to cart" at bounding box center [353, 285] width 96 height 19
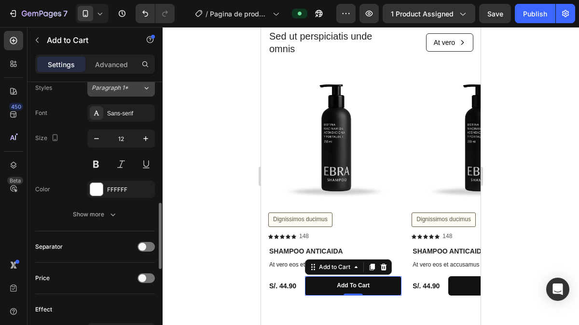
scroll to position [487, 0]
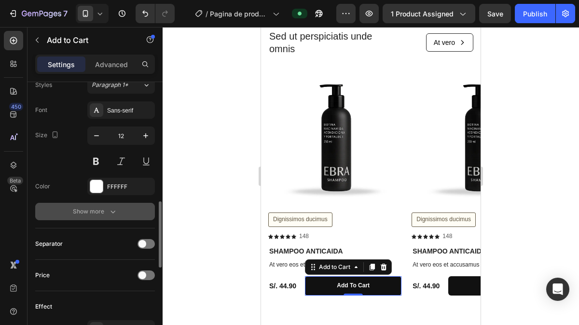
click at [97, 212] on div "Show more" at bounding box center [95, 211] width 45 height 10
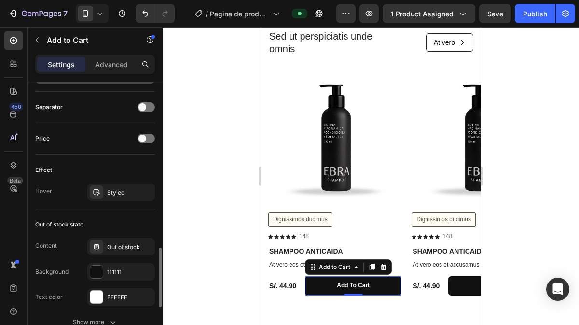
scroll to position [751, 0]
click at [122, 183] on div "Styled" at bounding box center [121, 191] width 68 height 17
click at [109, 219] on div "Out of stock state" at bounding box center [95, 223] width 120 height 15
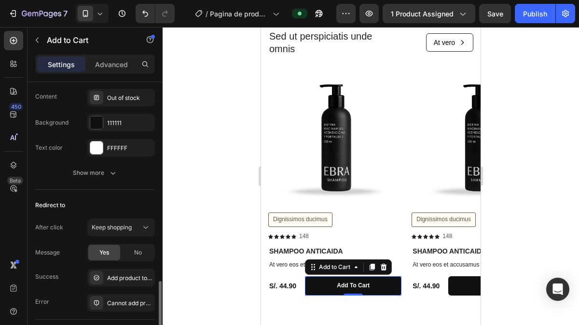
scroll to position [901, 0]
click at [109, 222] on span "Keep shopping" at bounding box center [112, 225] width 40 height 7
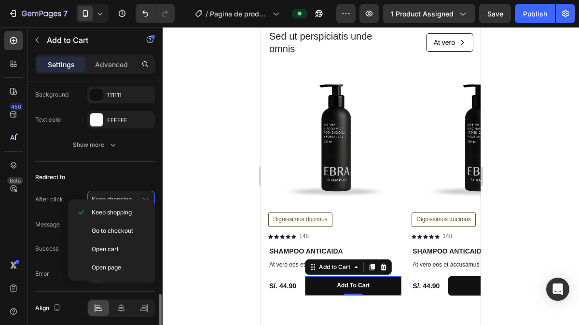
scroll to position [934, 0]
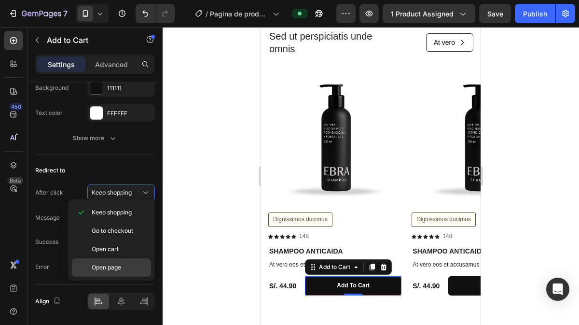
click at [105, 264] on span "Open page" at bounding box center [106, 267] width 29 height 9
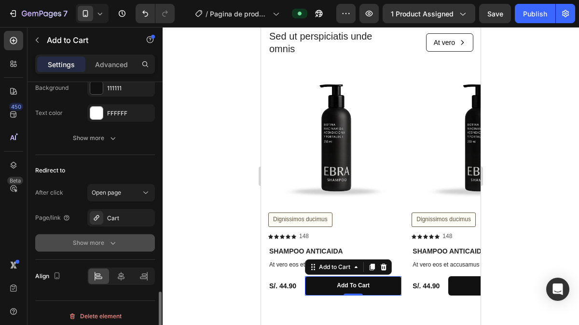
click at [88, 238] on div "Show more" at bounding box center [95, 243] width 45 height 10
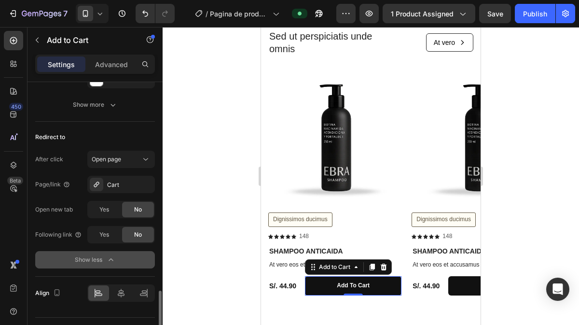
scroll to position [969, 0]
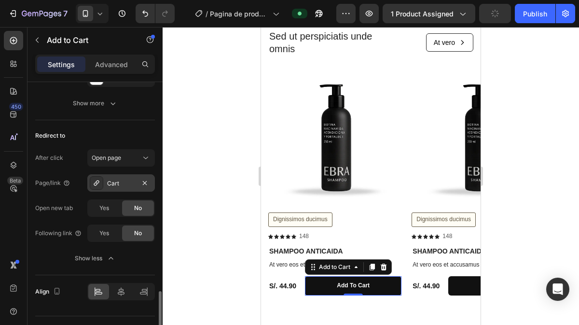
click at [129, 179] on div "Cart" at bounding box center [121, 183] width 28 height 9
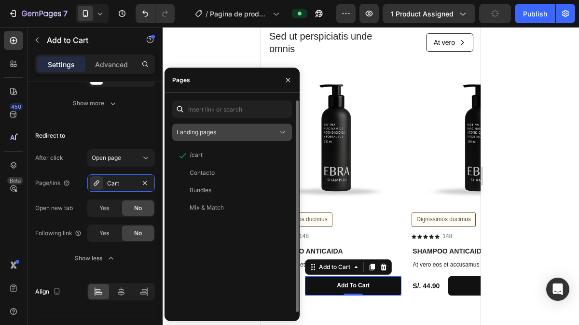
click at [231, 135] on div "Landing pages" at bounding box center [226, 132] width 101 height 9
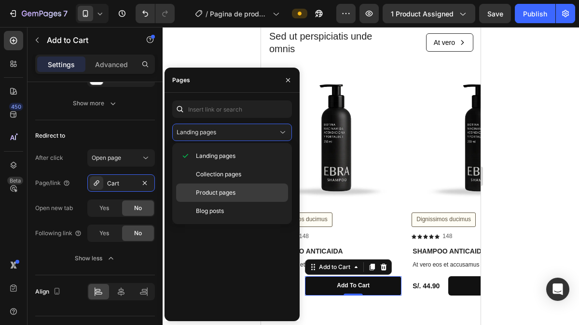
click at [230, 191] on span "Product pages" at bounding box center [216, 192] width 40 height 9
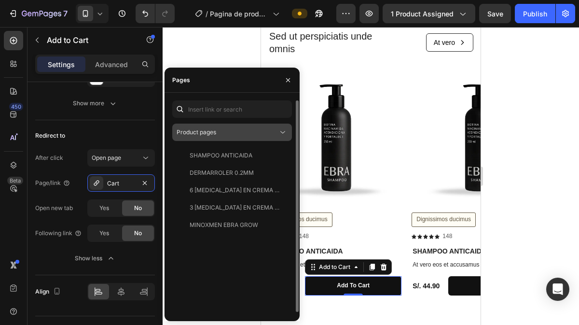
click at [240, 134] on div "Product pages" at bounding box center [226, 132] width 101 height 9
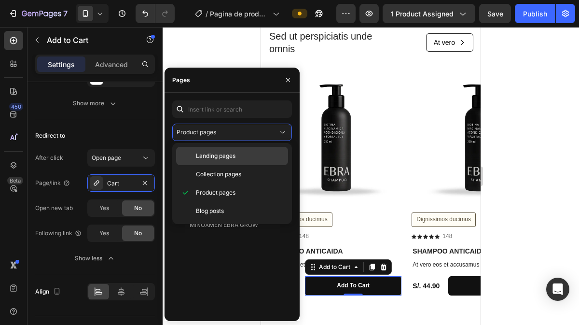
click at [222, 152] on span "Landing pages" at bounding box center [216, 155] width 40 height 9
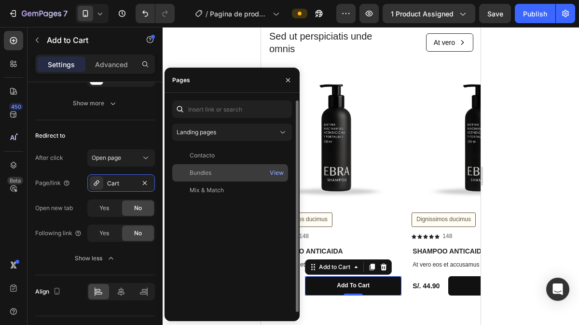
click at [227, 175] on div "Bundles" at bounding box center [230, 172] width 108 height 9
click at [278, 172] on div "View" at bounding box center [277, 172] width 14 height 9
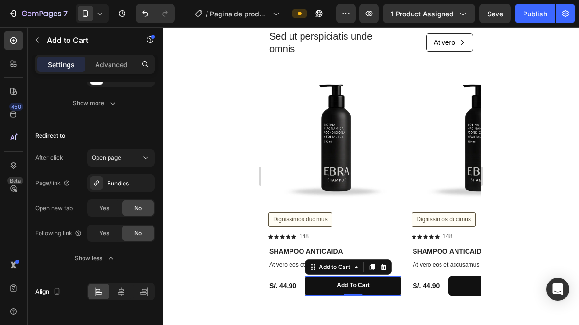
click at [503, 130] on div at bounding box center [370, 176] width 416 height 298
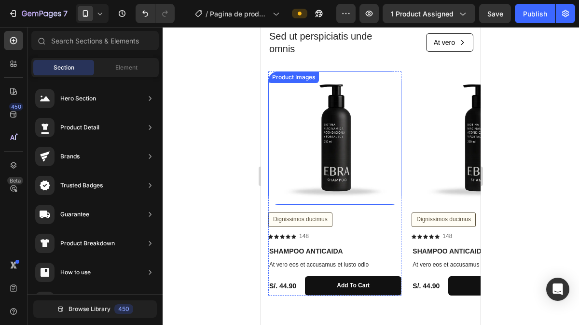
scroll to position [474, 0]
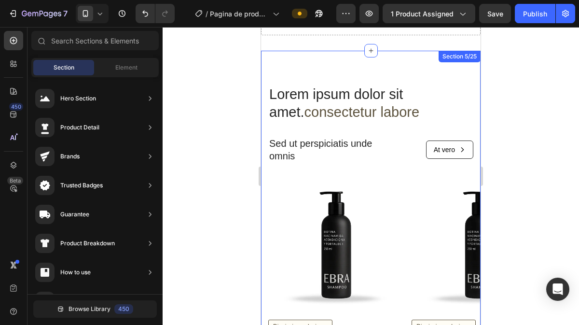
click at [440, 75] on div "Lorem ipsum dolor sit amet. consectetur labore Heading Sed ut perspiciatis unde…" at bounding box center [370, 243] width 219 height 385
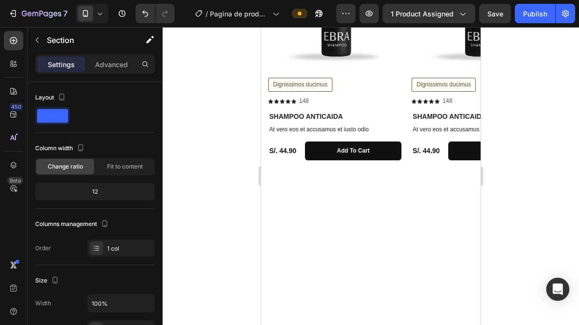
scroll to position [377, 0]
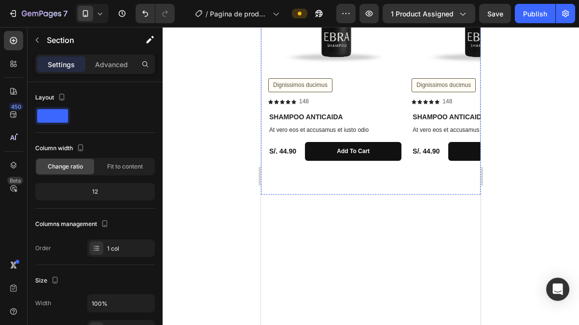
click at [464, 163] on div "Lorem ipsum dolor sit amet. consectetur labore Heading Sed ut perspiciatis unde…" at bounding box center [370, 1] width 219 height 385
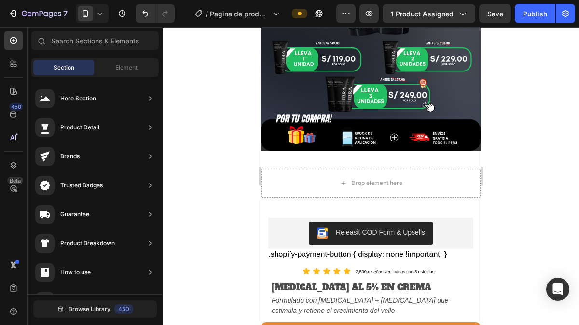
scroll to position [300, 0]
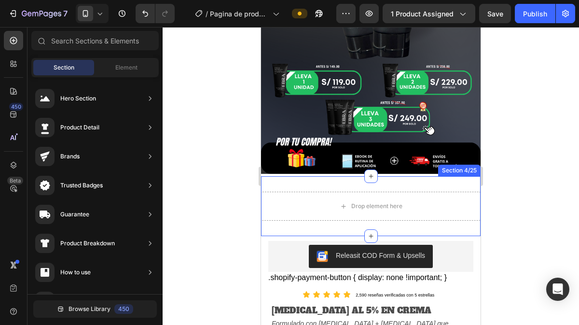
click at [458, 176] on div "Drop element here Section 4/25" at bounding box center [370, 206] width 219 height 60
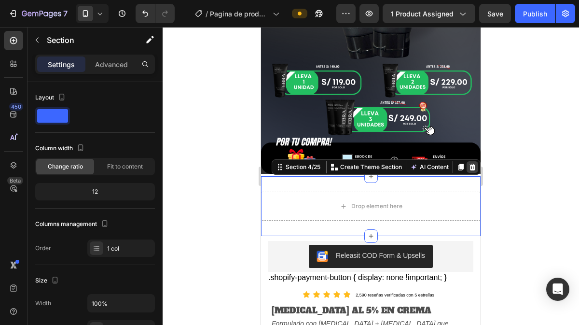
click at [468, 163] on icon at bounding box center [472, 167] width 8 height 8
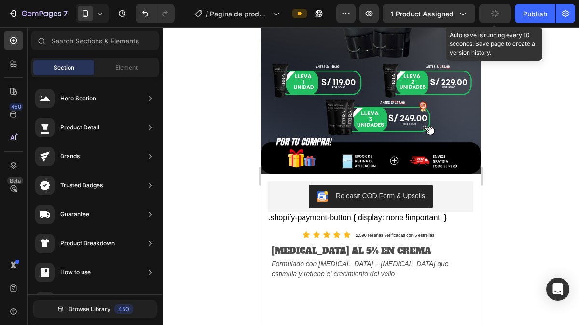
click at [504, 14] on button "button" at bounding box center [495, 13] width 32 height 19
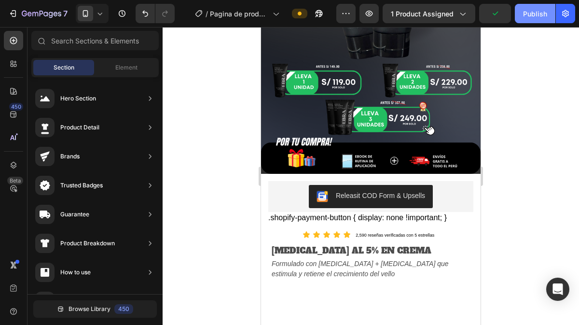
click at [525, 11] on div "Publish" at bounding box center [535, 14] width 24 height 10
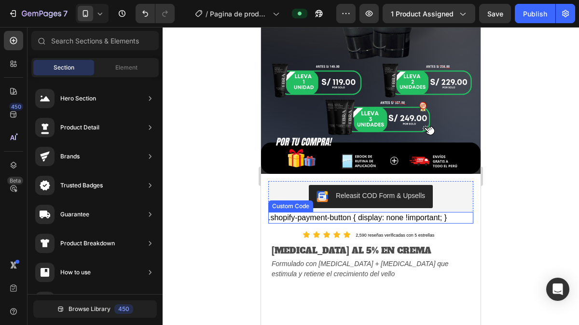
click at [461, 212] on div ".shopify-payment-button { display: none !important; }" at bounding box center [370, 218] width 205 height 12
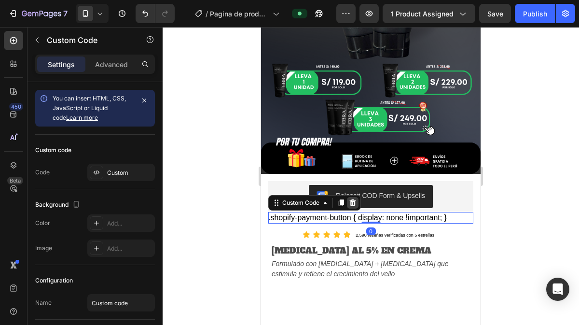
click at [356, 199] on icon at bounding box center [353, 203] width 8 height 8
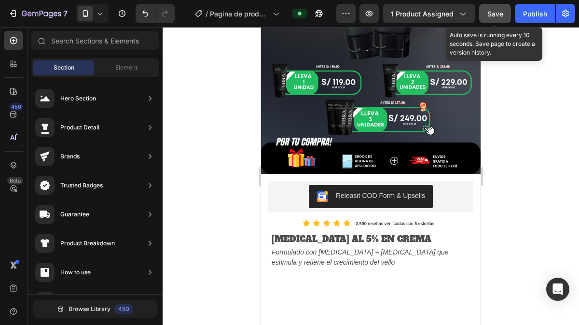
click at [501, 11] on span "Save" at bounding box center [495, 14] width 16 height 8
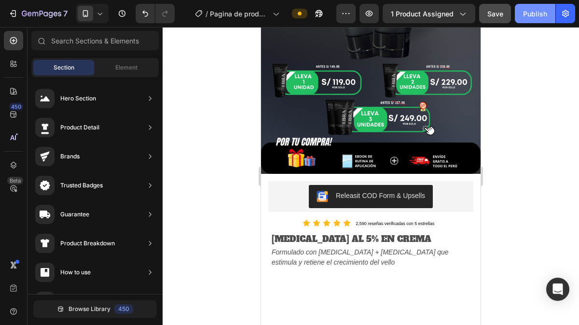
click at [538, 14] on div "Publish" at bounding box center [535, 14] width 24 height 10
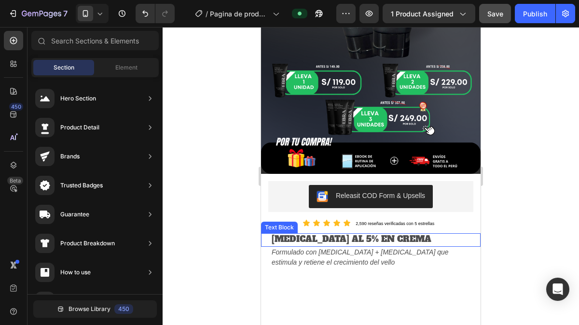
click at [336, 233] on span "[MEDICAL_DATA] AL 5% EN CREMA" at bounding box center [351, 239] width 160 height 12
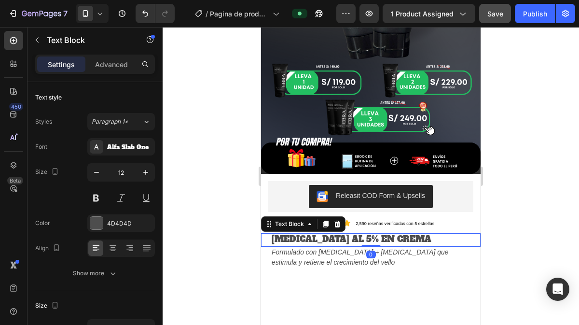
click at [112, 74] on div "Settings Advanced" at bounding box center [94, 67] width 135 height 27
click at [109, 65] on p "Advanced" at bounding box center [111, 64] width 33 height 10
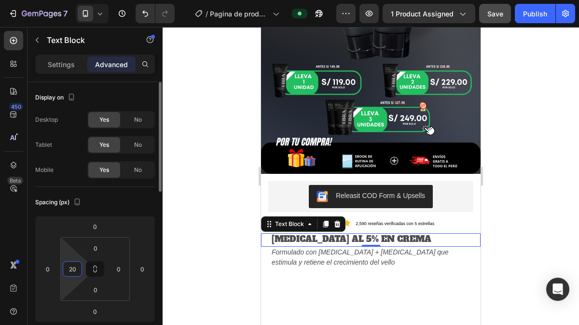
click at [73, 271] on input "20" at bounding box center [72, 268] width 14 height 14
type input "10"
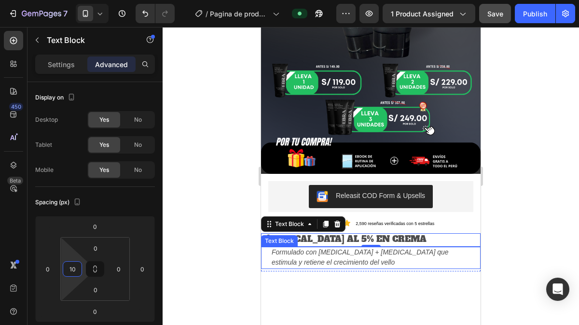
click at [275, 249] on span "Formulado con [MEDICAL_DATA] + [MEDICAL_DATA] que estimula y retiene el crecimi…" at bounding box center [359, 257] width 177 height 18
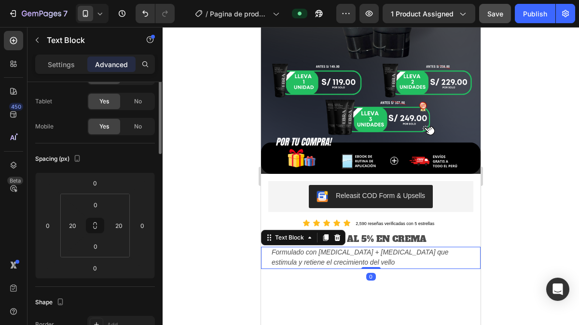
scroll to position [0, 0]
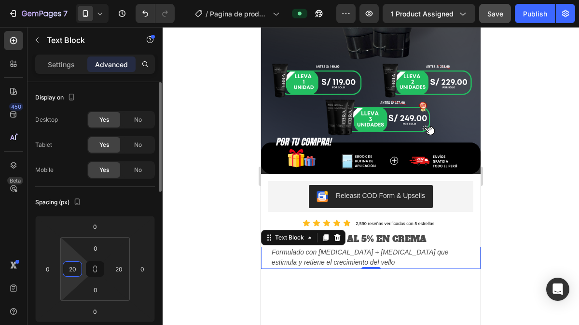
click at [75, 269] on input "20" at bounding box center [72, 268] width 14 height 14
type input "10"
click at [124, 268] on input "20" at bounding box center [118, 268] width 14 height 14
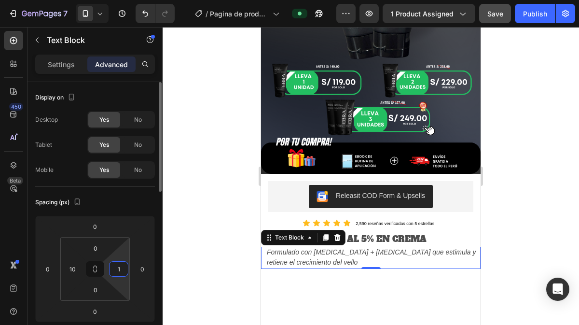
type input "10"
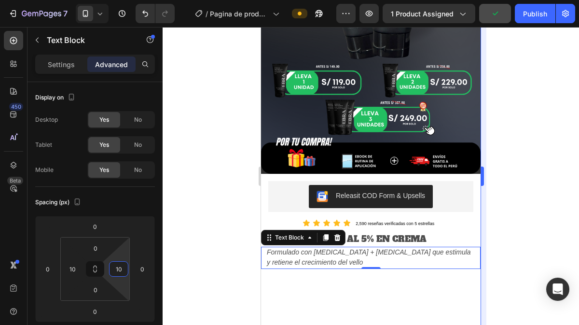
click at [490, 213] on div at bounding box center [370, 176] width 416 height 298
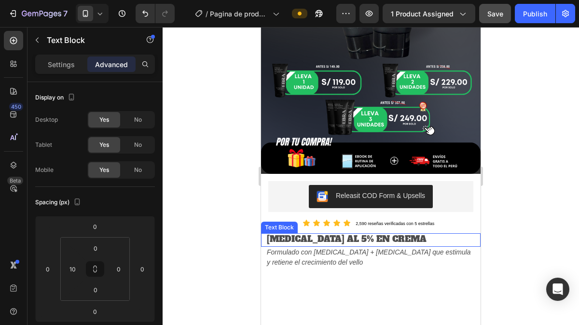
click at [413, 233] on div "[MEDICAL_DATA] AL 5% EN CREMA" at bounding box center [373, 240] width 215 height 14
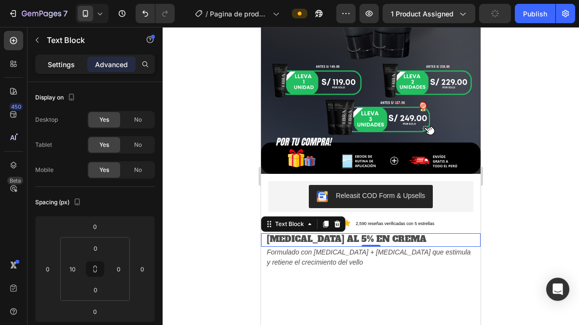
click at [56, 68] on p "Settings" at bounding box center [61, 64] width 27 height 10
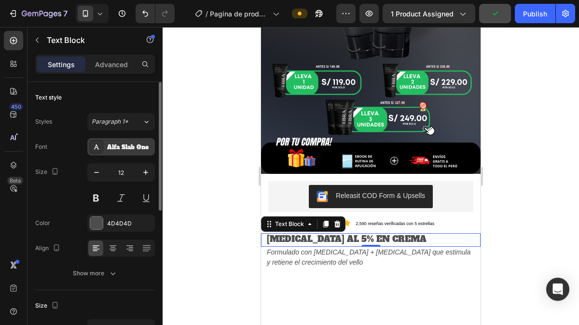
click at [123, 146] on div "Alfa Slab One" at bounding box center [129, 147] width 45 height 9
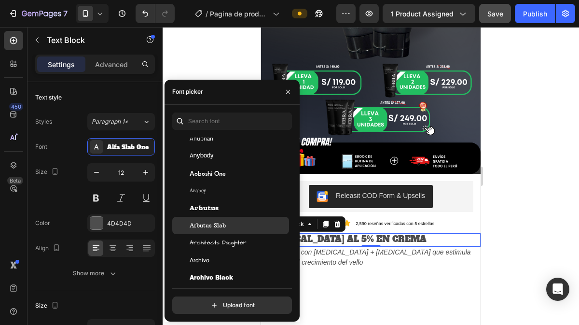
scroll to position [1696, 0]
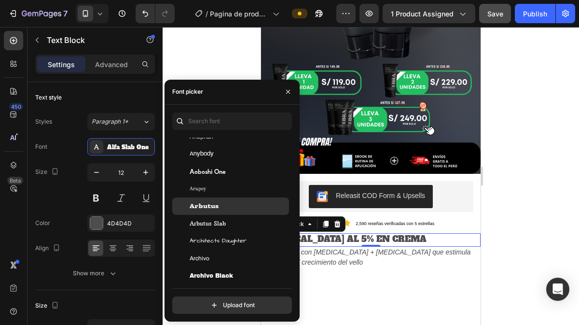
click at [230, 205] on div "Arbutus" at bounding box center [237, 206] width 97 height 9
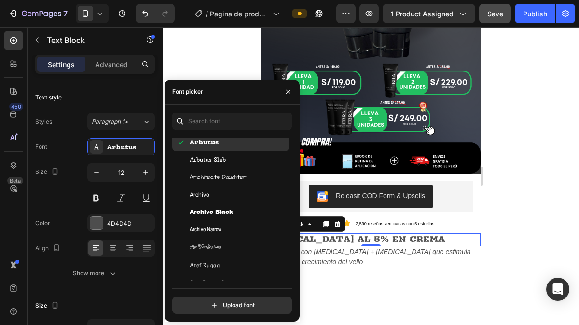
scroll to position [1762, 0]
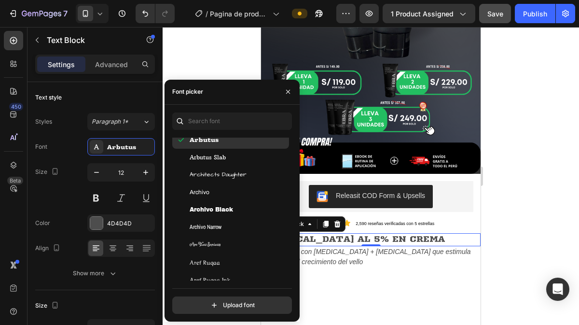
click at [230, 205] on span "Archivo Black" at bounding box center [210, 209] width 43 height 9
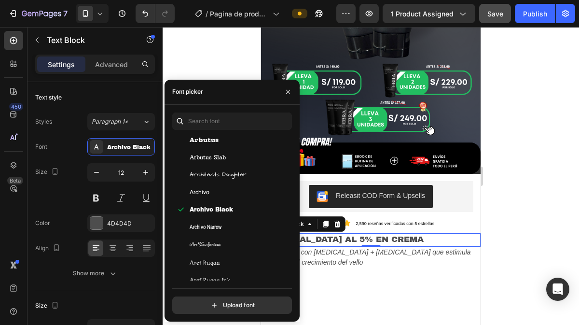
click at [539, 221] on div at bounding box center [370, 176] width 416 height 298
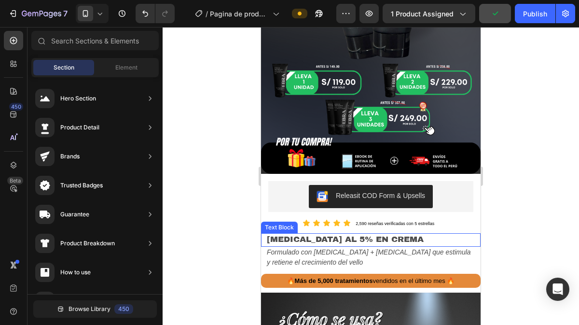
scroll to position [326, 0]
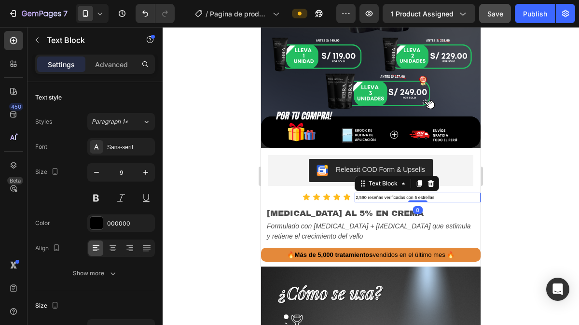
click at [414, 192] on div "2,590 reseñas verificadas con 5 estrellas" at bounding box center [417, 197] width 126 height 10
click at [141, 168] on icon "button" at bounding box center [146, 172] width 10 height 10
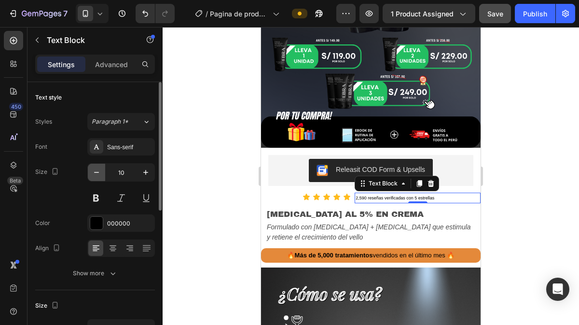
click at [90, 175] on button "button" at bounding box center [96, 171] width 17 height 17
type input "9"
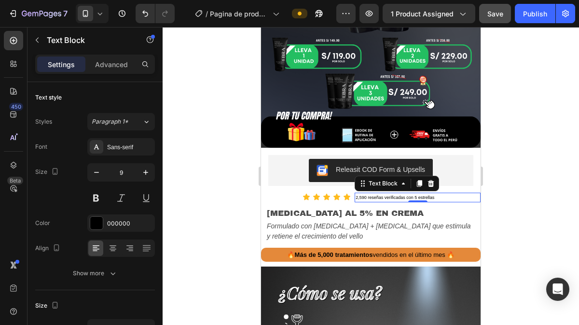
click at [399, 195] on span "2,590 reseñas verificadas con 5 estrellas" at bounding box center [394, 197] width 79 height 5
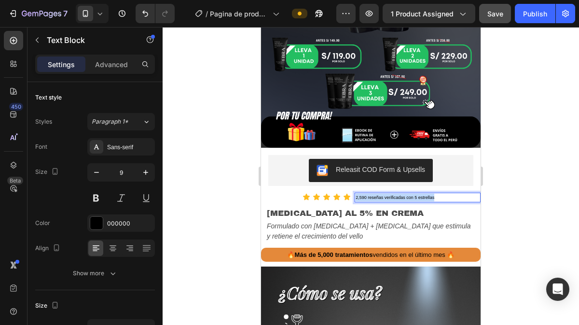
click at [399, 195] on span "2,590 reseñas verificadas con 5 estrellas" at bounding box center [394, 197] width 79 height 5
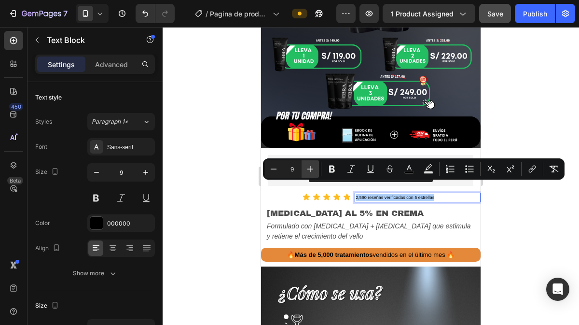
click at [310, 166] on icon "Editor contextual toolbar" at bounding box center [310, 169] width 10 height 10
type input "10"
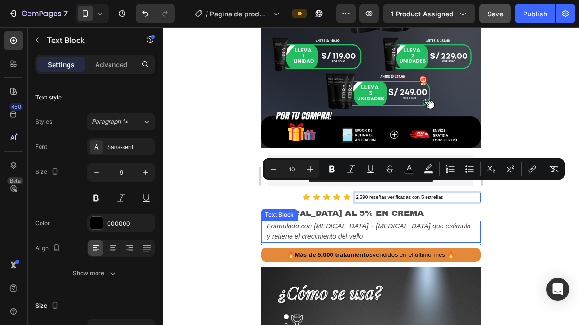
click at [502, 203] on div at bounding box center [370, 176] width 416 height 298
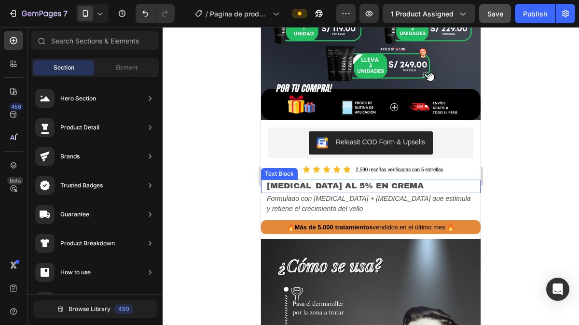
scroll to position [354, 0]
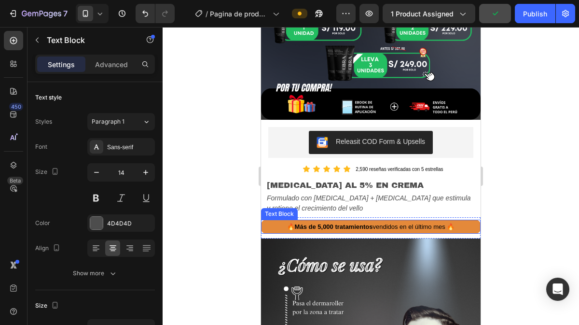
click at [466, 220] on p "🔥 Más de 5,000 tratamientos vendidos en el último mes 🔥" at bounding box center [370, 226] width 217 height 12
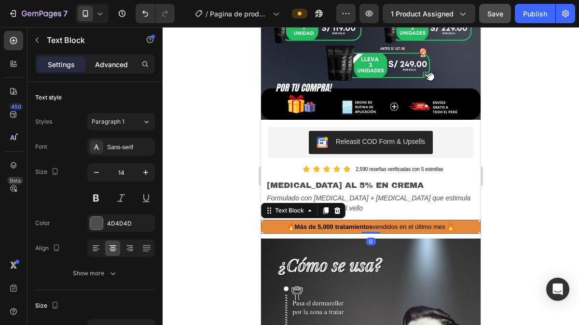
click at [106, 56] on div "Advanced" at bounding box center [111, 63] width 48 height 15
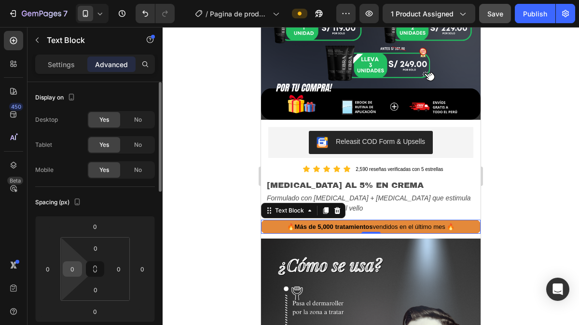
click at [78, 271] on input "0" at bounding box center [72, 268] width 14 height 14
click at [74, 269] on input "0" at bounding box center [72, 268] width 14 height 14
type input "10"
click at [123, 268] on input "0" at bounding box center [118, 268] width 14 height 14
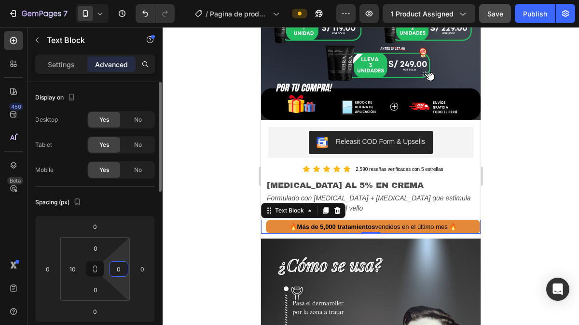
click at [123, 268] on input "0" at bounding box center [118, 268] width 14 height 14
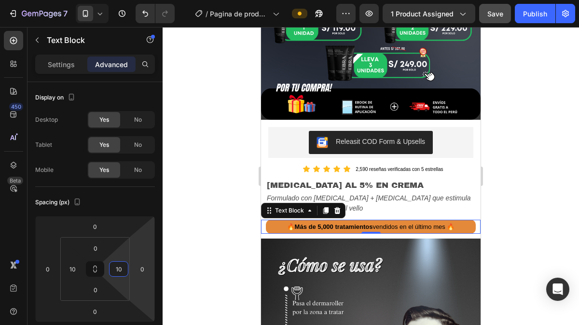
type input "10"
click at [500, 211] on div at bounding box center [370, 176] width 416 height 298
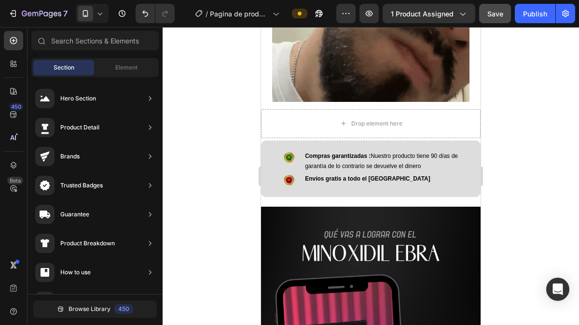
scroll to position [929, 0]
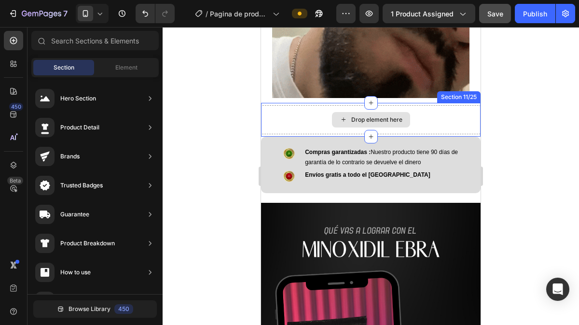
click at [452, 108] on div "Drop element here" at bounding box center [370, 119] width 219 height 29
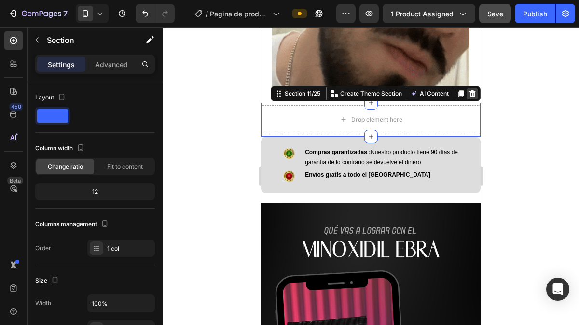
click at [469, 90] on icon at bounding box center [472, 93] width 6 height 7
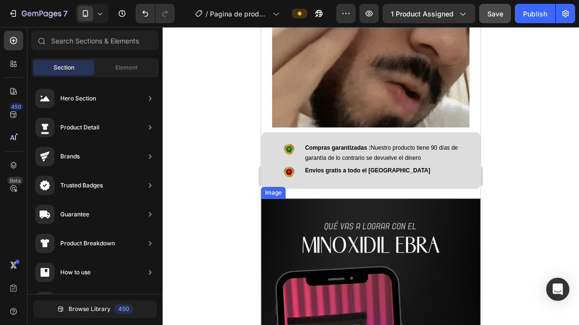
scroll to position [893, 0]
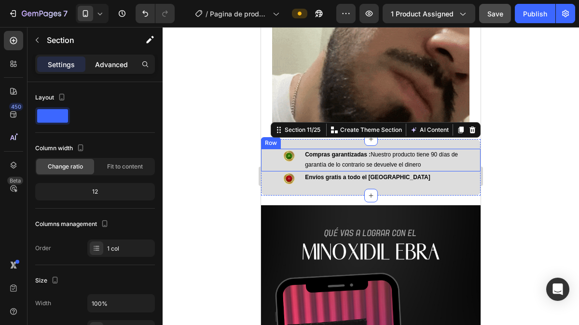
click at [110, 61] on p "Advanced" at bounding box center [111, 64] width 33 height 10
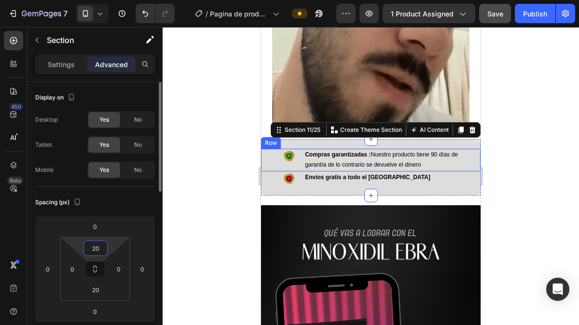
click at [98, 245] on input "20" at bounding box center [95, 248] width 19 height 14
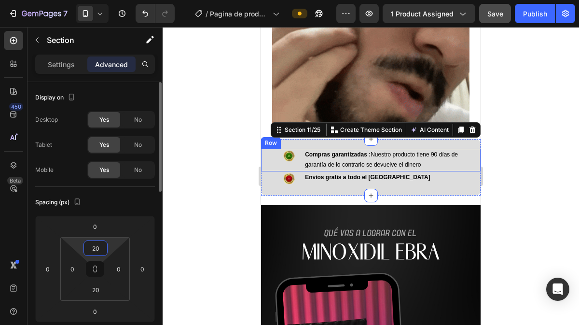
click at [98, 245] on input "20" at bounding box center [95, 248] width 19 height 14
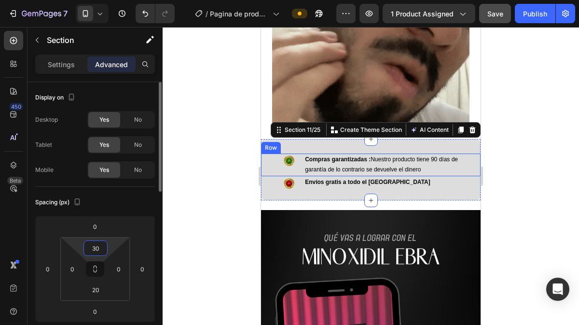
type input "20"
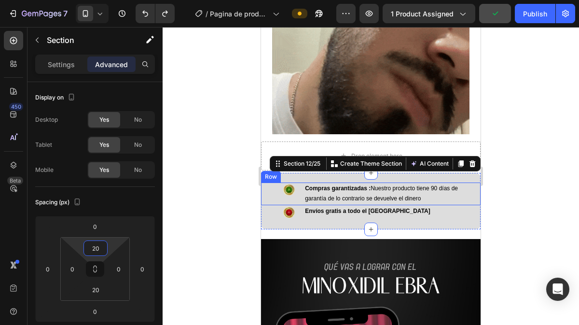
click at [198, 235] on div at bounding box center [370, 176] width 416 height 298
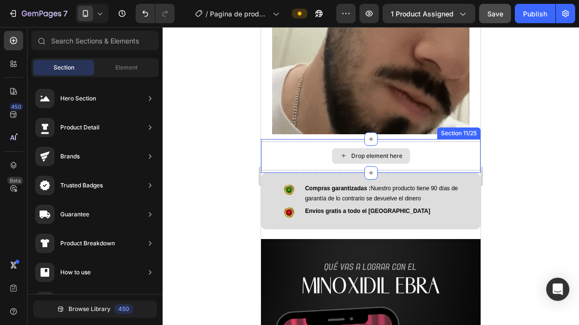
click at [439, 141] on div "Drop element here" at bounding box center [370, 155] width 219 height 29
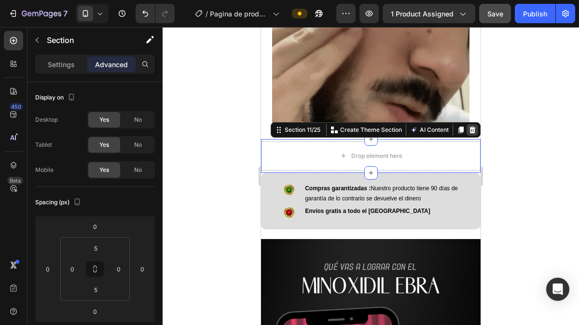
click at [469, 126] on icon at bounding box center [472, 129] width 6 height 7
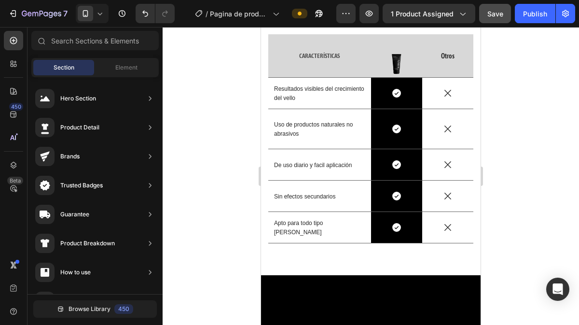
scroll to position [1585, 0]
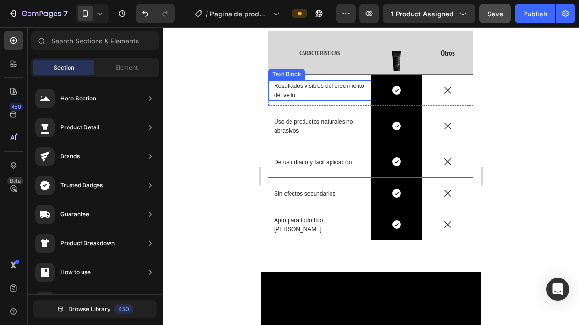
click at [311, 90] on p "Resultados visibles del crecimiento del vello" at bounding box center [319, 90] width 91 height 18
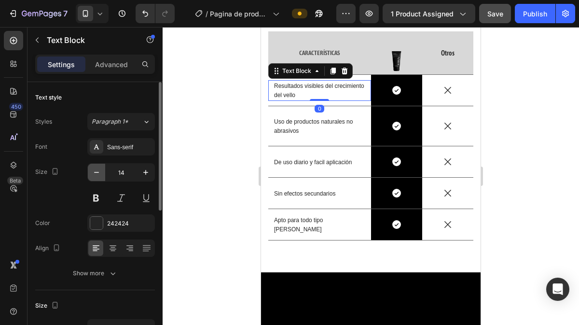
click at [97, 172] on icon "button" at bounding box center [97, 172] width 10 height 10
type input "12"
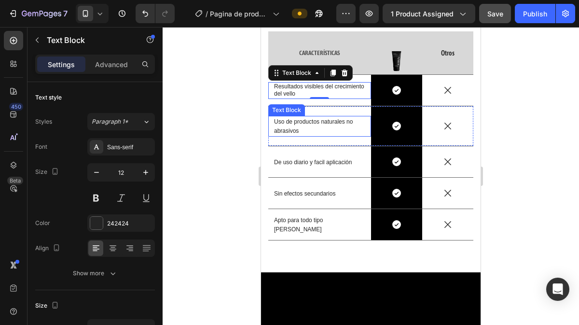
click at [311, 118] on span "Uso de productos naturales no abrasivos" at bounding box center [313, 126] width 79 height 16
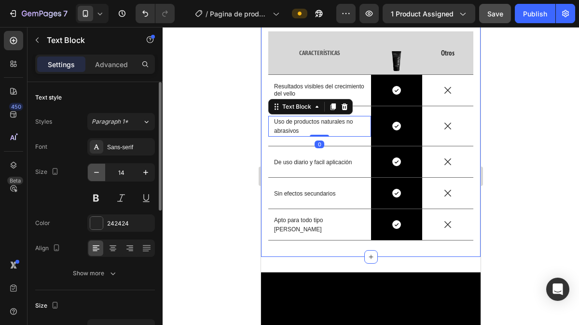
click at [95, 172] on icon "button" at bounding box center [97, 172] width 10 height 10
type input "12"
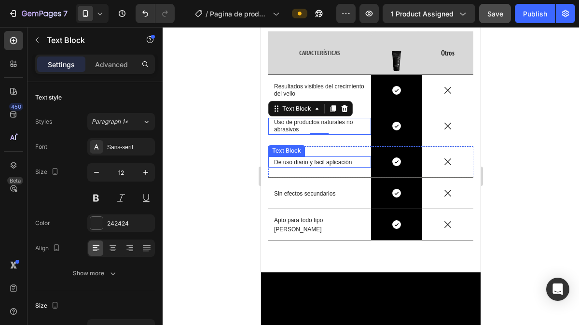
click at [311, 157] on p "De uso diario y facil aplicación" at bounding box center [319, 161] width 91 height 9
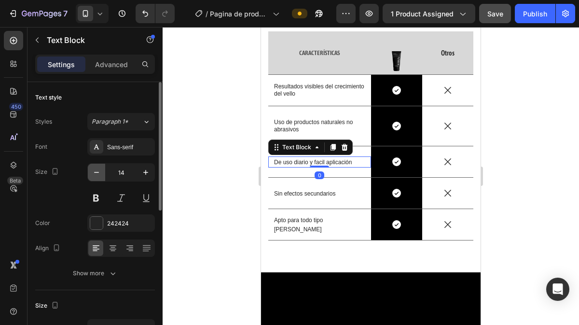
click at [95, 169] on icon "button" at bounding box center [97, 172] width 10 height 10
type input "12"
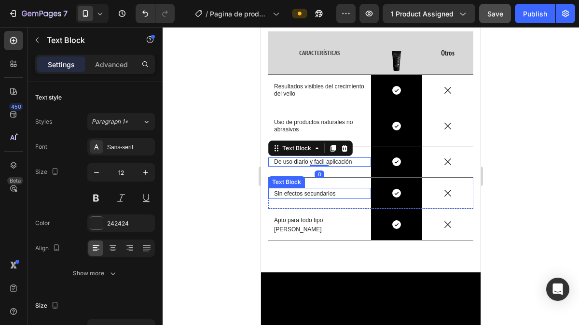
click at [316, 184] on div "Sin efectos secundarios Text Block" at bounding box center [319, 192] width 103 height 31
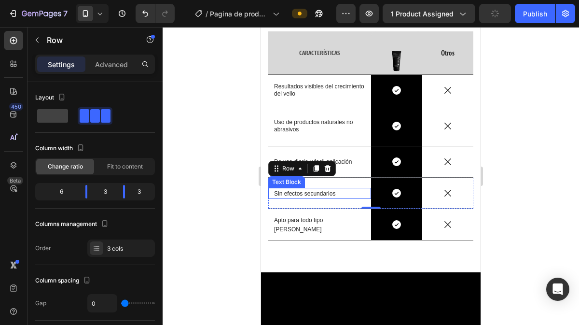
click at [287, 190] on span "Sin efectos secundarios" at bounding box center [304, 193] width 61 height 7
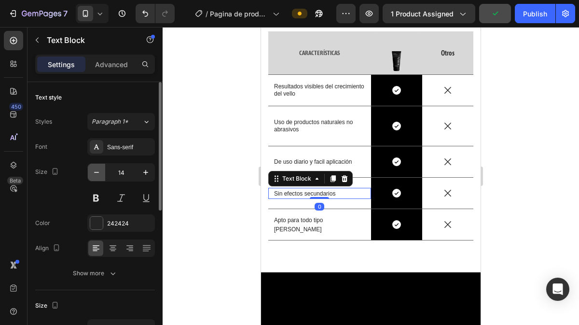
click at [90, 175] on button "button" at bounding box center [96, 171] width 17 height 17
type input "12"
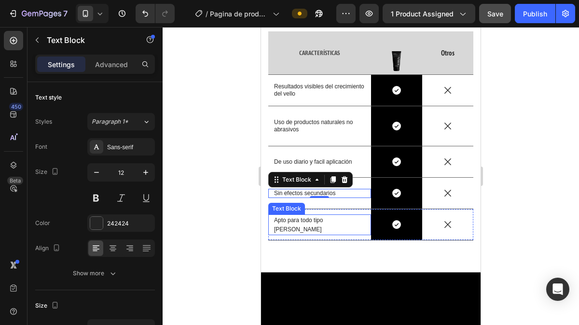
click at [297, 225] on span "Apto para todo tipo [PERSON_NAME]" at bounding box center [298, 224] width 49 height 16
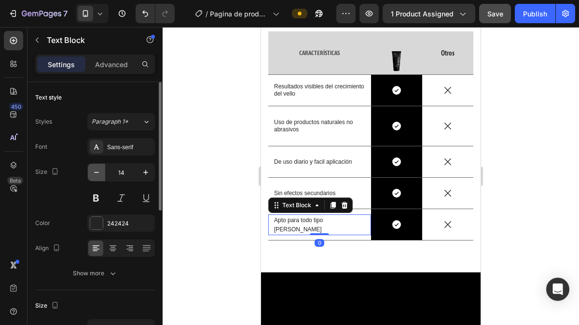
click at [92, 170] on icon "button" at bounding box center [97, 172] width 10 height 10
type input "12"
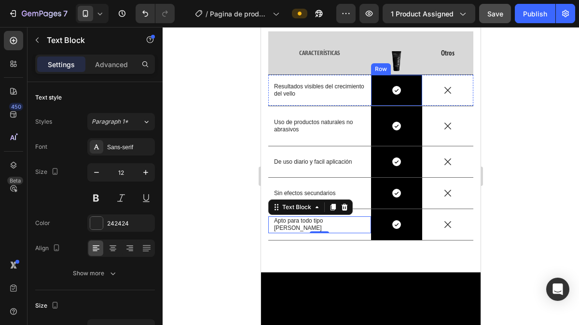
click at [375, 99] on div "Icon Row" at bounding box center [396, 90] width 51 height 31
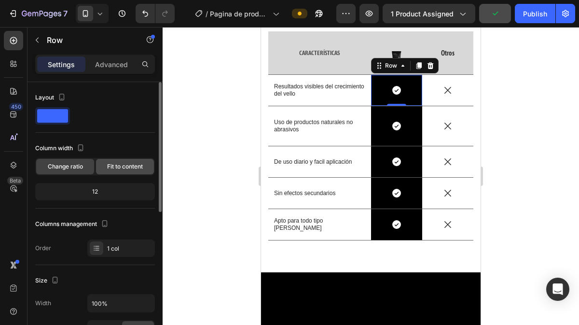
click at [124, 169] on span "Fit to content" at bounding box center [125, 166] width 36 height 9
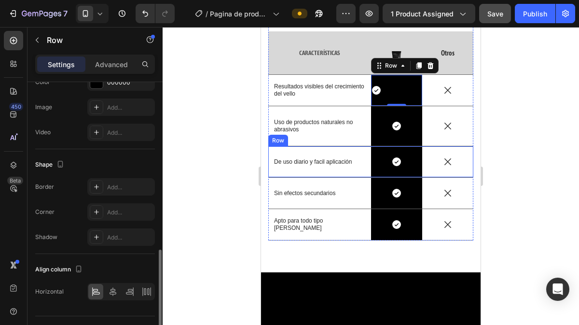
scroll to position [321, 0]
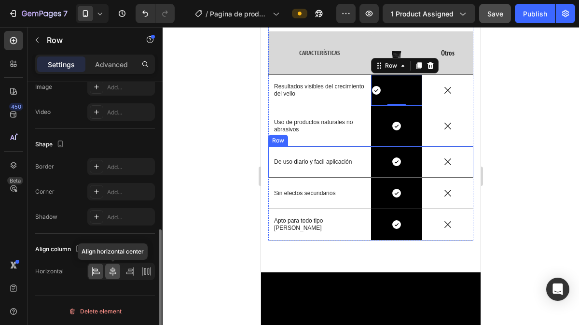
click at [113, 274] on div at bounding box center [112, 270] width 15 height 15
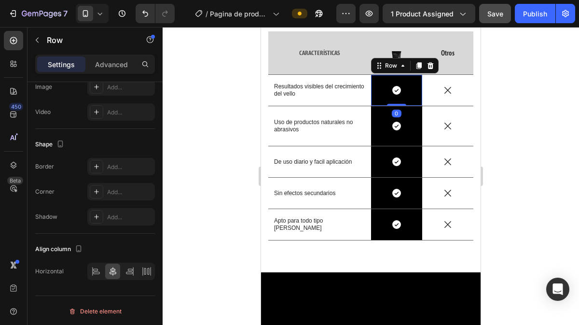
drag, startPoint x: 393, startPoint y: 102, endPoint x: 487, endPoint y: 191, distance: 129.3
click at [393, 88] on div "Icon Row 0" at bounding box center [396, 90] width 51 height 31
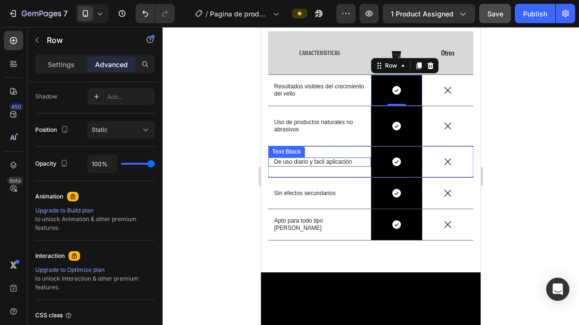
click at [212, 155] on div at bounding box center [370, 176] width 416 height 298
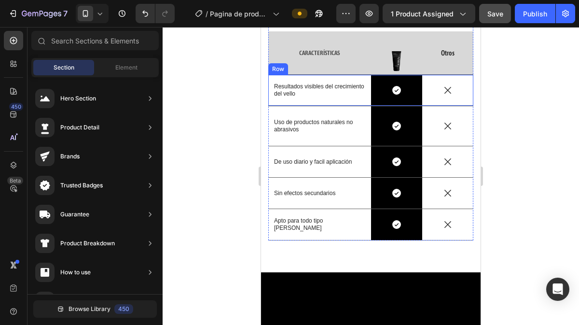
click at [449, 100] on div "Icon" at bounding box center [447, 90] width 51 height 31
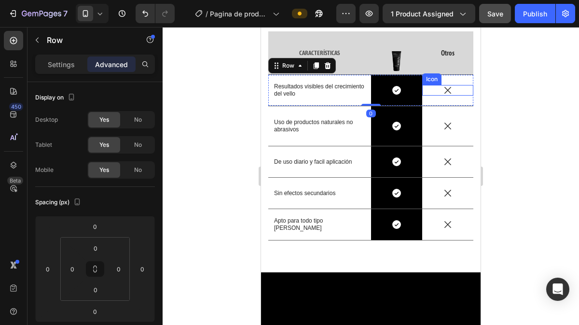
click at [443, 89] on icon at bounding box center [447, 90] width 11 height 11
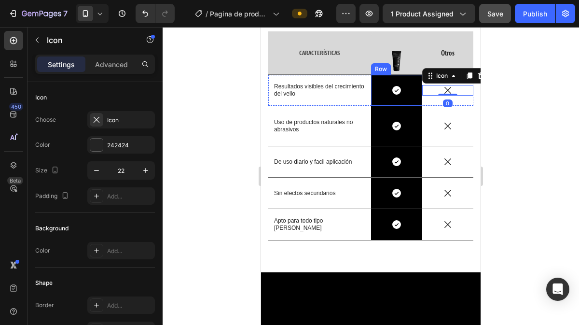
click at [395, 95] on div "Icon Row" at bounding box center [396, 90] width 51 height 31
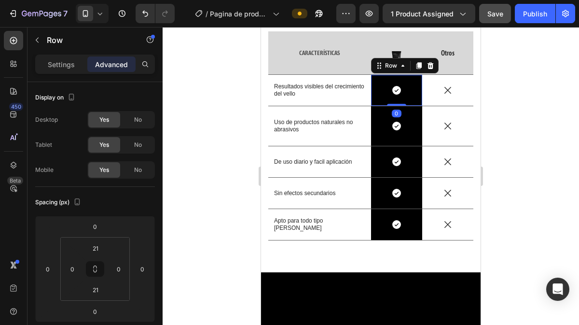
click at [397, 89] on div "Icon Row 0" at bounding box center [396, 90] width 51 height 31
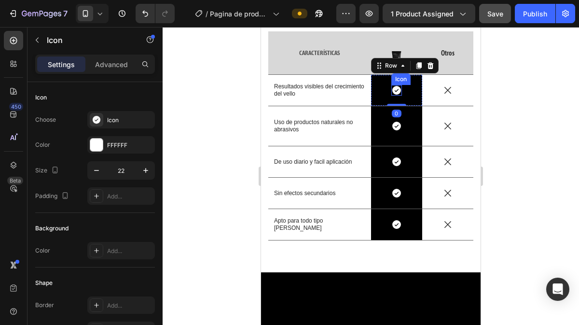
click at [393, 91] on icon at bounding box center [396, 90] width 9 height 9
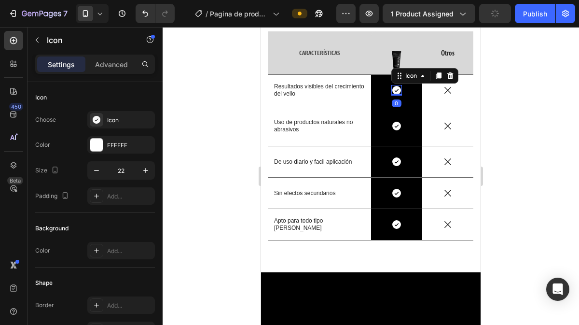
click at [502, 143] on div at bounding box center [370, 176] width 416 height 298
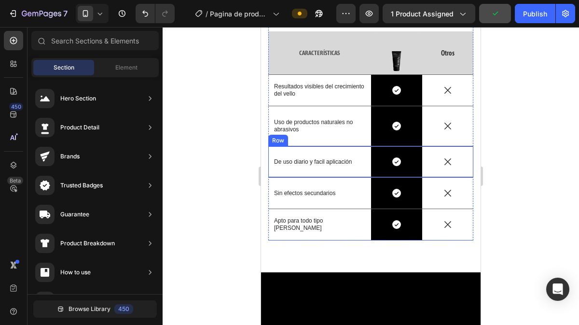
click at [431, 146] on div "Icon" at bounding box center [447, 161] width 51 height 31
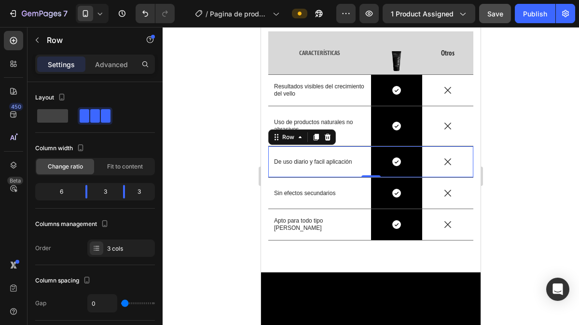
click at [527, 147] on div at bounding box center [370, 176] width 416 height 298
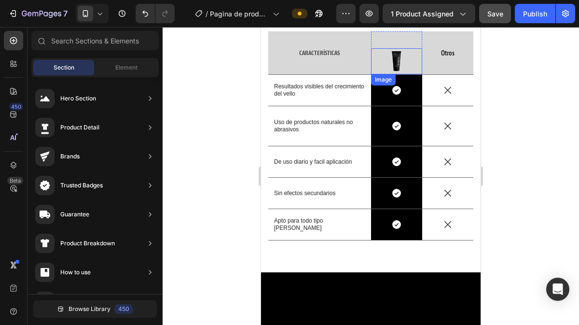
click at [406, 61] on div at bounding box center [396, 61] width 51 height 26
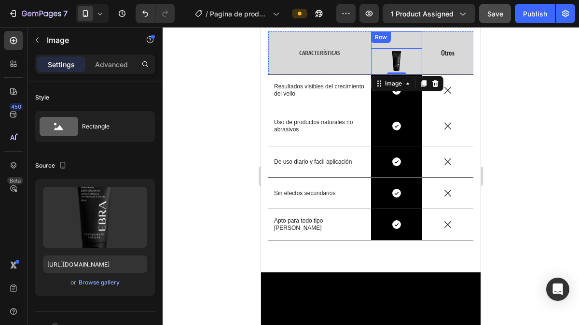
click at [395, 40] on div "Image 0 Row" at bounding box center [396, 52] width 51 height 43
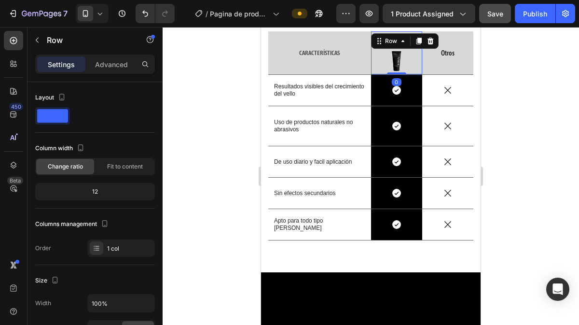
drag, startPoint x: 398, startPoint y: 71, endPoint x: 397, endPoint y: 60, distance: 11.6
click at [397, 60] on div "Image Row 0" at bounding box center [396, 52] width 51 height 43
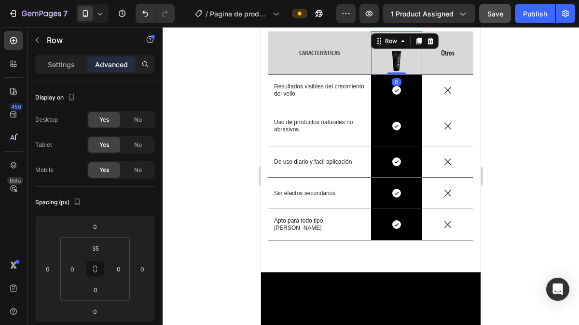
click at [512, 105] on div at bounding box center [370, 176] width 416 height 298
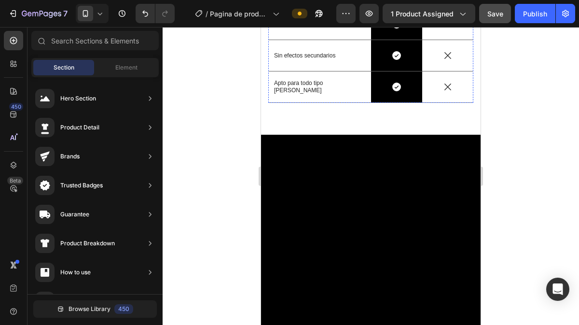
scroll to position [1731, 0]
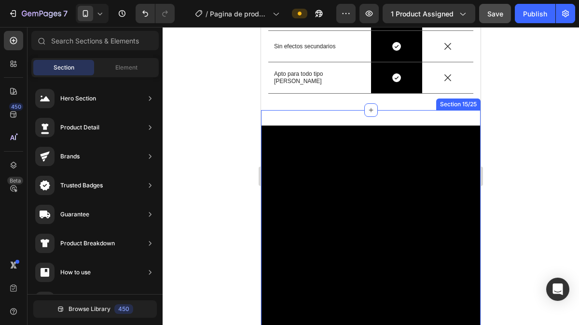
click at [395, 110] on div "Video Section 15/25" at bounding box center [370, 320] width 219 height 421
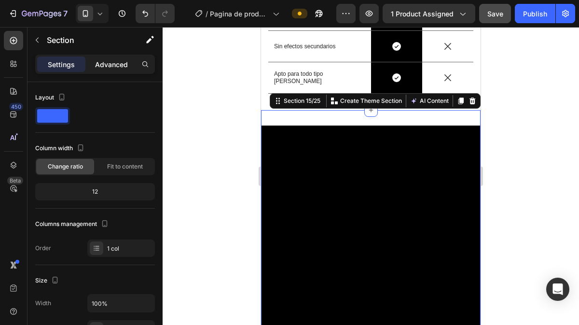
click at [108, 62] on p "Advanced" at bounding box center [111, 64] width 33 height 10
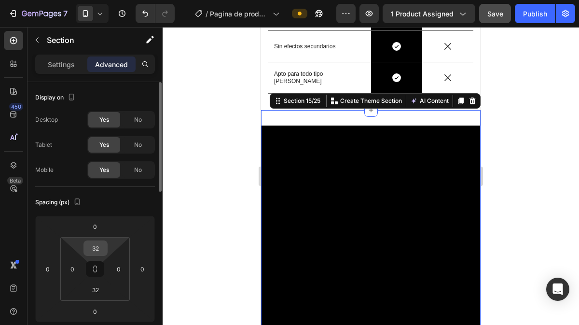
click at [95, 245] on input "32" at bounding box center [95, 248] width 19 height 14
type input "0"
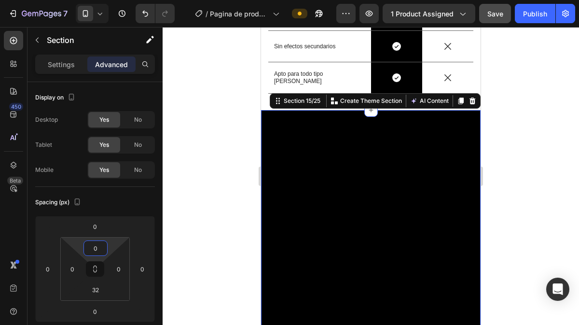
click at [216, 224] on div at bounding box center [370, 176] width 416 height 298
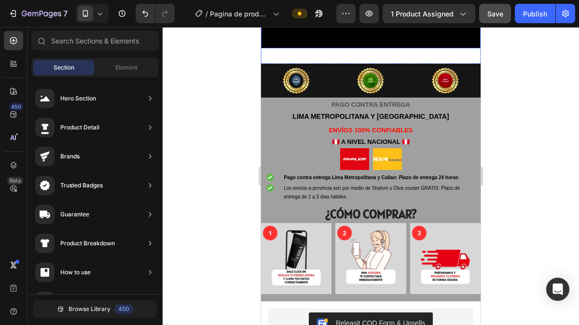
scroll to position [2185, 0]
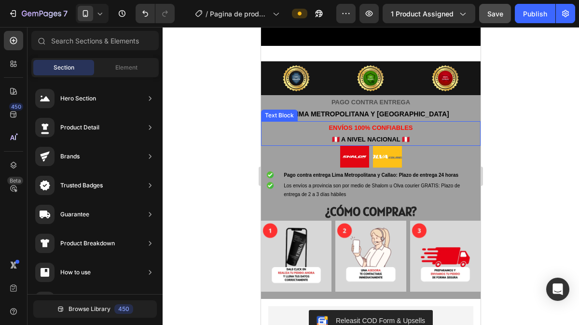
click at [285, 122] on p "ENVÍOS 100% CONFIABLES" at bounding box center [370, 127] width 217 height 11
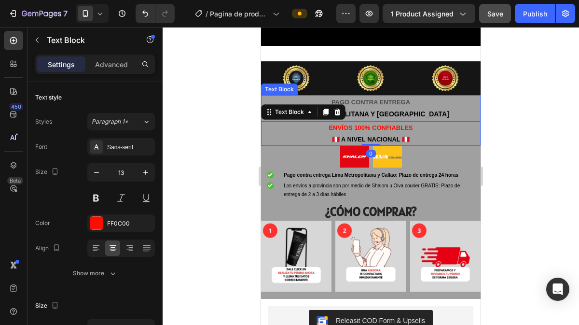
click at [464, 96] on p "PAGO CONTRA ENTREGA" at bounding box center [370, 102] width 217 height 12
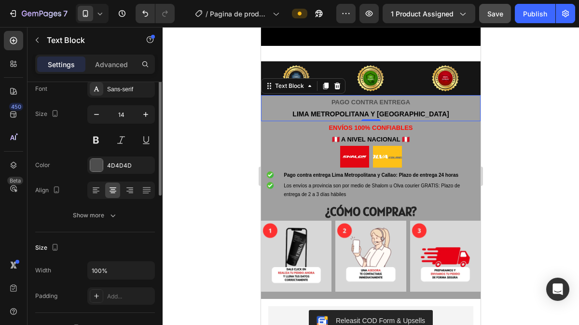
scroll to position [0, 0]
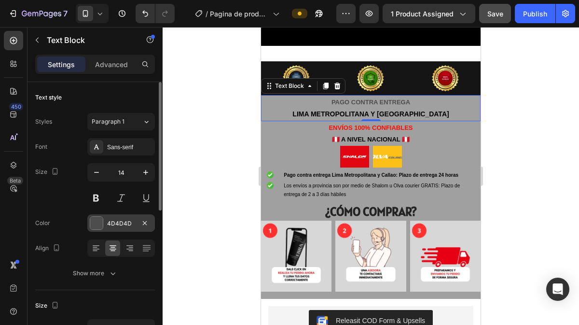
click at [107, 219] on div "4D4D4D" at bounding box center [121, 223] width 28 height 9
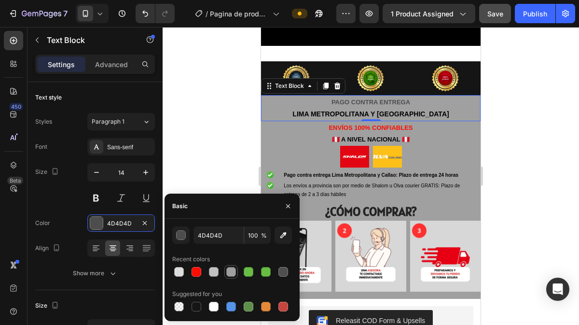
click at [228, 270] on div at bounding box center [231, 272] width 10 height 10
click at [215, 270] on div at bounding box center [214, 272] width 10 height 10
type input "C1C1C1"
click at [221, 138] on div at bounding box center [370, 176] width 416 height 298
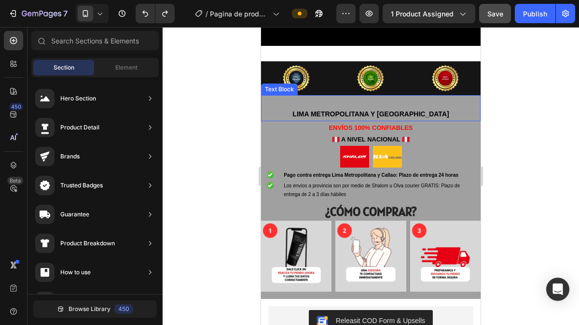
click at [301, 108] on p "LIMA METROPOLITANA Y [GEOGRAPHIC_DATA]" at bounding box center [370, 114] width 217 height 12
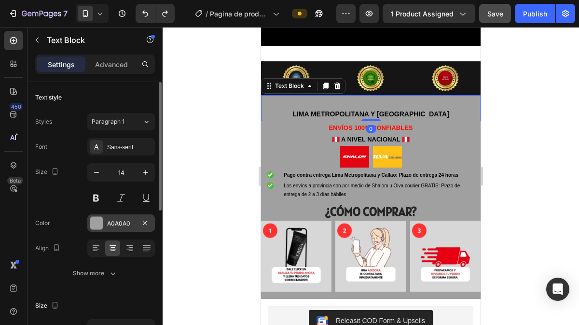
click at [111, 223] on div "A0A0A0" at bounding box center [121, 223] width 28 height 9
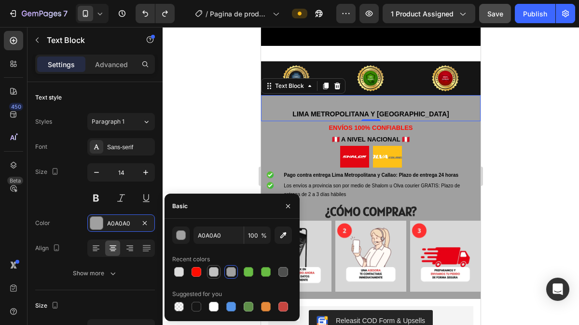
click at [218, 270] on div at bounding box center [214, 272] width 10 height 10
type input "C1C1C1"
click at [247, 131] on div at bounding box center [370, 176] width 416 height 298
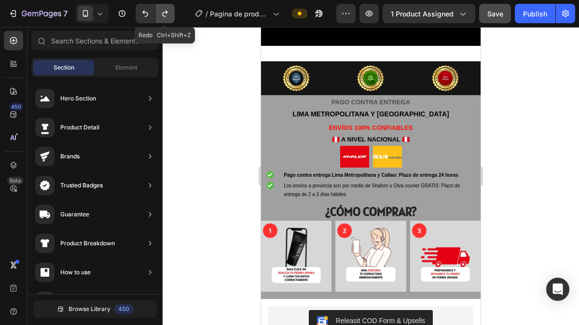
click at [167, 9] on icon "Undo/Redo" at bounding box center [165, 14] width 10 height 10
click at [276, 108] on p "LIMA METROPOLITANA Y [GEOGRAPHIC_DATA]" at bounding box center [370, 114] width 217 height 12
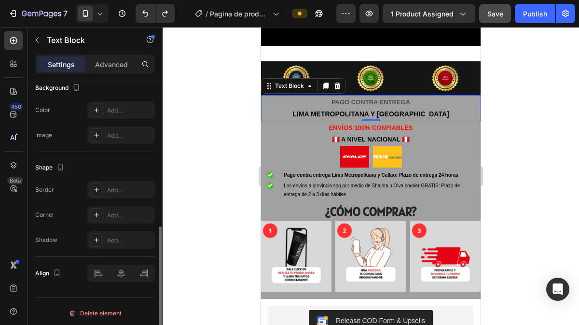
scroll to position [300, 0]
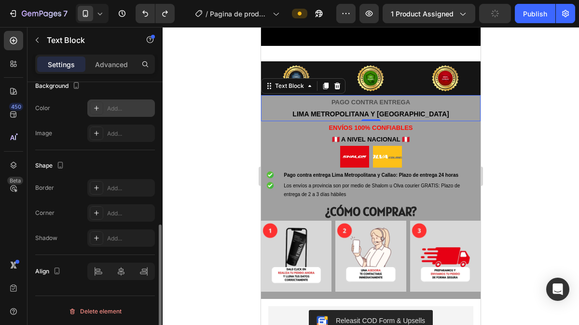
click at [110, 113] on div "Add..." at bounding box center [129, 108] width 45 height 9
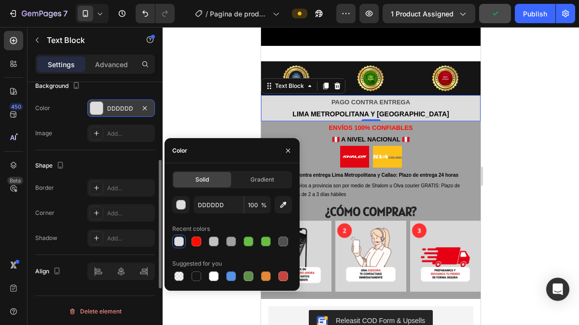
click at [130, 113] on div "DDDDDD" at bounding box center [121, 108] width 28 height 9
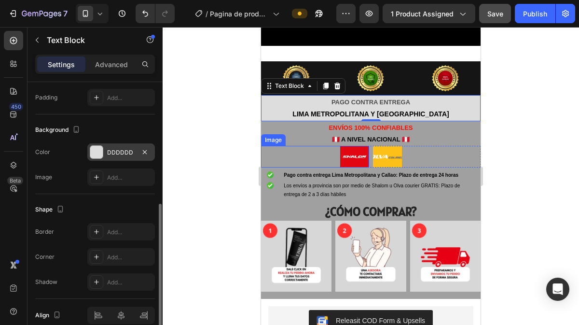
click at [278, 146] on div at bounding box center [315, 157] width 108 height 22
click at [284, 122] on p "ENVÍOS 100% CONFIABLES" at bounding box center [370, 127] width 217 height 11
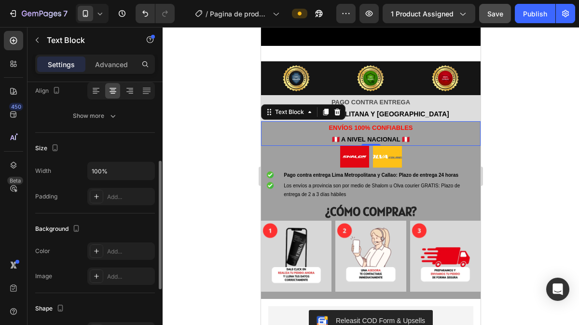
scroll to position [160, 0]
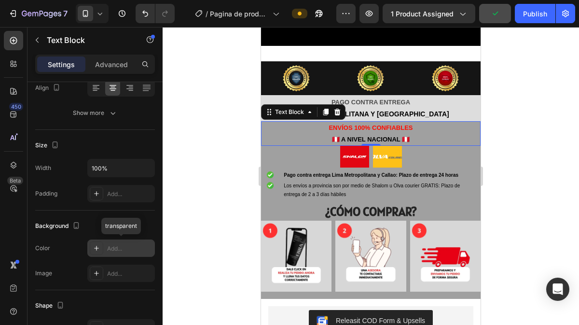
click at [112, 249] on div "Add..." at bounding box center [129, 248] width 45 height 9
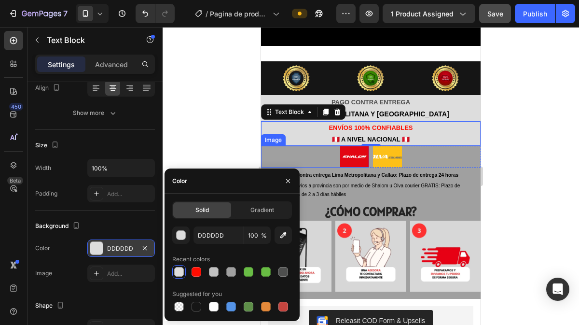
click at [268, 146] on div at bounding box center [315, 157] width 108 height 22
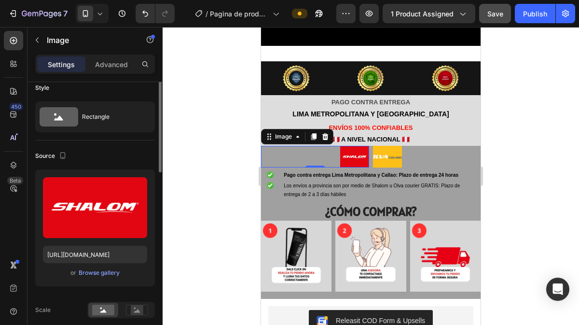
scroll to position [0, 0]
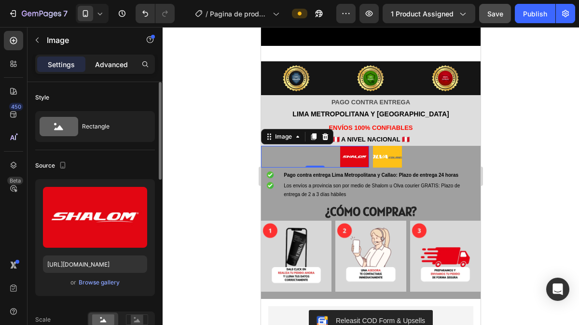
click at [115, 65] on p "Advanced" at bounding box center [111, 64] width 33 height 10
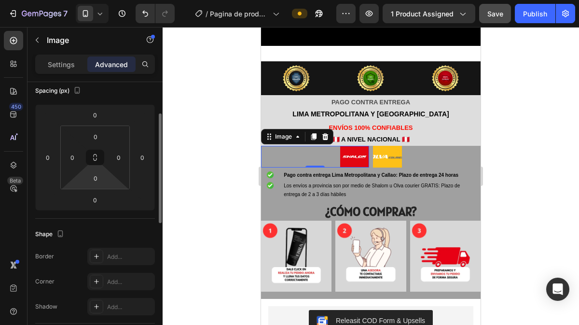
scroll to position [102, 0]
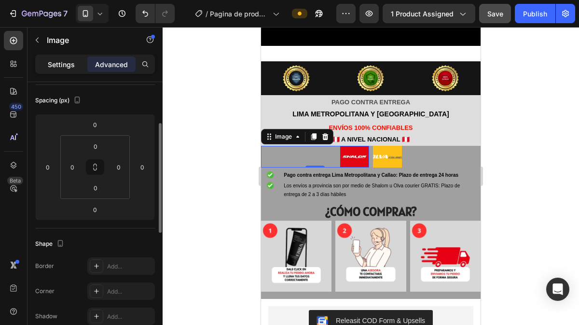
click at [58, 59] on p "Settings" at bounding box center [61, 64] width 27 height 10
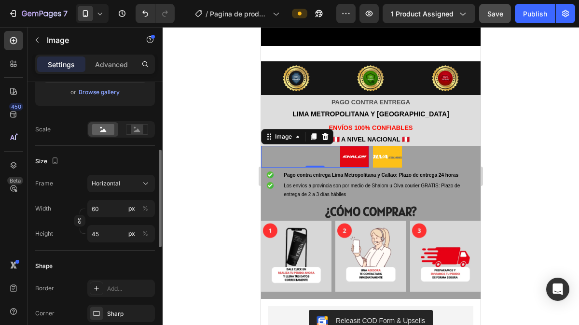
scroll to position [189, 0]
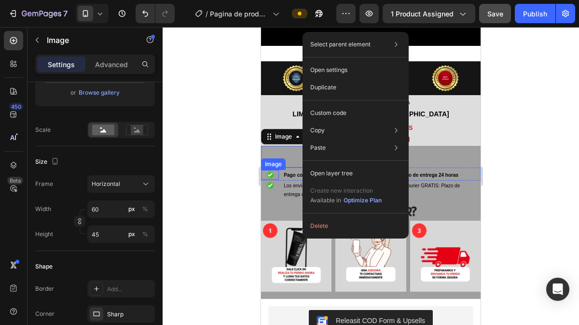
click at [223, 149] on div at bounding box center [370, 176] width 416 height 298
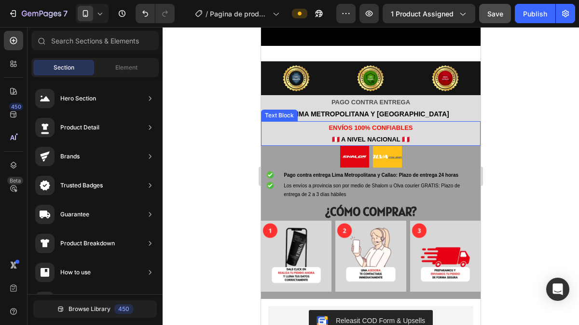
click at [286, 134] on p "🇵🇪 A NIVEL NACIONAL 🇵🇪" at bounding box center [370, 139] width 217 height 11
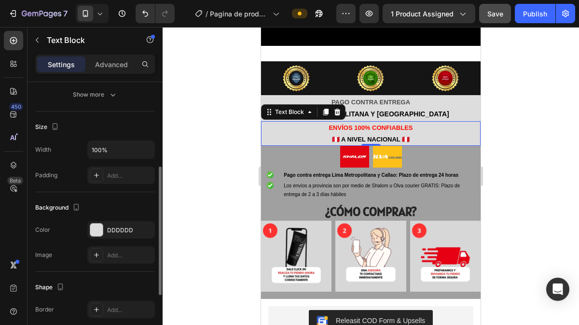
scroll to position [179, 0]
click at [281, 146] on div at bounding box center [315, 157] width 108 height 22
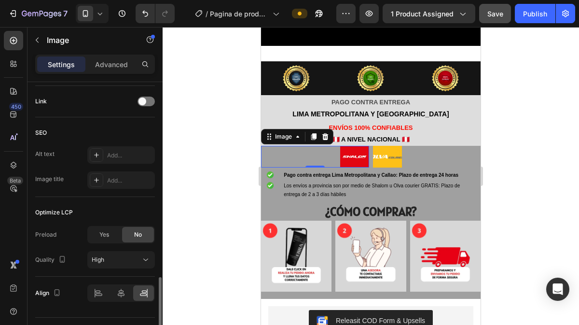
scroll to position [481, 0]
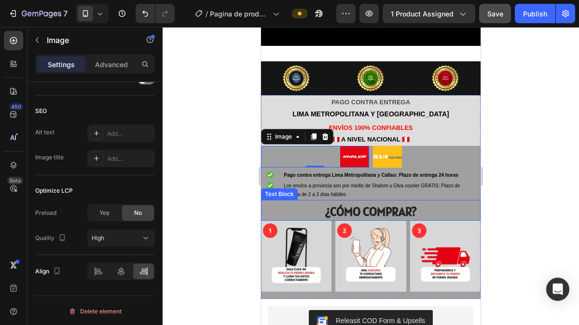
click at [273, 205] on p "¿CÓMO COMPRAR?" at bounding box center [370, 212] width 217 height 14
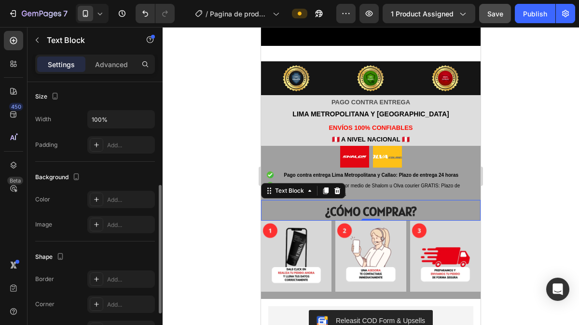
scroll to position [208, 0]
click at [116, 193] on div "Add..." at bounding box center [121, 199] width 68 height 17
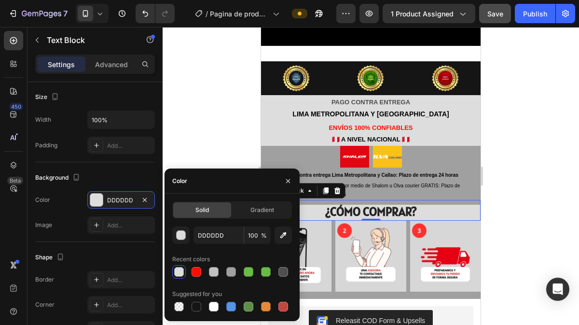
click at [180, 270] on div at bounding box center [179, 272] width 10 height 10
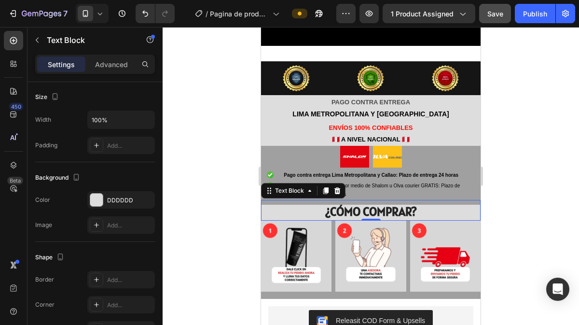
click at [522, 197] on div at bounding box center [370, 176] width 416 height 298
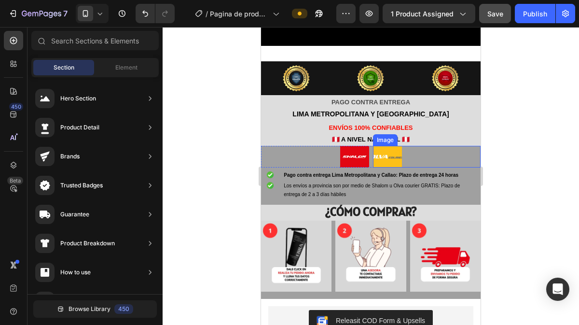
click at [469, 149] on div at bounding box center [427, 157] width 108 height 22
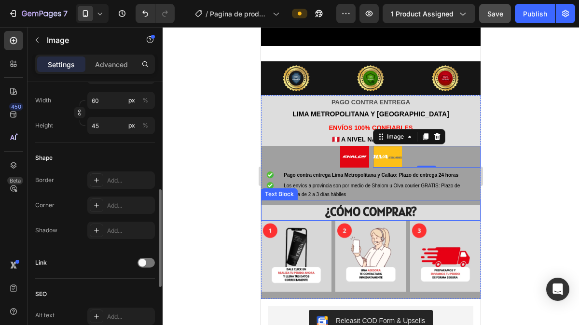
scroll to position [299, 0]
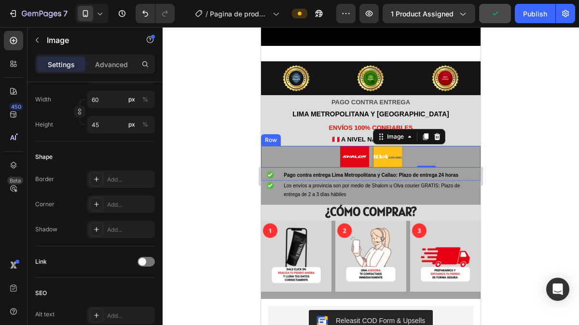
click at [367, 149] on div "Image Image 0 Row" at bounding box center [370, 157] width 219 height 22
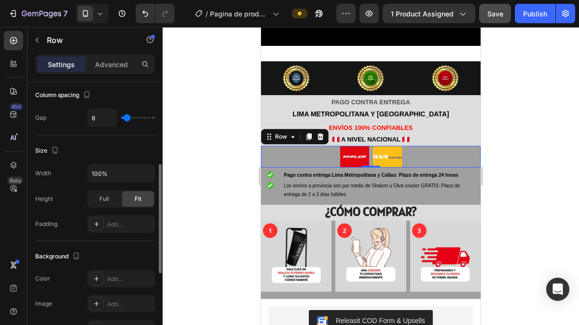
scroll to position [215, 0]
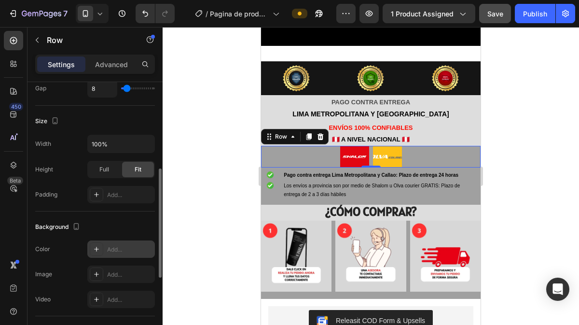
click at [113, 247] on div "Add..." at bounding box center [129, 249] width 45 height 9
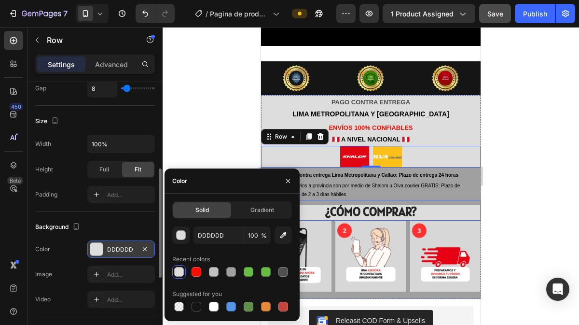
click at [352, 200] on div "¿CÓMO COMPRAR? Text Block" at bounding box center [370, 210] width 219 height 21
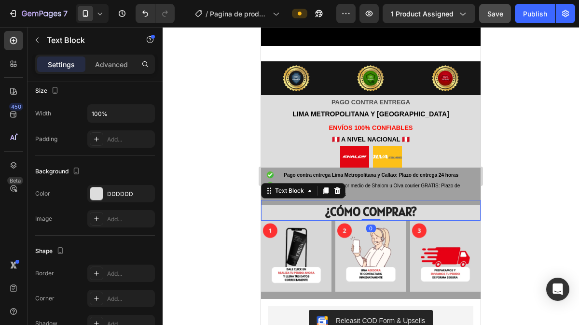
scroll to position [0, 0]
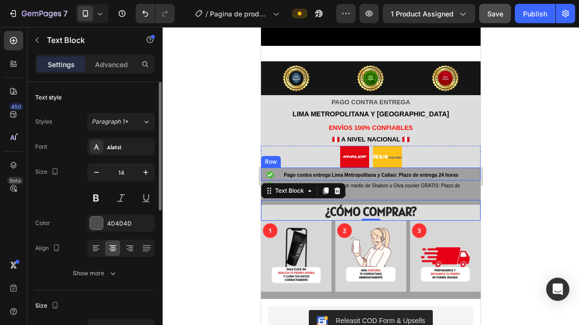
click at [472, 170] on div "Pago contra entrega Lima Metropolitana y Callao: Plazo de entrega 24 horas Text…" at bounding box center [382, 175] width 198 height 11
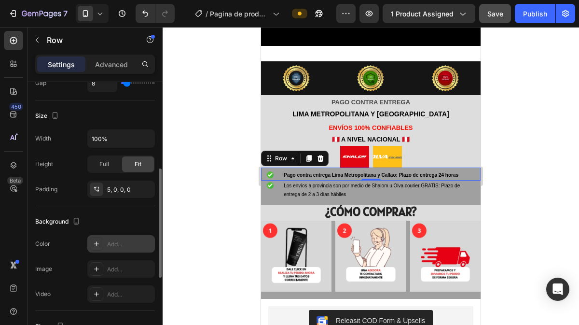
scroll to position [220, 0]
click at [118, 243] on div "Add..." at bounding box center [129, 243] width 45 height 9
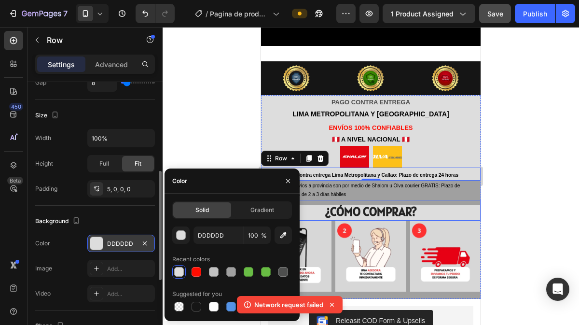
click at [470, 200] on div "¿CÓMO COMPRAR? Text Block" at bounding box center [370, 210] width 219 height 21
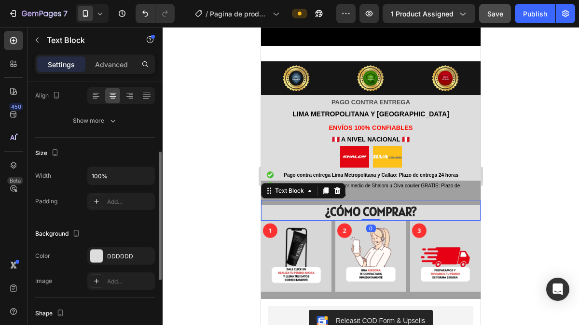
scroll to position [154, 0]
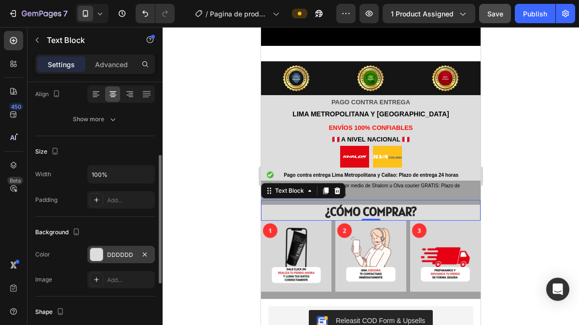
click at [115, 250] on div "DDDDDD" at bounding box center [121, 254] width 28 height 9
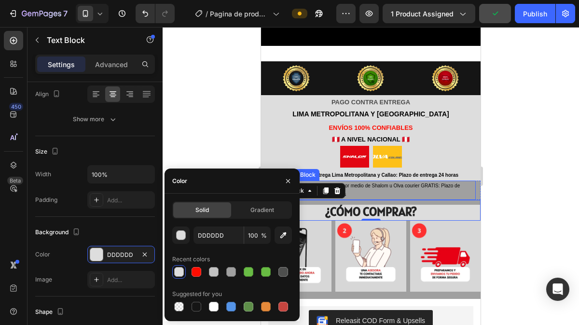
click at [466, 184] on p "Los envíos a provincia son por medio de Shalom u Olva courier GRATIS: Plazo de …" at bounding box center [379, 189] width 191 height 17
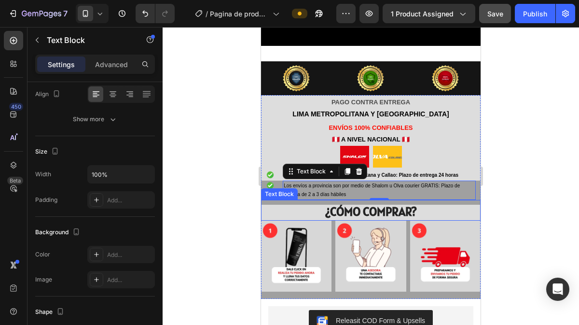
click at [264, 200] on div "¿CÓMO COMPRAR? Text Block" at bounding box center [370, 210] width 219 height 21
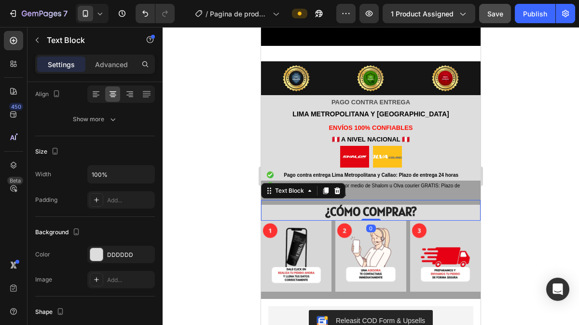
click at [244, 177] on div at bounding box center [370, 176] width 416 height 298
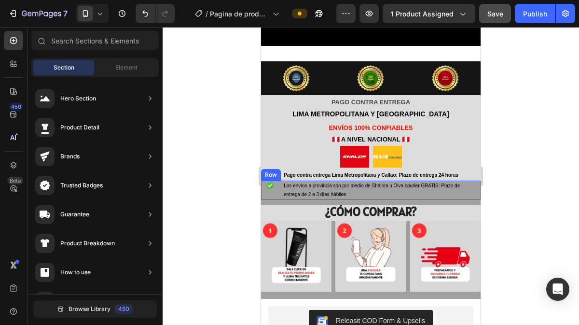
click at [262, 180] on div "Image" at bounding box center [270, 189] width 18 height 19
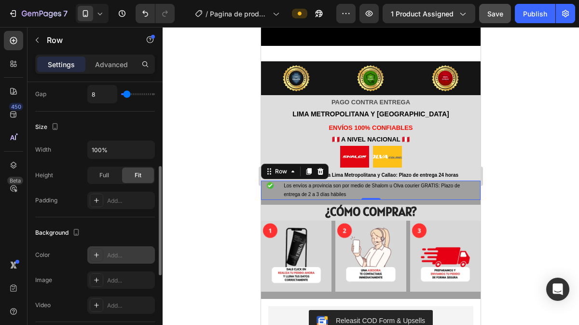
scroll to position [209, 0]
click at [112, 256] on div "Add..." at bounding box center [129, 254] width 45 height 9
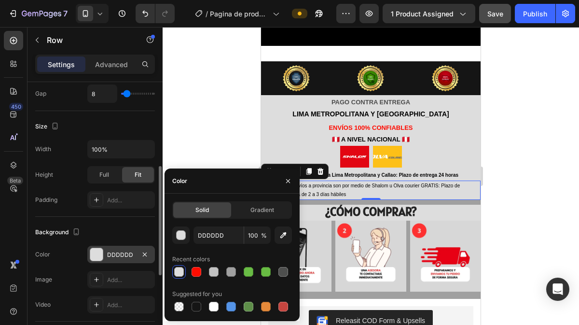
click at [214, 147] on div at bounding box center [370, 176] width 416 height 298
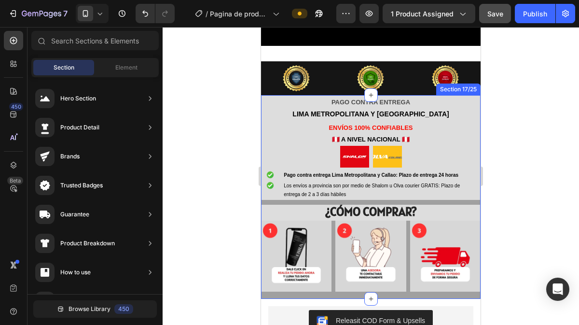
click at [307, 277] on div "PAGO CONTRA ENTREGA LIMA METROPOLITANA Y CALLAO Text Block Row ENVÍOS 100% CONF…" at bounding box center [370, 196] width 219 height 203
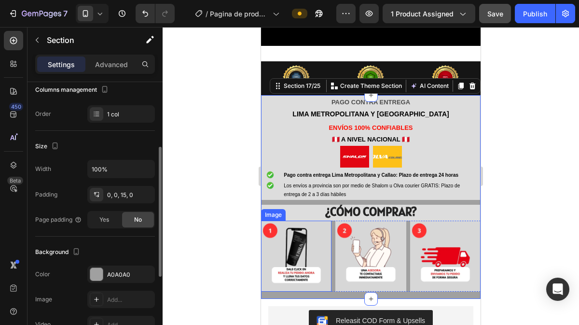
scroll to position [135, 0]
click at [114, 270] on div "A0A0A0" at bounding box center [121, 274] width 28 height 9
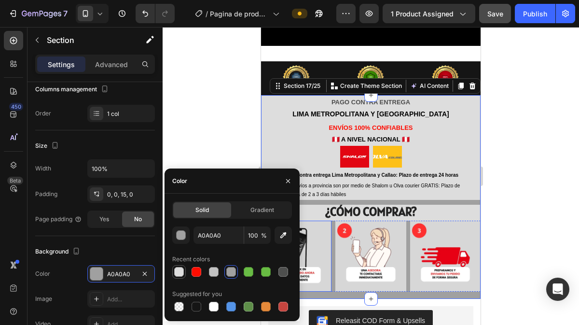
click at [179, 269] on div at bounding box center [179, 272] width 10 height 10
type input "DDDDDD"
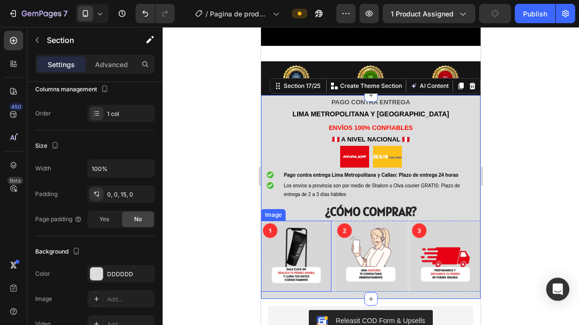
click at [197, 146] on div at bounding box center [370, 176] width 416 height 298
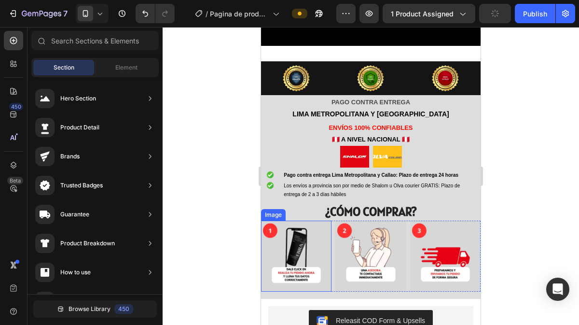
click at [204, 191] on div at bounding box center [370, 176] width 416 height 298
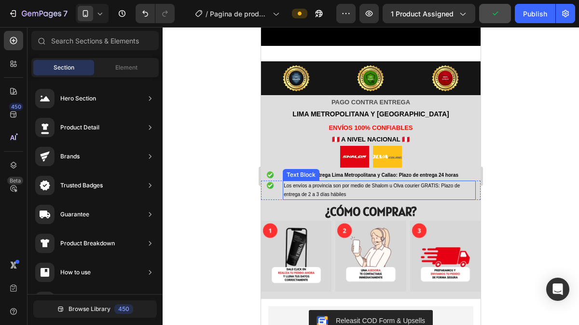
click at [525, 183] on div at bounding box center [370, 176] width 416 height 298
click at [275, 170] on div at bounding box center [270, 175] width 18 height 10
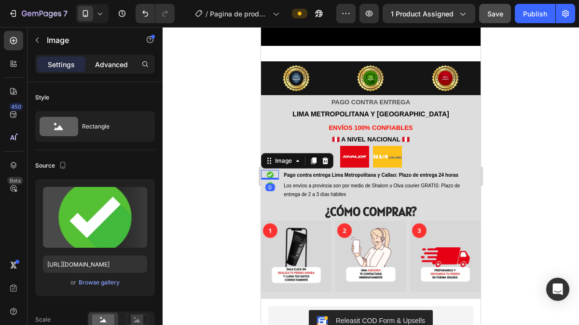
click at [115, 69] on div "Advanced" at bounding box center [111, 63] width 48 height 15
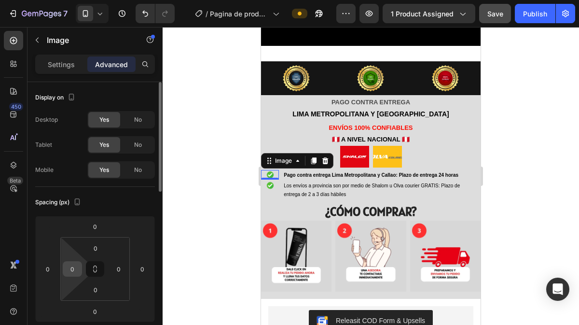
click at [78, 266] on input "0" at bounding box center [72, 268] width 14 height 14
click at [75, 267] on input "0" at bounding box center [72, 268] width 14 height 14
type input "10"
click at [121, 268] on input "0" at bounding box center [118, 268] width 14 height 14
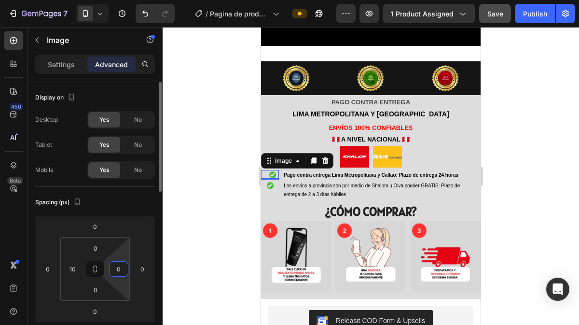
click at [116, 268] on input "0" at bounding box center [118, 268] width 14 height 14
type input "1"
click at [275, 180] on div at bounding box center [270, 185] width 18 height 10
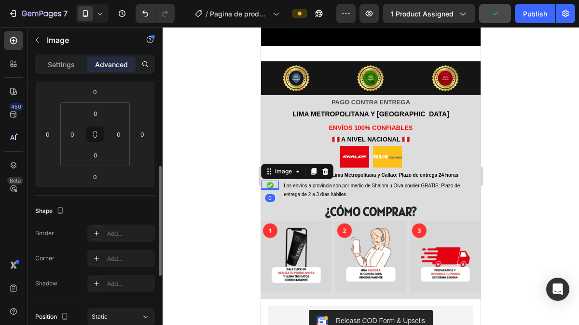
scroll to position [156, 0]
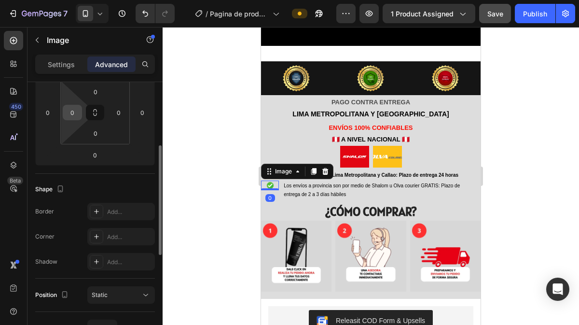
click at [75, 113] on input "0" at bounding box center [72, 112] width 14 height 14
type input "10"
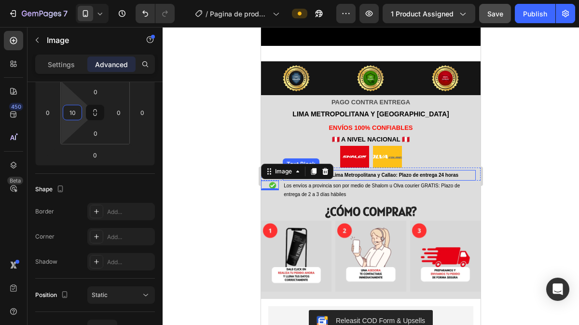
click at [418, 172] on span "Pago contra entrega Lima Metropolitana y Callao: Plazo de entrega 24 horas" at bounding box center [371, 174] width 175 height 5
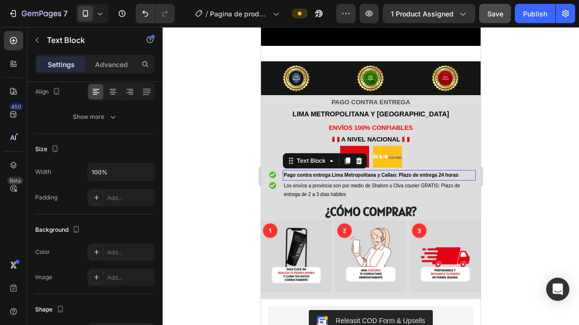
scroll to position [0, 0]
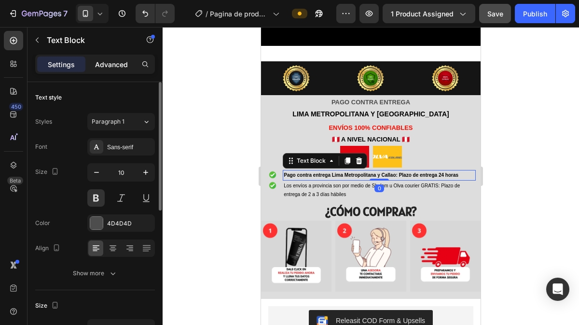
click at [114, 66] on p "Advanced" at bounding box center [111, 64] width 33 height 10
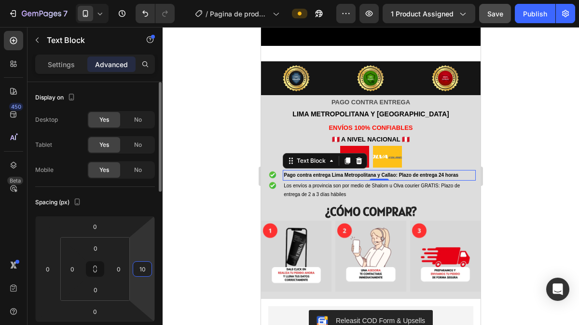
click at [142, 268] on input "10" at bounding box center [142, 268] width 14 height 14
type input "0"
click at [122, 267] on input "0" at bounding box center [118, 268] width 14 height 14
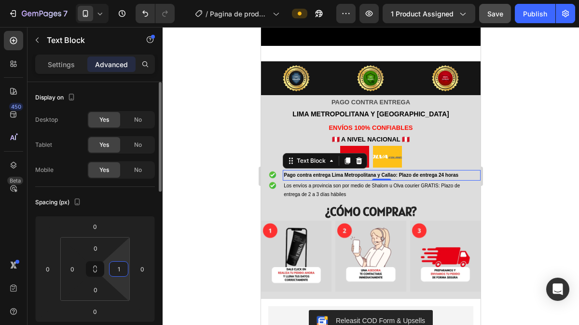
type input "10"
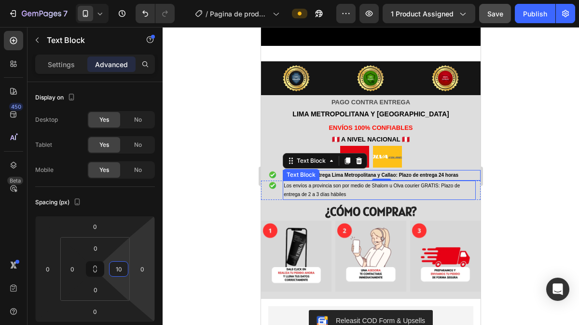
click at [333, 183] on span "Los envíos a provincia son por medio de Shalom u Olva courier GRATIS: Plazo de …" at bounding box center [372, 190] width 176 height 14
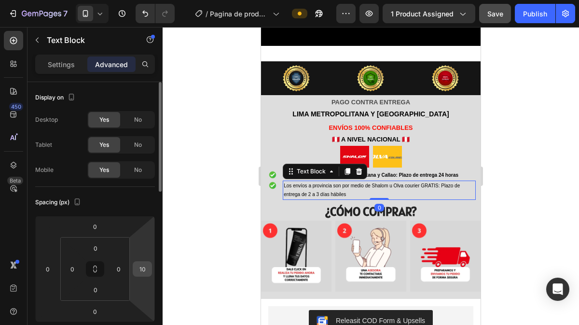
click at [147, 273] on input "10" at bounding box center [142, 268] width 14 height 14
type input "0"
click at [118, 270] on input "0" at bounding box center [118, 268] width 14 height 14
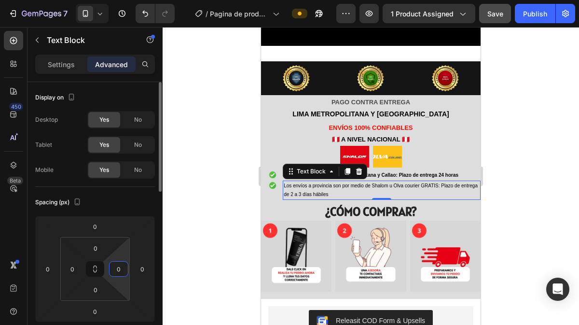
click at [118, 270] on input "0" at bounding box center [118, 268] width 14 height 14
type input "10"
click at [224, 201] on div at bounding box center [370, 176] width 416 height 298
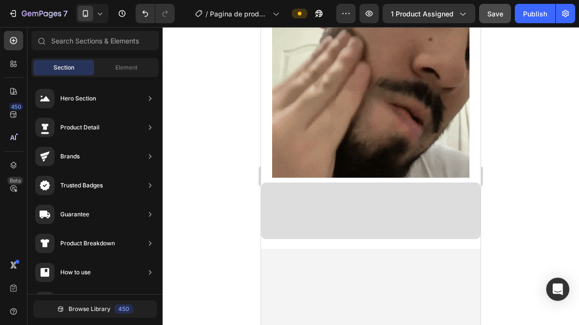
scroll to position [196, 0]
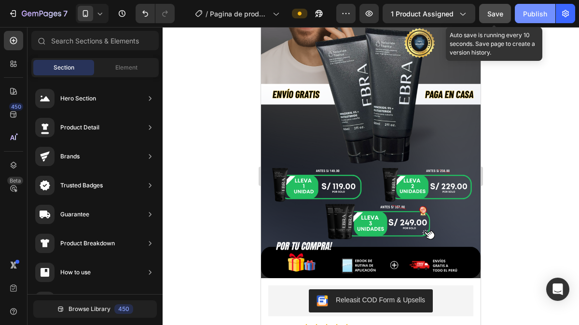
click at [497, 13] on span "Save" at bounding box center [495, 14] width 16 height 8
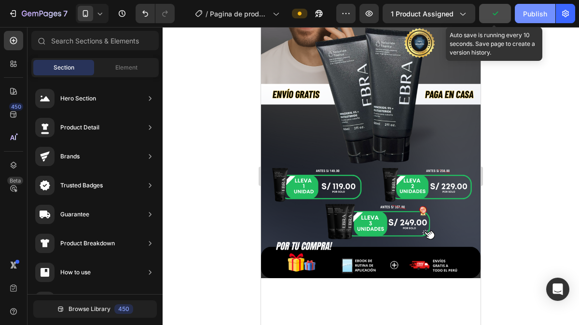
scroll to position [0, 0]
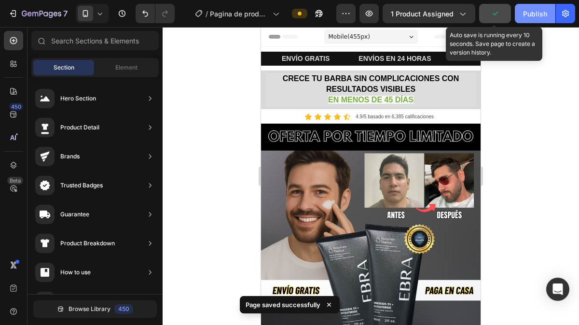
click at [530, 15] on div "Publish" at bounding box center [535, 14] width 24 height 10
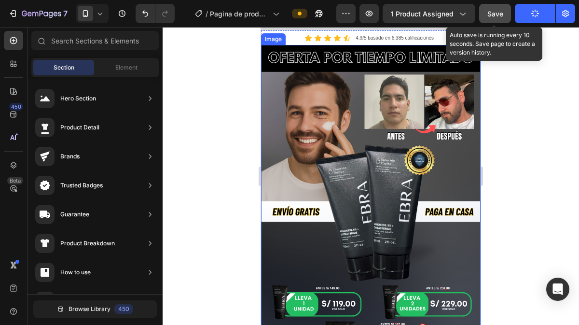
scroll to position [88, 0]
